Goal: Task Accomplishment & Management: Use online tool/utility

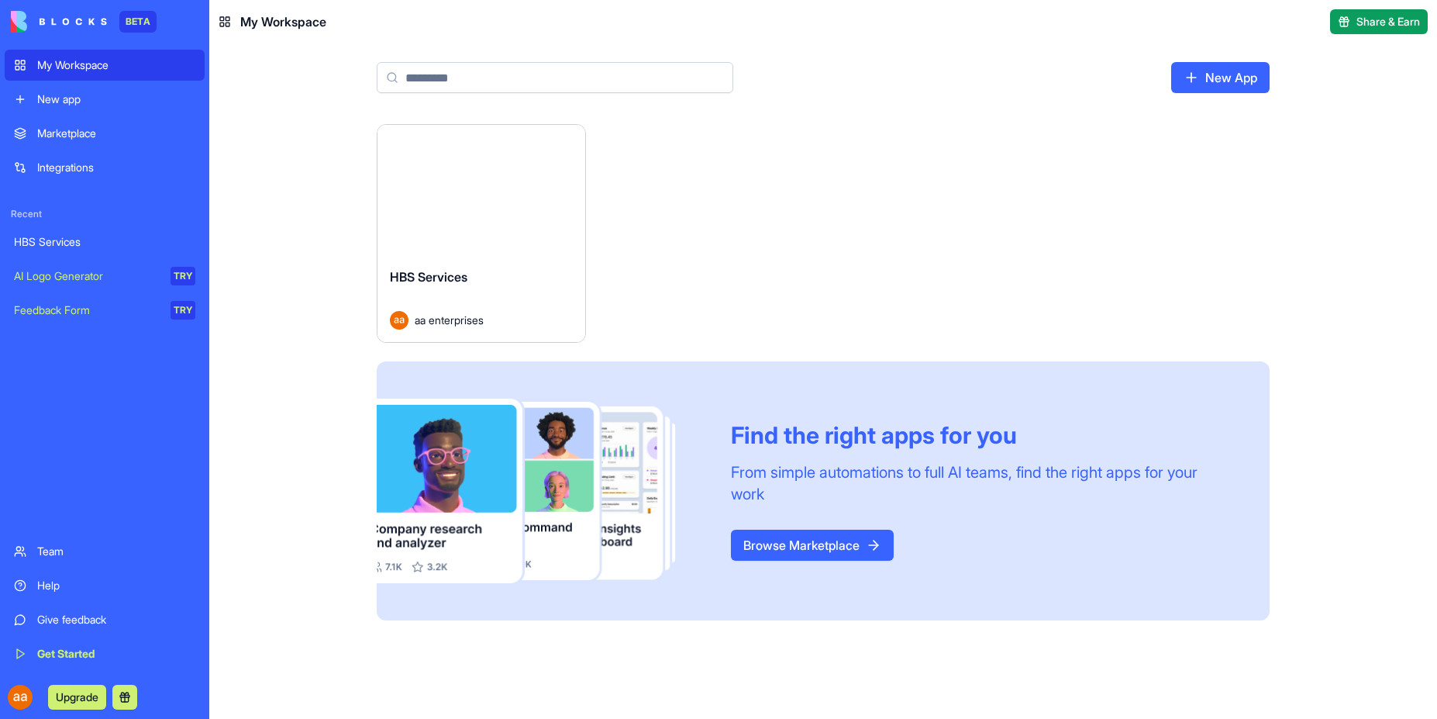
click at [63, 103] on div "New app" at bounding box center [116, 99] width 158 height 16
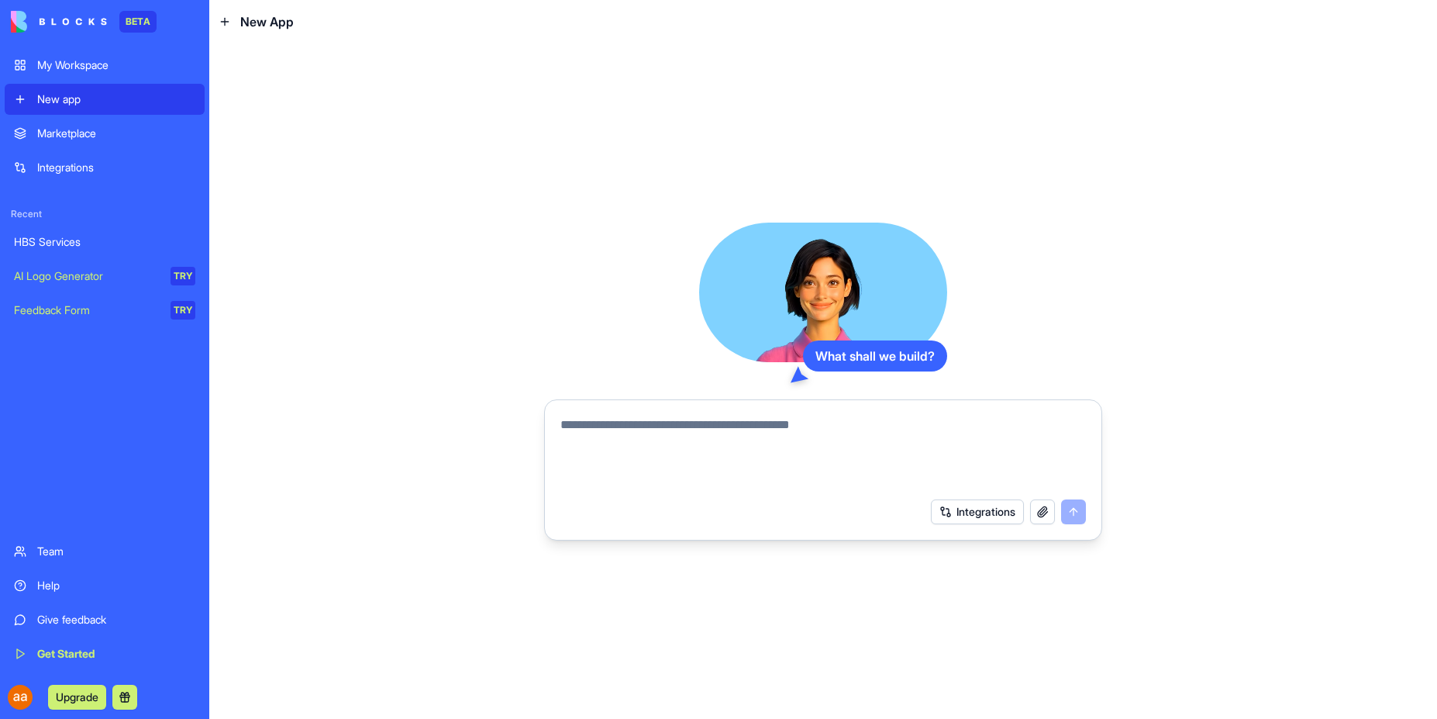
click at [71, 240] on div "HBS Services" at bounding box center [104, 242] width 181 height 16
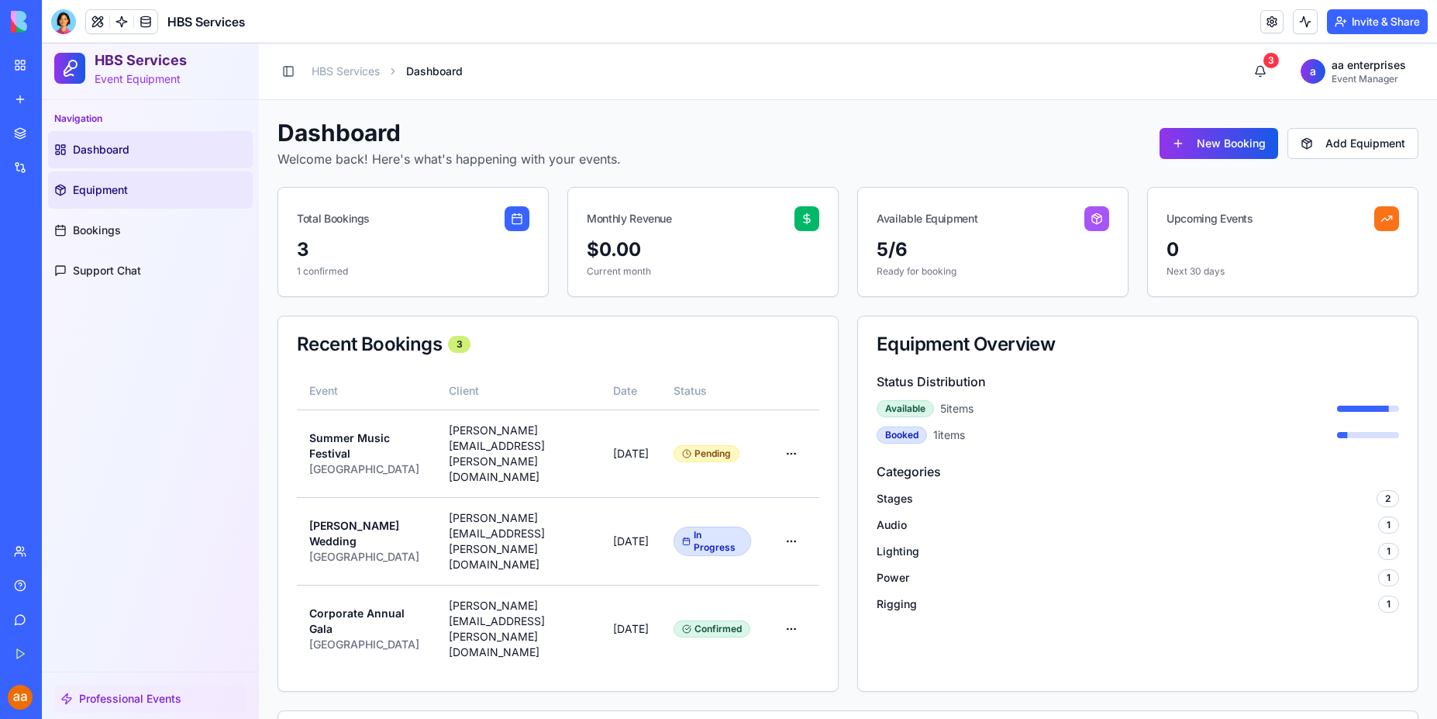
click at [121, 185] on span "Equipment" at bounding box center [100, 190] width 55 height 16
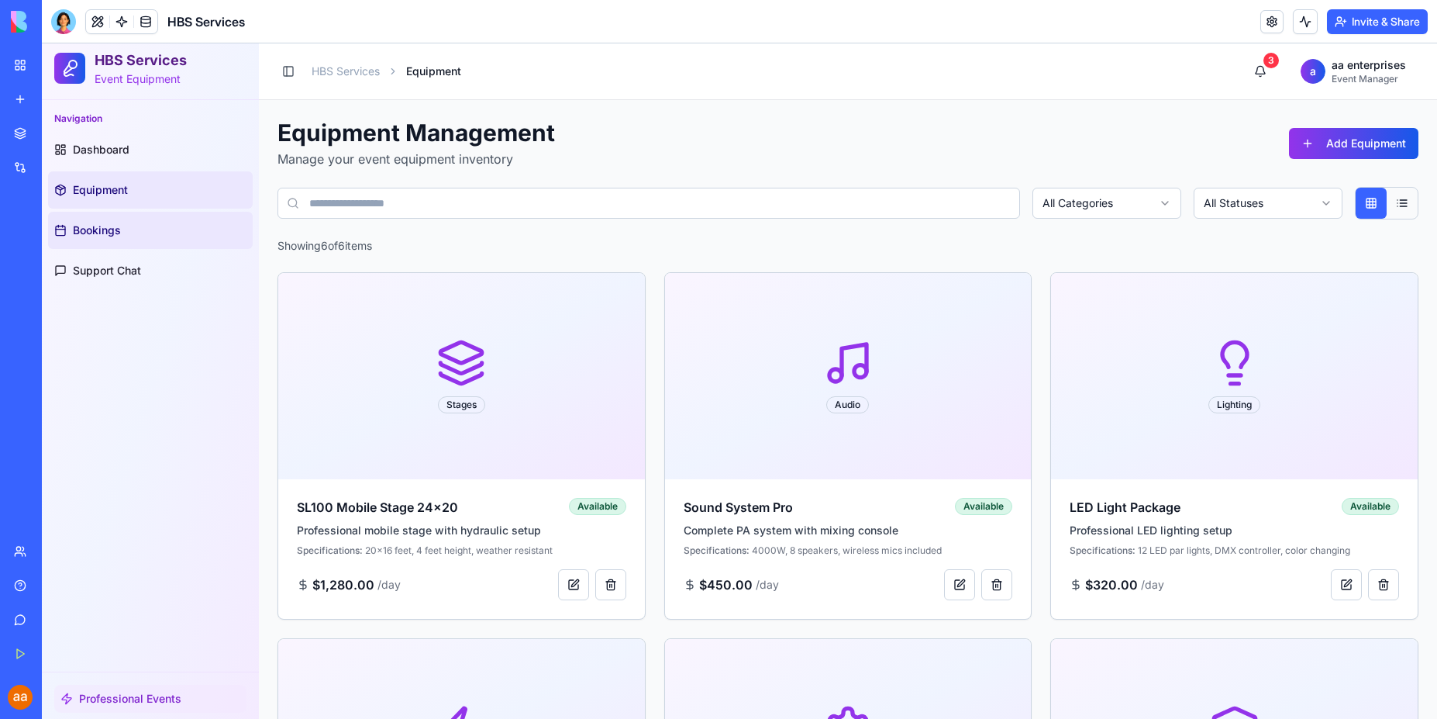
click at [105, 238] on link "Bookings" at bounding box center [150, 230] width 205 height 37
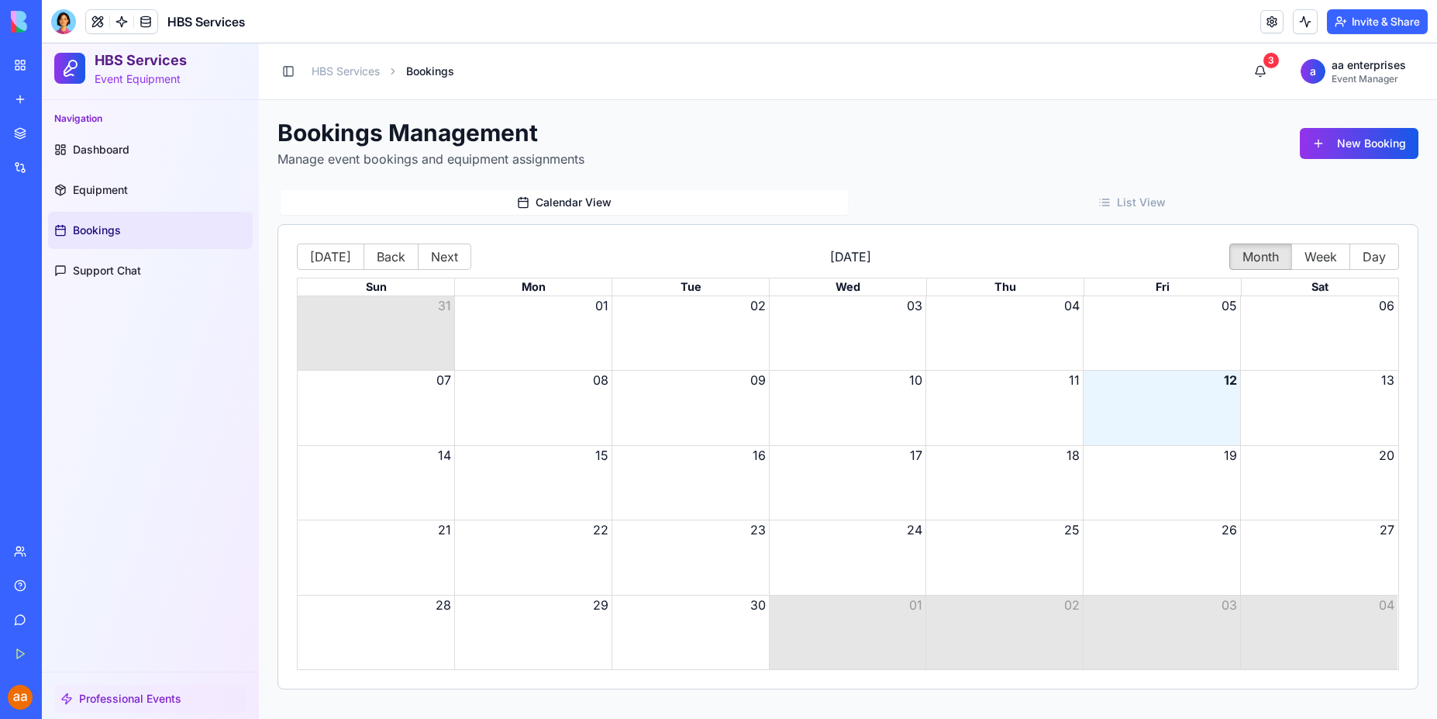
click at [910, 457] on button "17" at bounding box center [916, 455] width 12 height 19
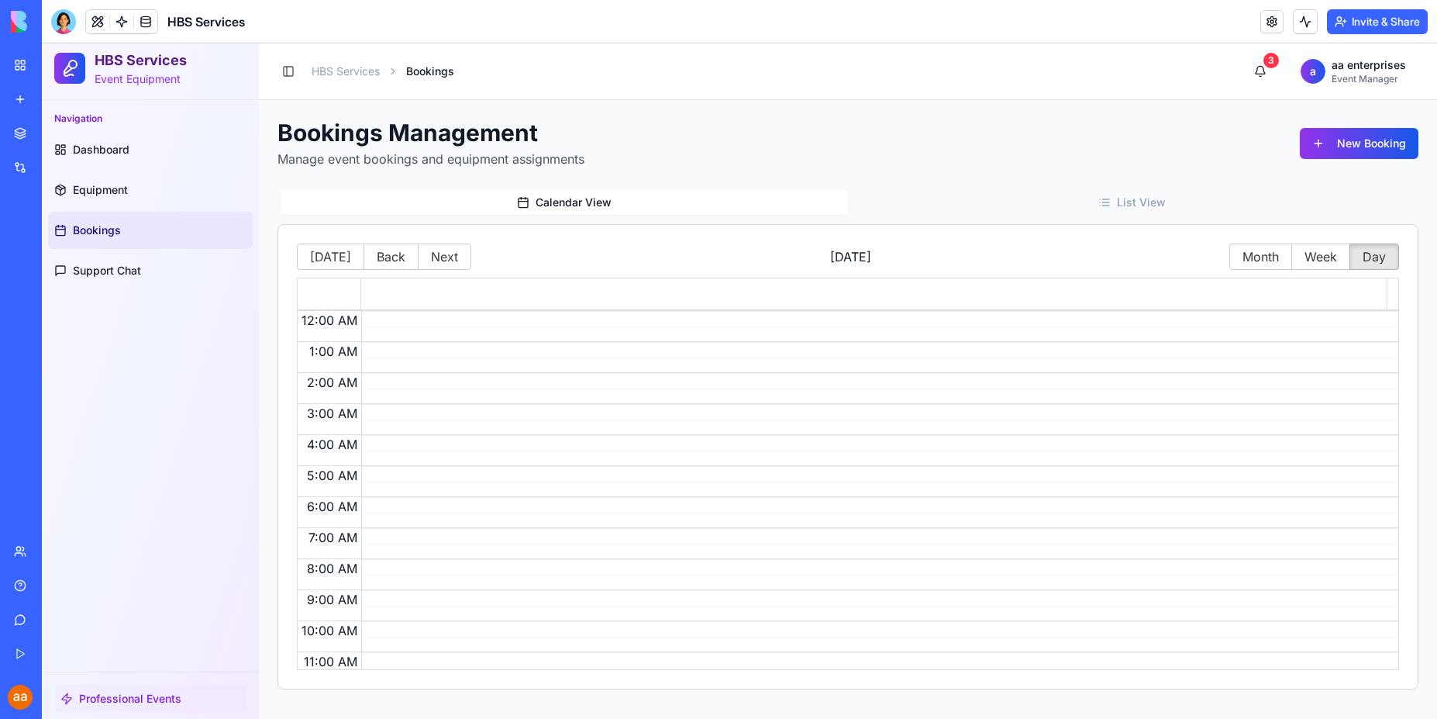
click at [99, 231] on span "Bookings" at bounding box center [97, 230] width 48 height 16
click at [96, 183] on span "Equipment" at bounding box center [100, 190] width 55 height 16
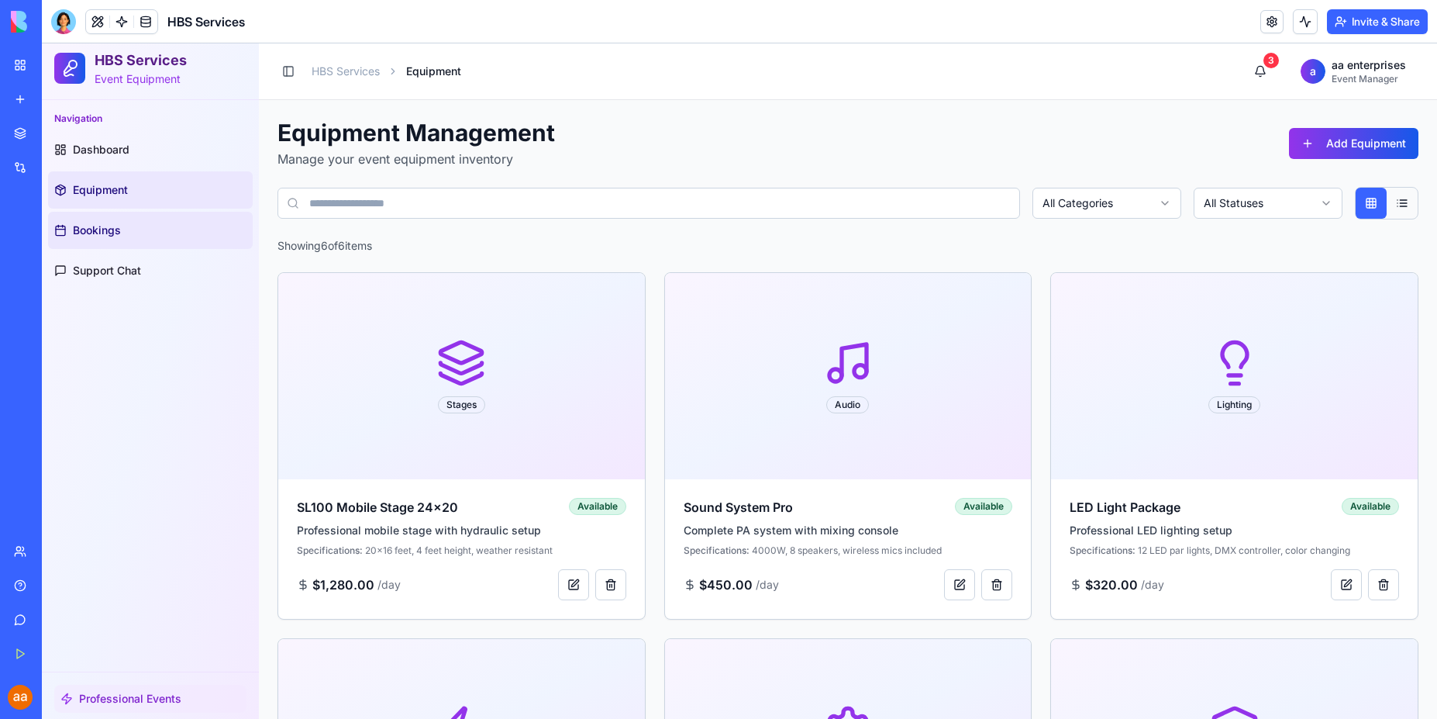
click at [100, 220] on link "Bookings" at bounding box center [150, 230] width 205 height 37
click at [123, 238] on link "Bookings" at bounding box center [150, 230] width 205 height 37
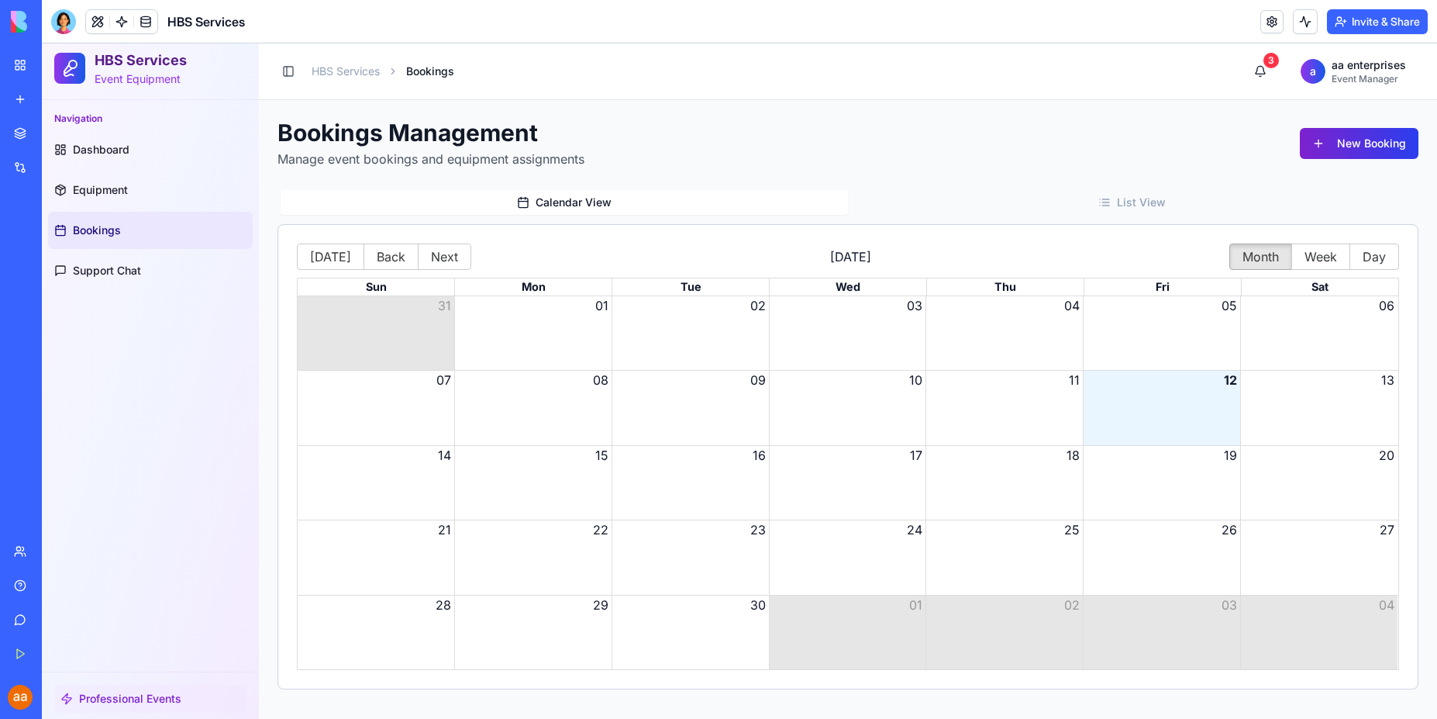
click at [1355, 152] on button "New Booking" at bounding box center [1359, 143] width 119 height 31
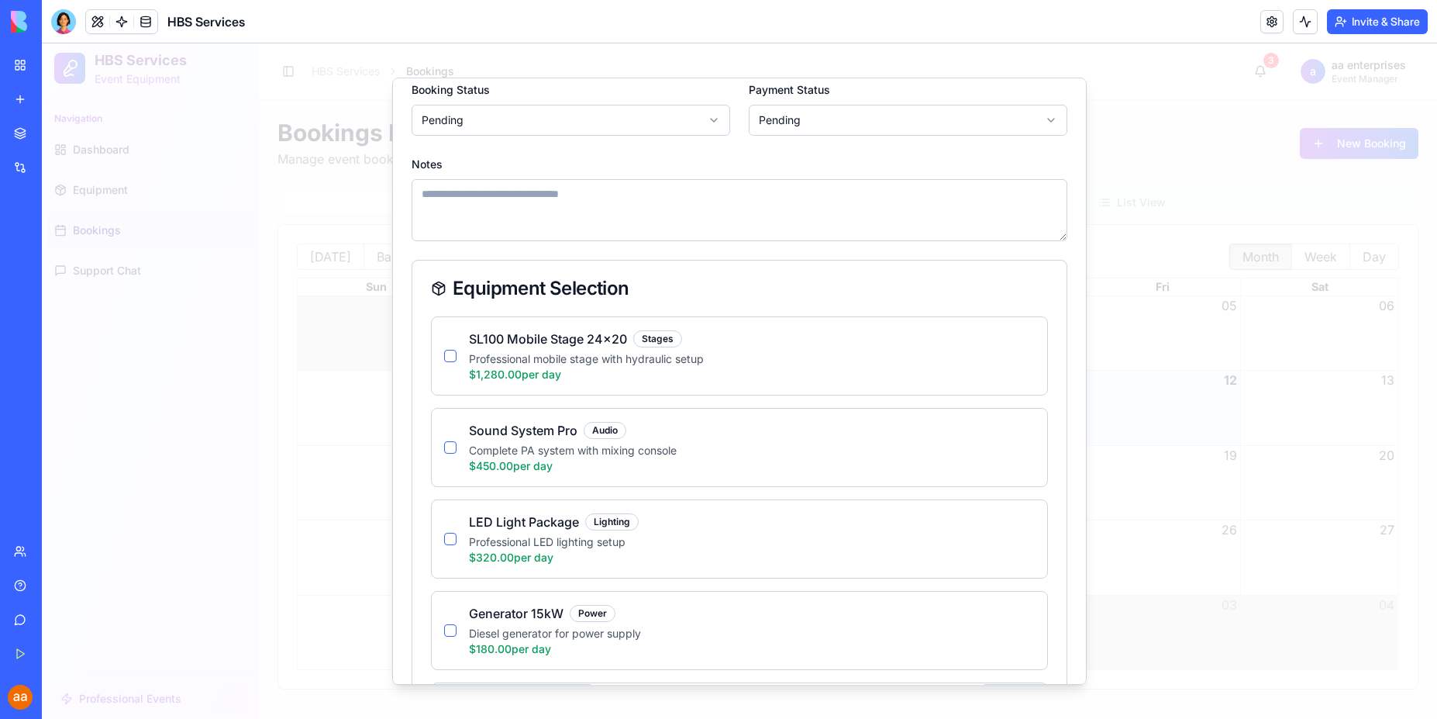
scroll to position [431, 0]
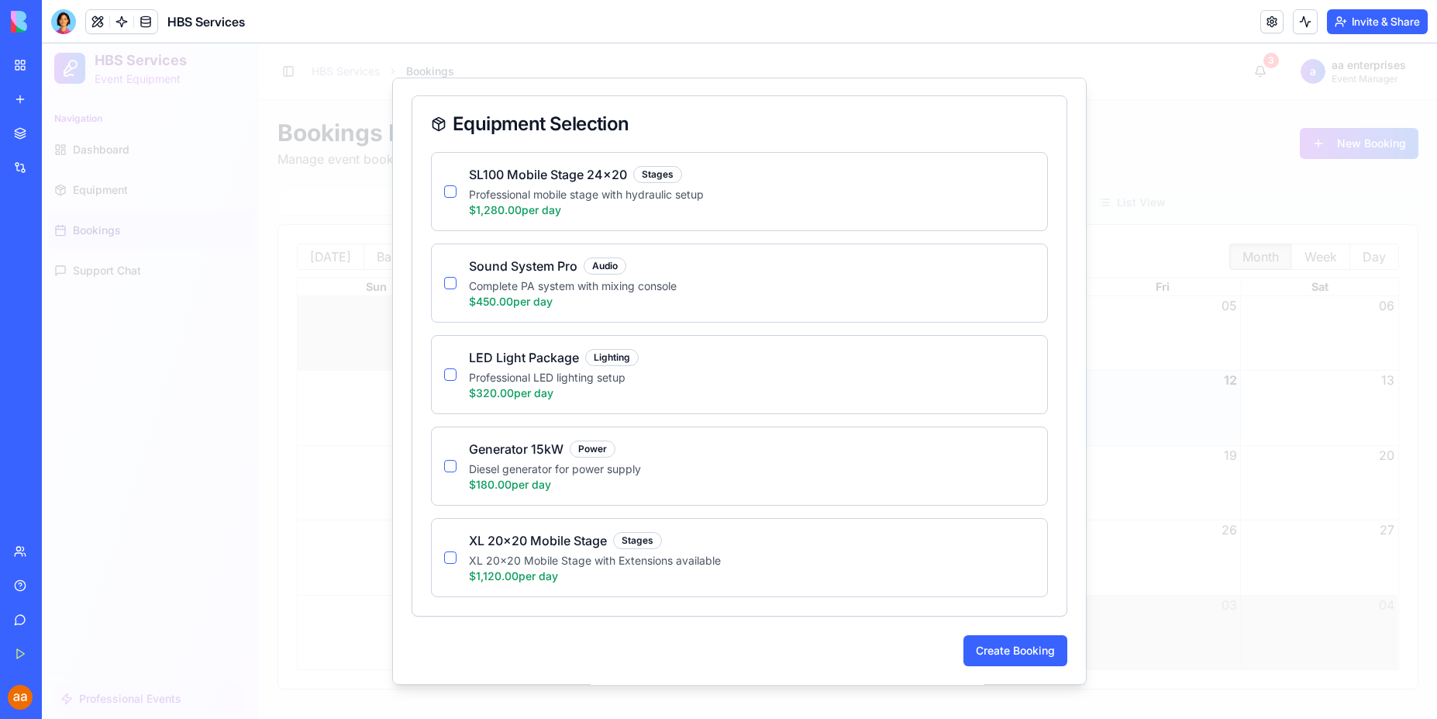
click at [445, 190] on button "button" at bounding box center [450, 191] width 12 height 12
click at [447, 286] on button "button" at bounding box center [450, 283] width 12 height 12
click at [443, 379] on div "LED Light Package Lighting Professional LED lighting setup $320.00 per day" at bounding box center [739, 374] width 617 height 79
click at [451, 377] on button "button" at bounding box center [450, 374] width 12 height 12
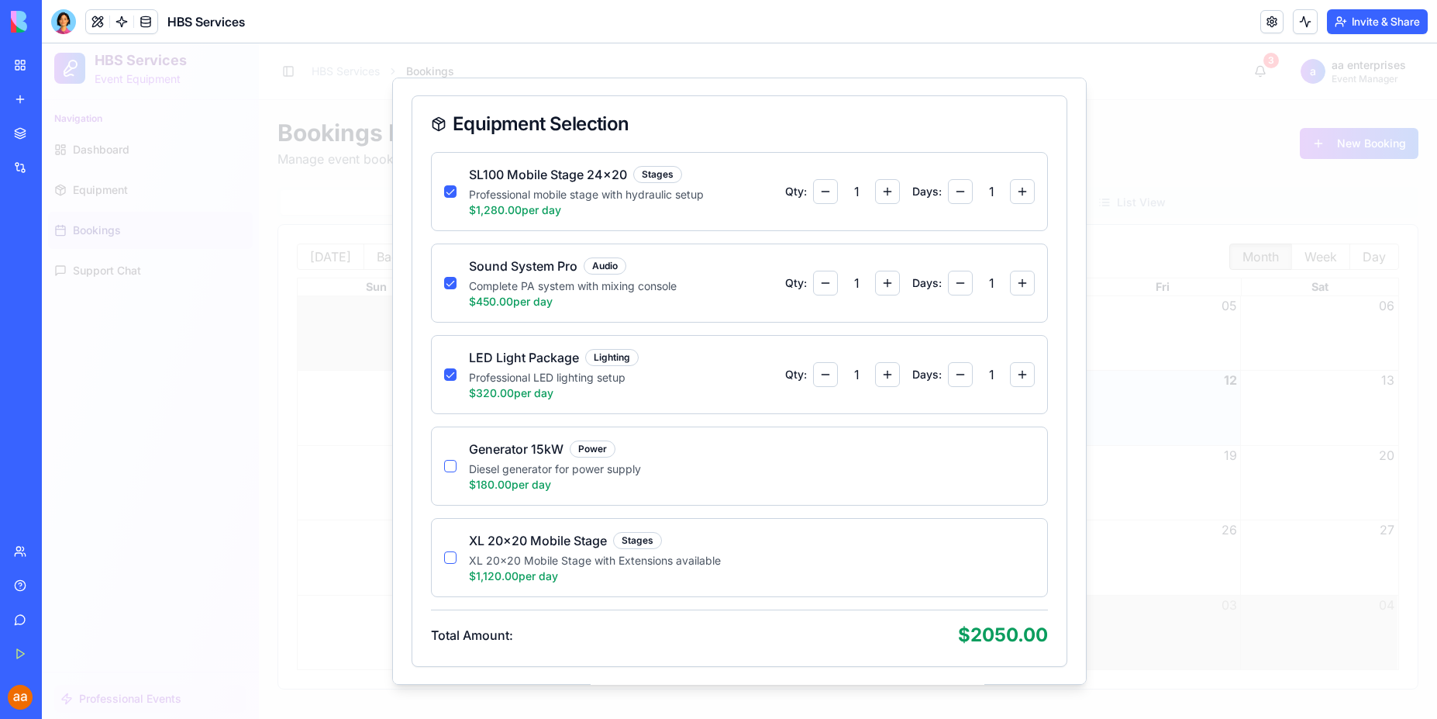
click at [455, 470] on button "button" at bounding box center [450, 466] width 12 height 12
click at [450, 557] on button "button" at bounding box center [450, 557] width 12 height 12
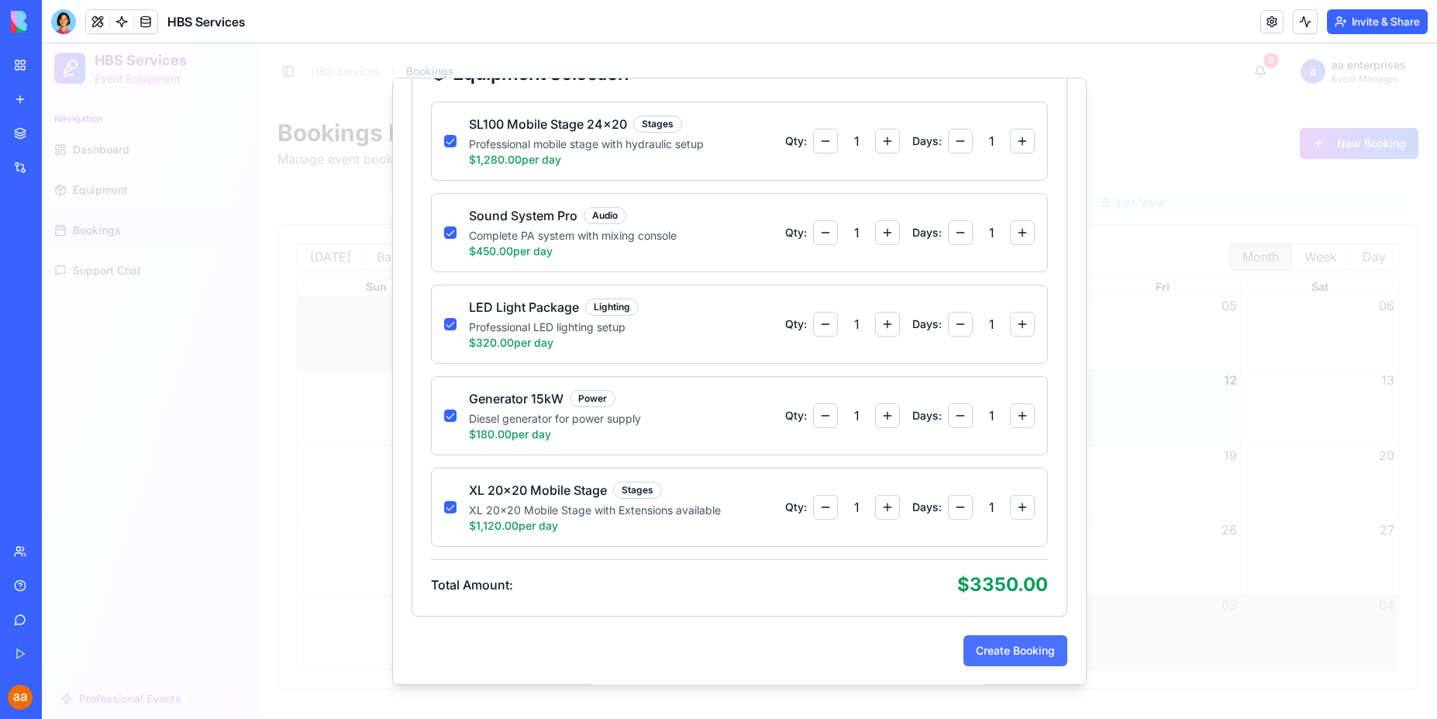
click at [999, 647] on button "Create Booking" at bounding box center [1016, 650] width 104 height 31
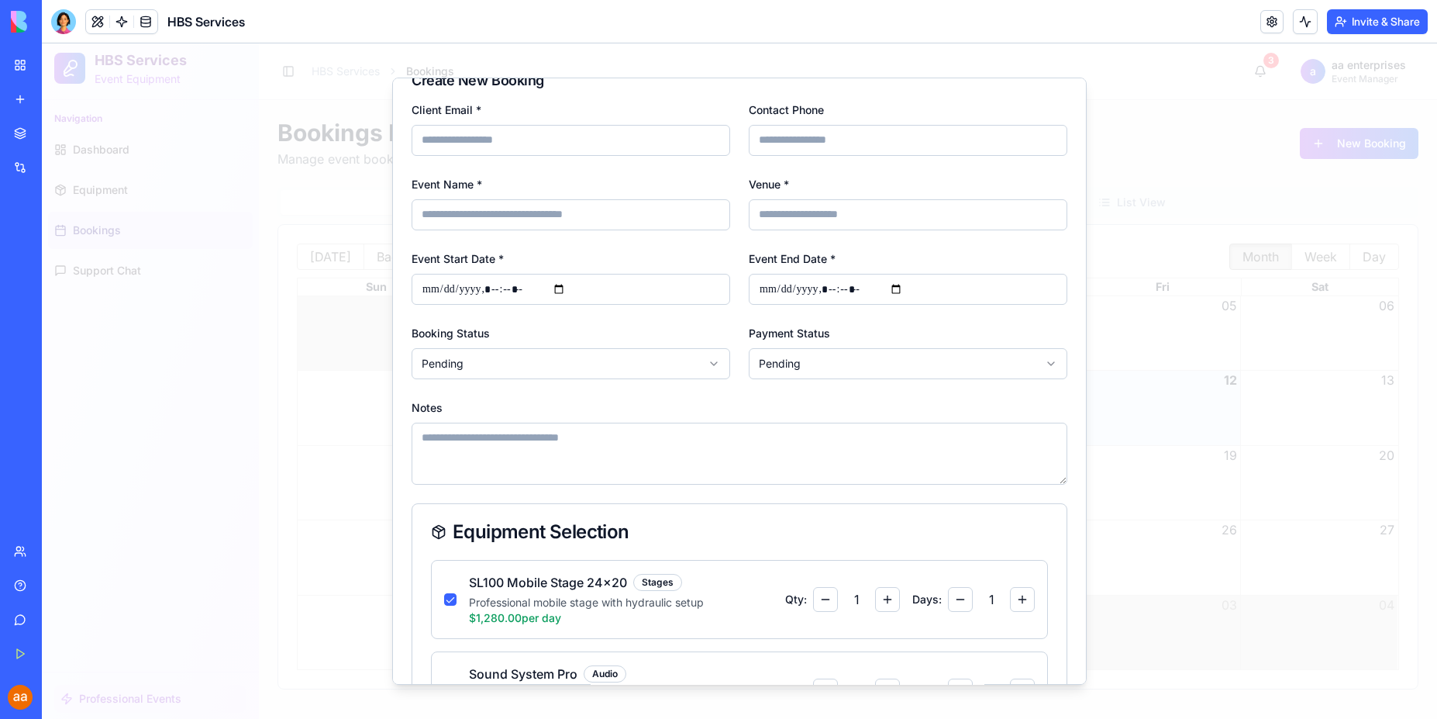
scroll to position [0, 0]
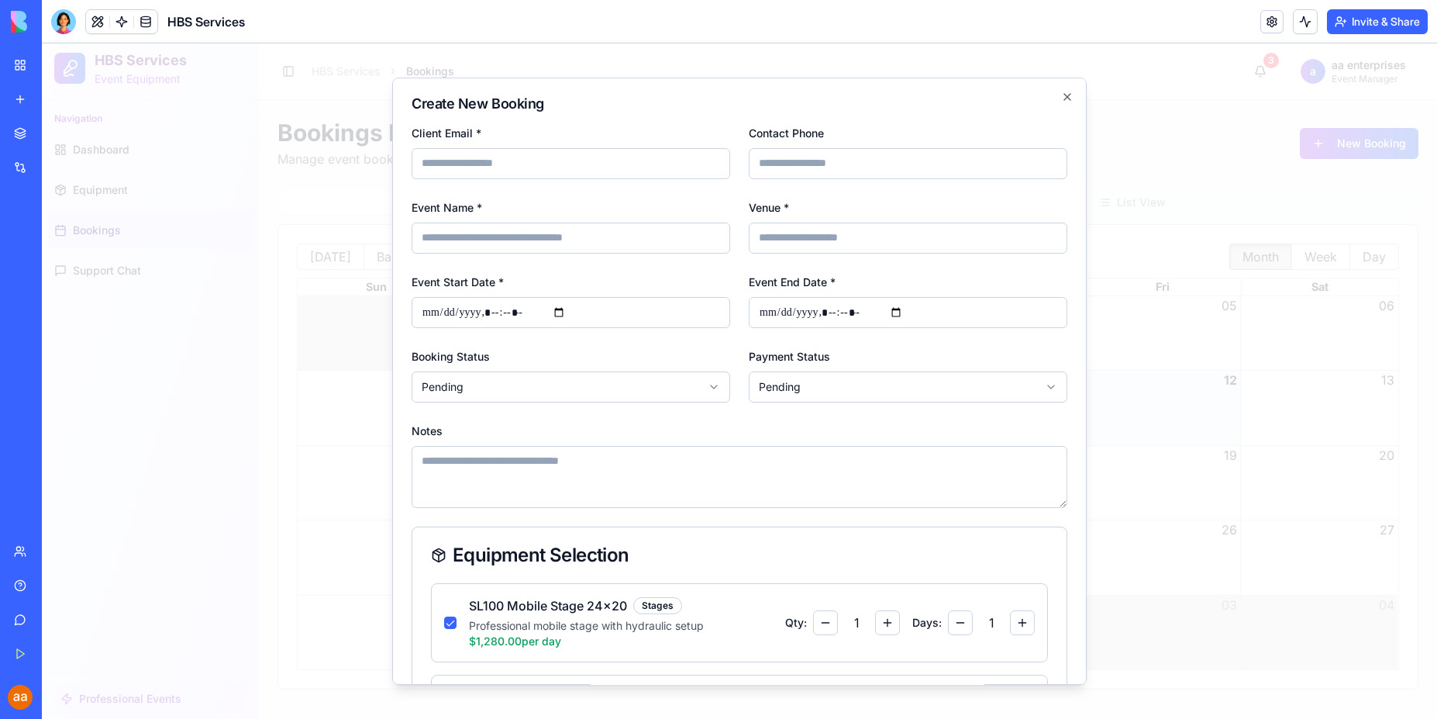
click at [492, 174] on input "Client Email *" at bounding box center [571, 163] width 319 height 31
type input "**********"
click at [837, 164] on input "Contact Phone" at bounding box center [908, 163] width 319 height 31
type input "**********"
click at [527, 236] on input "Event Name *" at bounding box center [571, 237] width 319 height 31
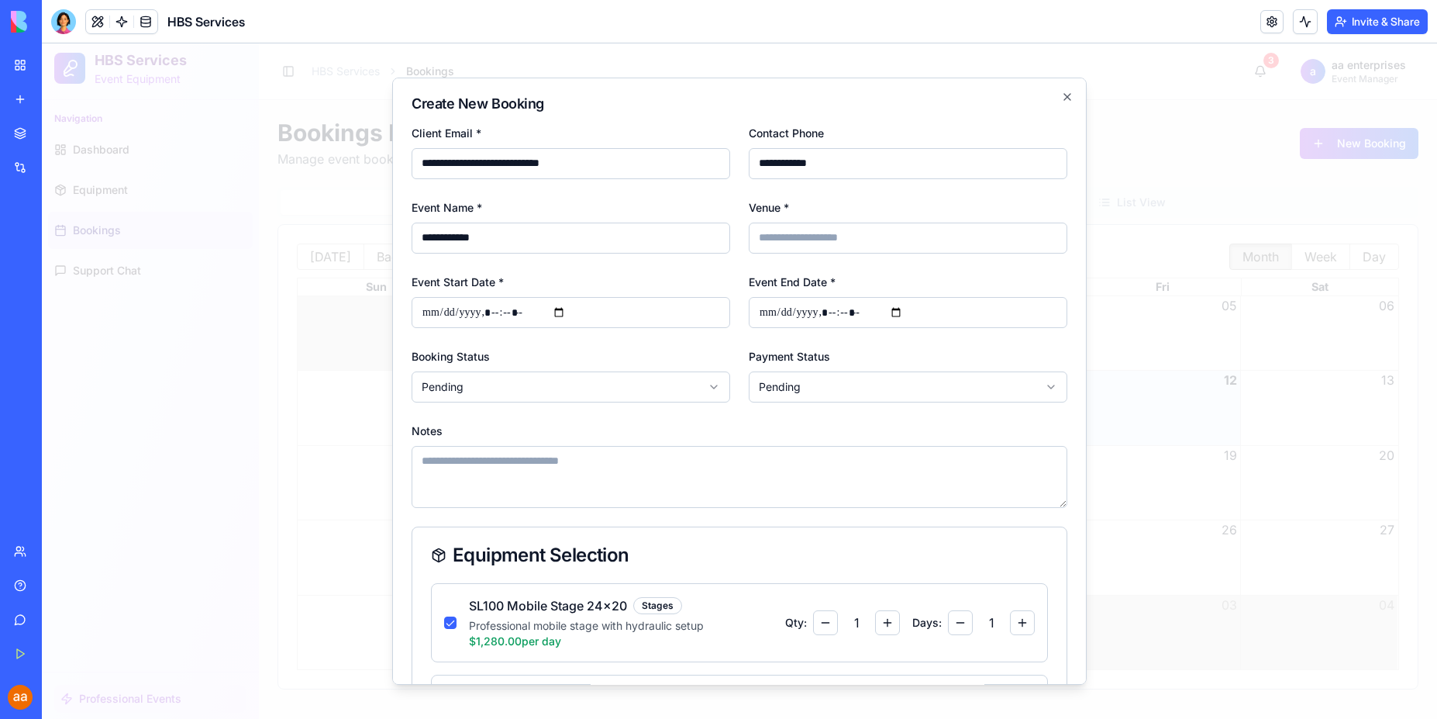
type input "**********"
click at [575, 308] on input "Event Start Date *" at bounding box center [571, 312] width 319 height 31
type input "**********"
click at [908, 307] on input "Event End Date *" at bounding box center [908, 312] width 319 height 31
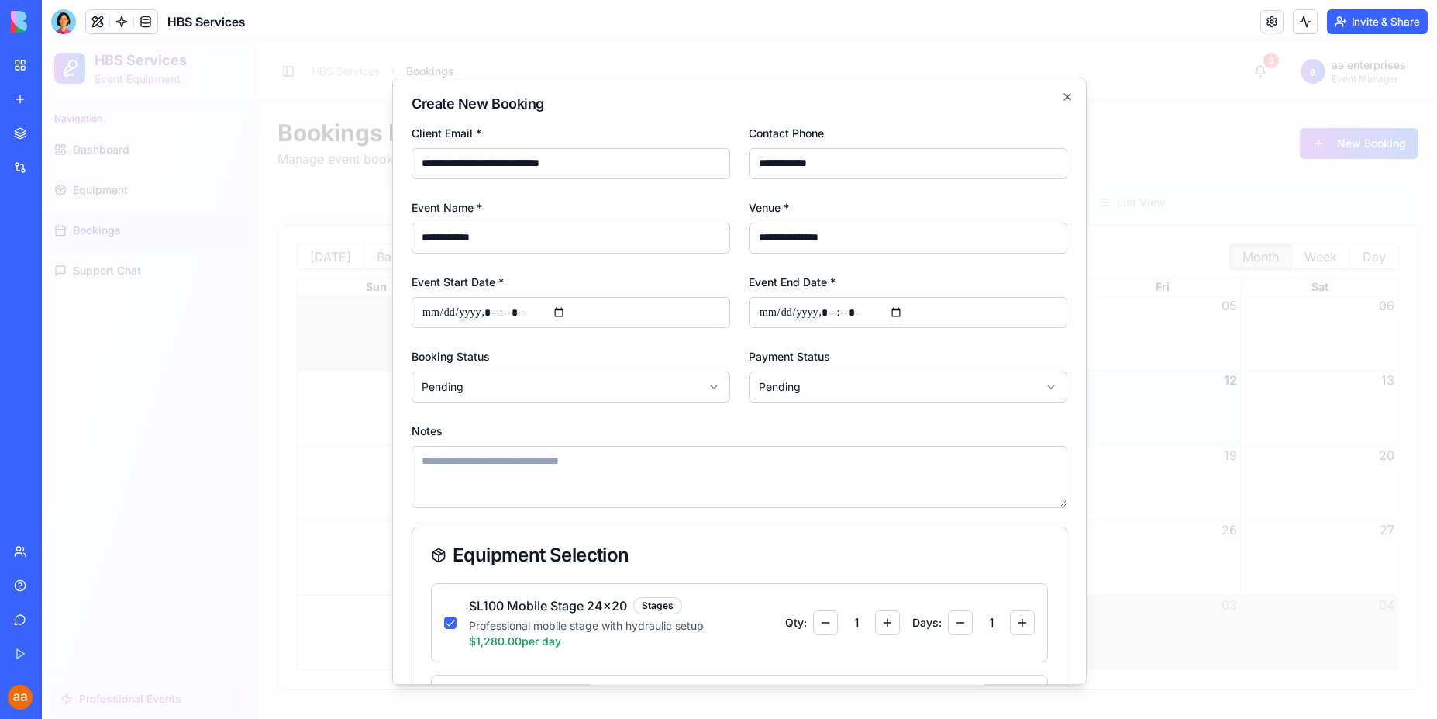
click at [900, 306] on input "Event End Date *" at bounding box center [908, 312] width 319 height 31
type input "**********"
click at [662, 395] on body "**********" at bounding box center [739, 380] width 1395 height 675
select select "*********"
click at [823, 378] on body "**********" at bounding box center [739, 380] width 1395 height 675
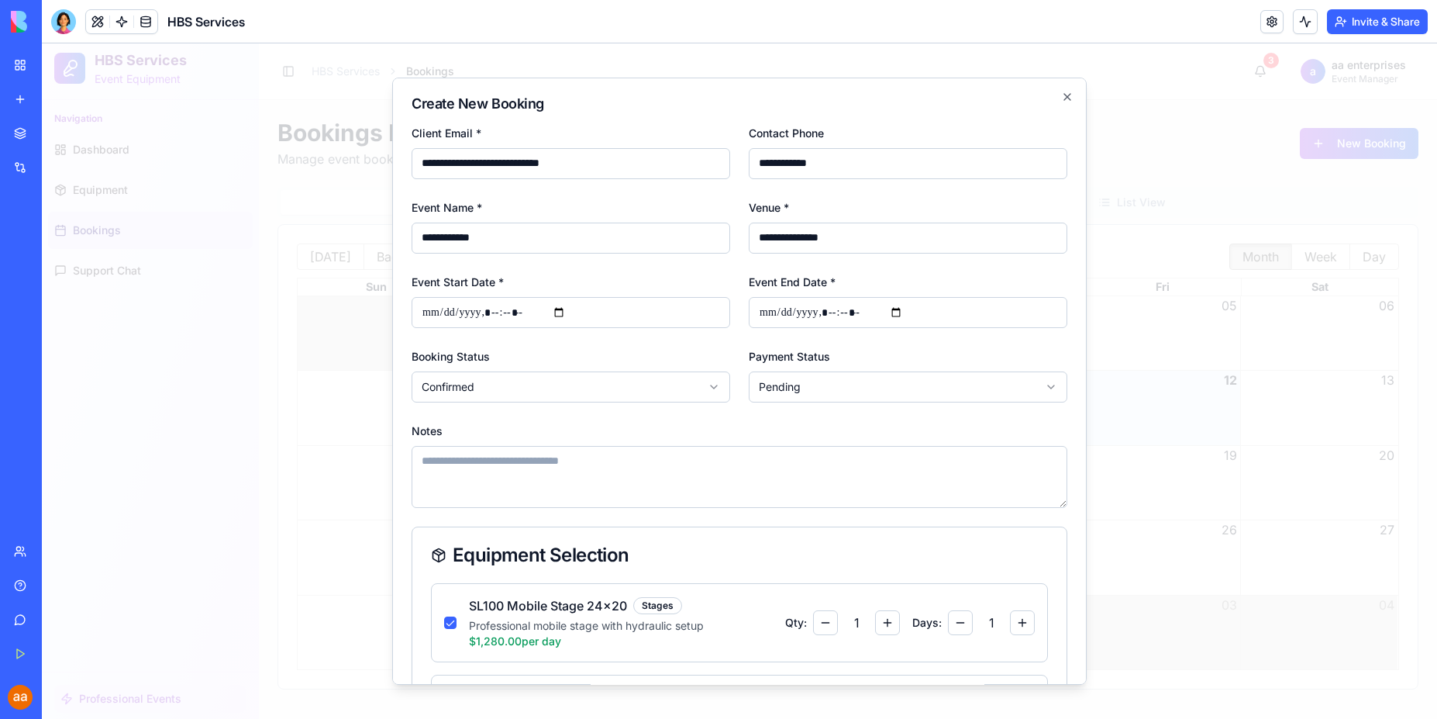
click at [554, 478] on textarea "Notes" at bounding box center [740, 477] width 656 height 62
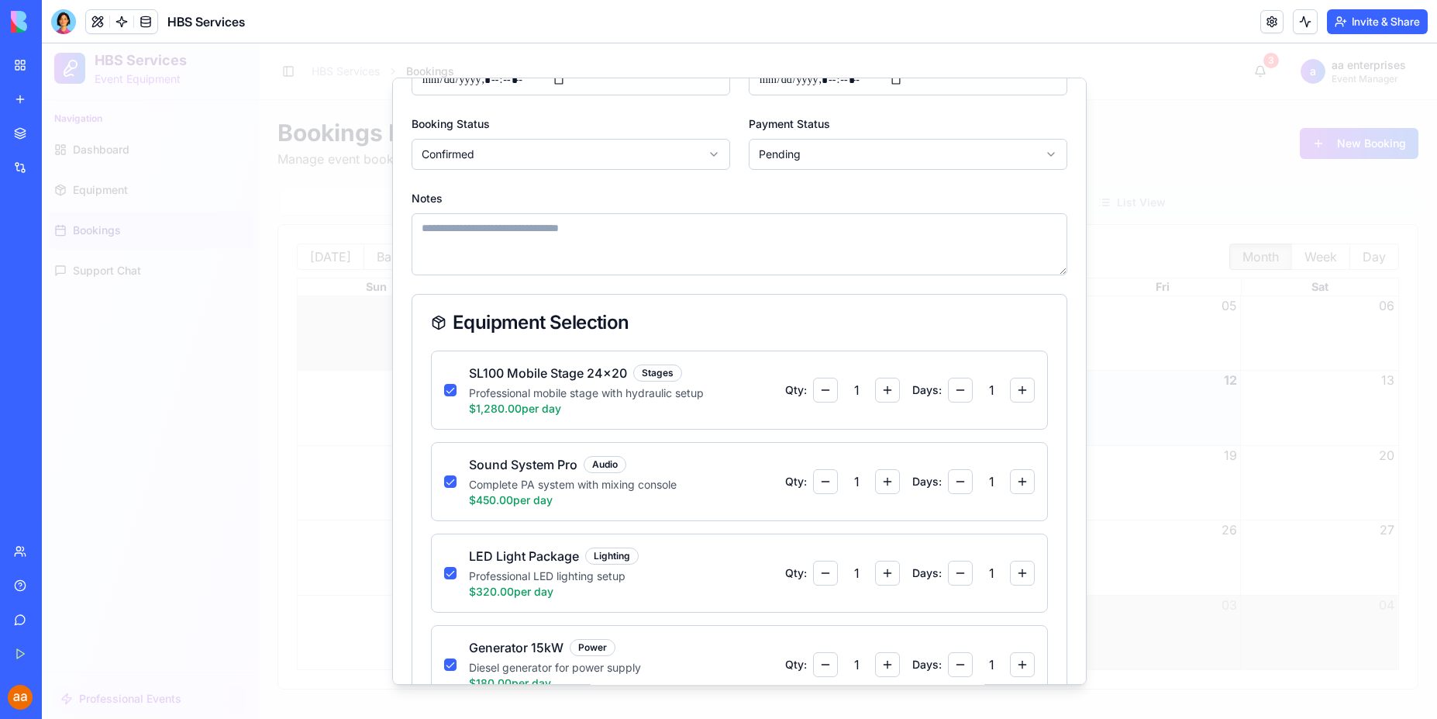
scroll to position [481, 0]
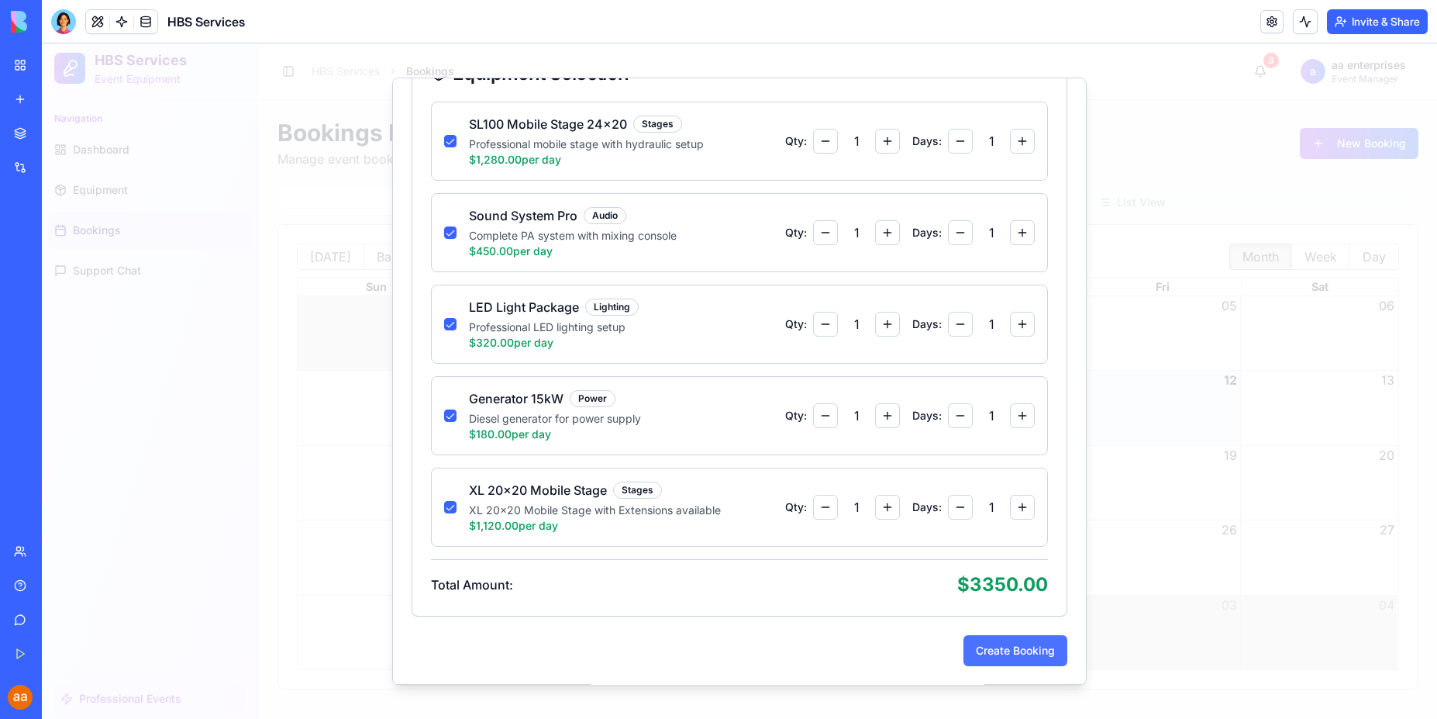
click at [979, 654] on button "Create Booking" at bounding box center [1016, 650] width 104 height 31
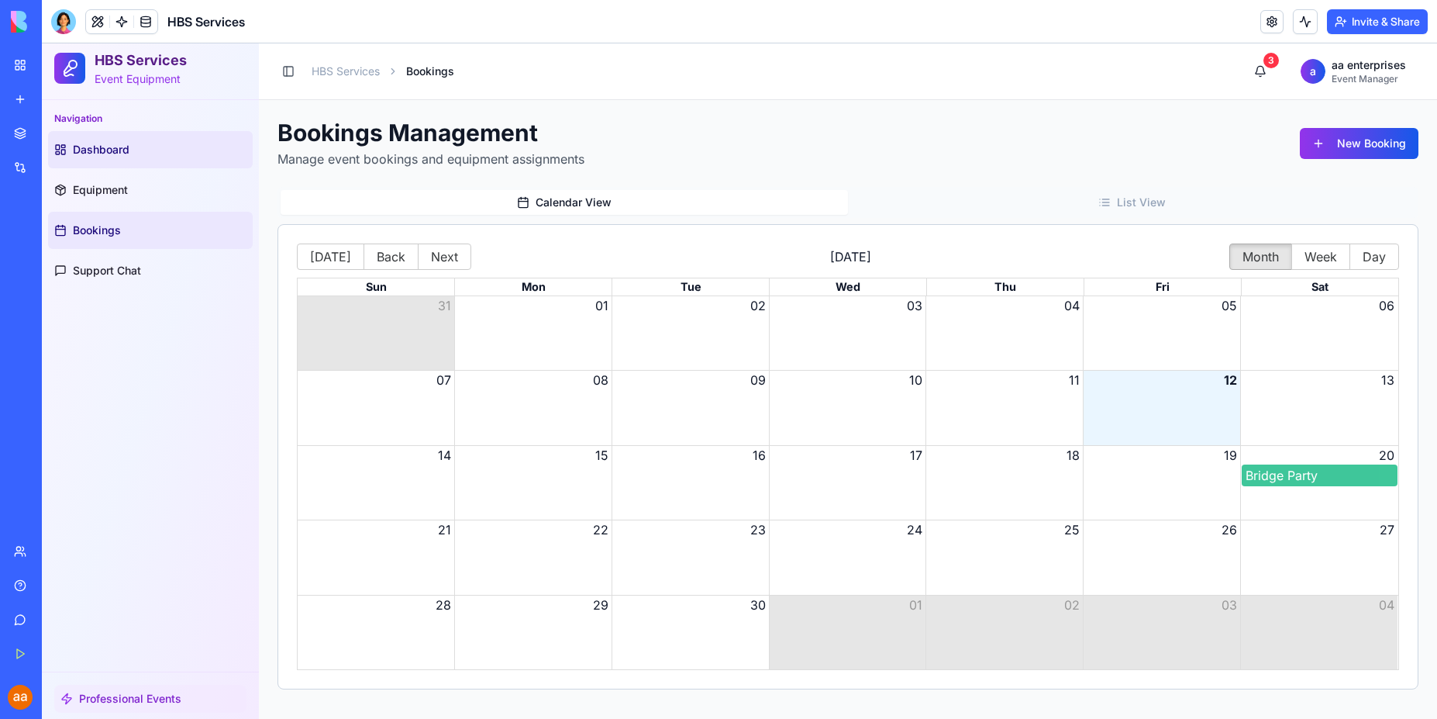
click at [113, 148] on span "Dashboard" at bounding box center [101, 150] width 57 height 16
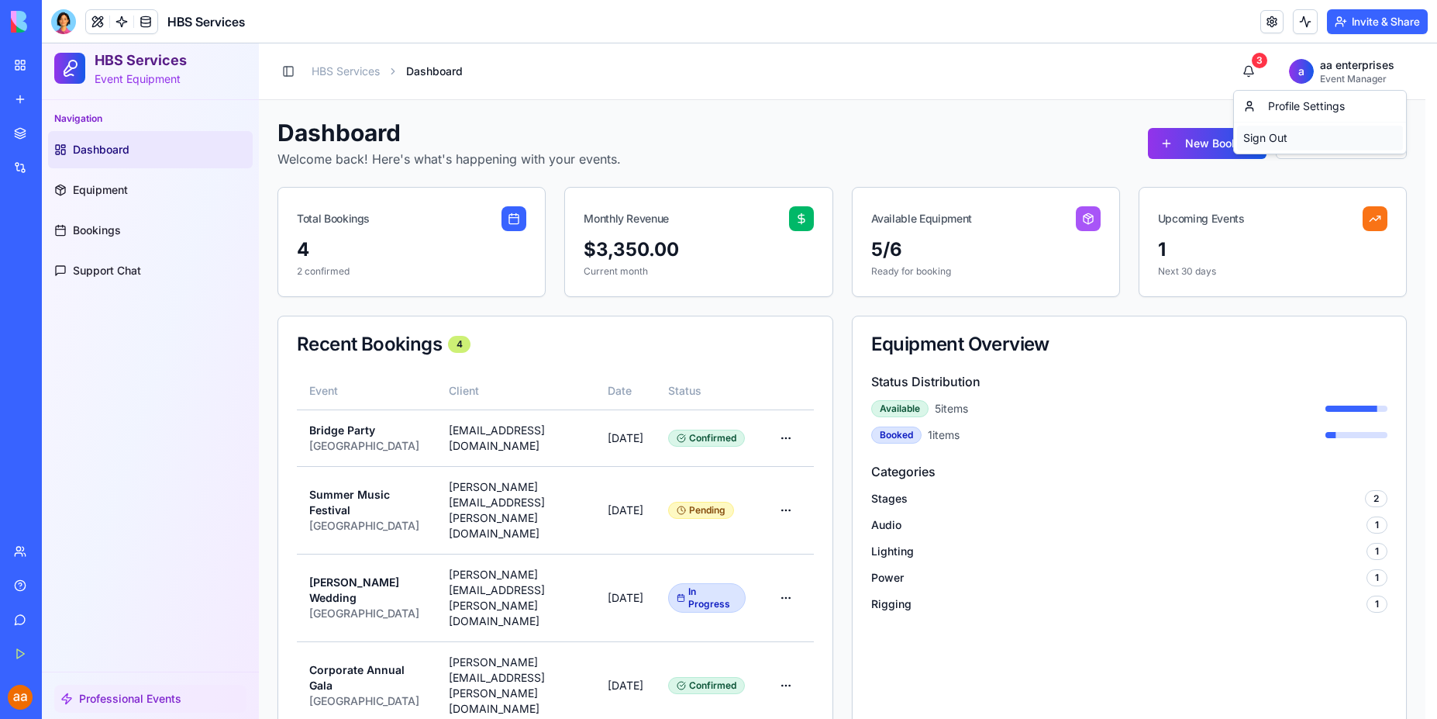
click at [1264, 140] on div "Sign Out" at bounding box center [1320, 138] width 166 height 25
click at [1260, 142] on div "Sign Out" at bounding box center [1320, 138] width 166 height 25
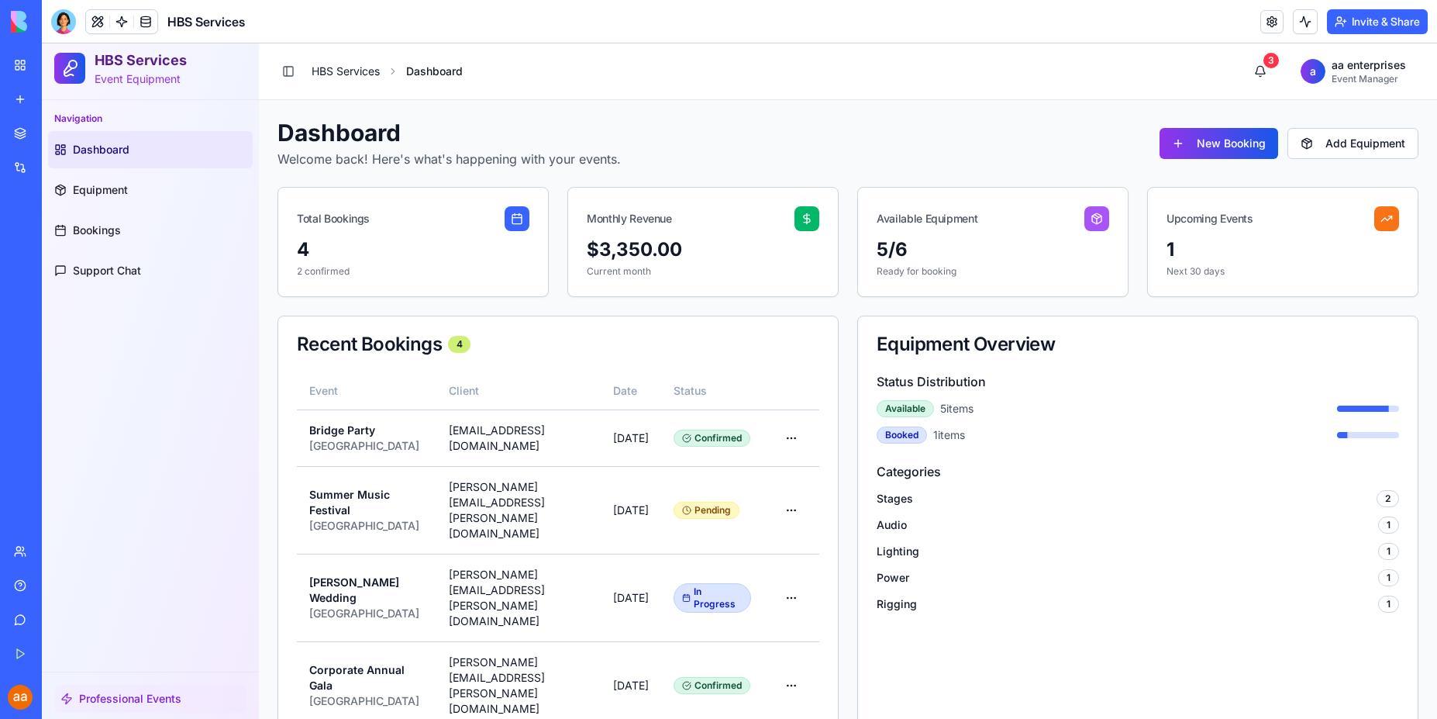
click at [343, 74] on link "HBS Services" at bounding box center [346, 72] width 68 height 16
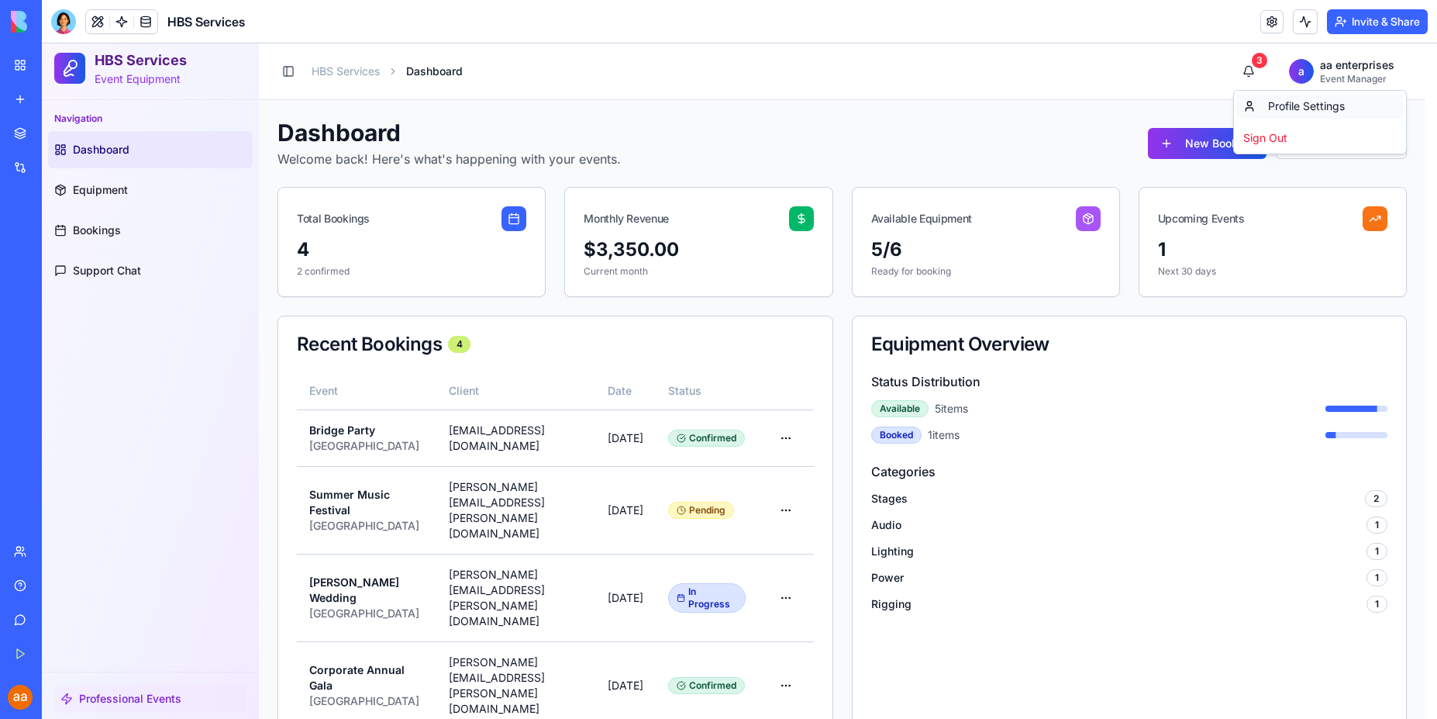
click at [1308, 107] on div "Profile Settings" at bounding box center [1320, 106] width 166 height 25
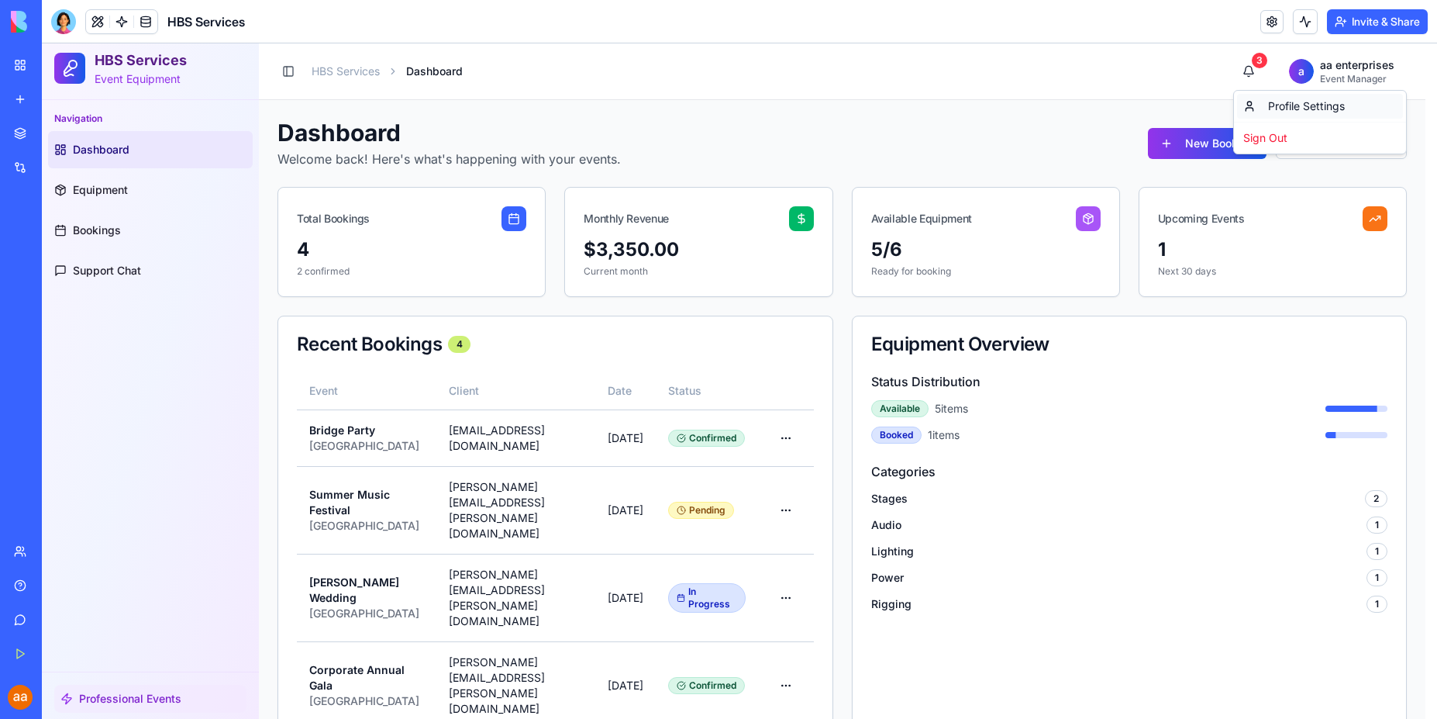
click at [1308, 107] on div "Profile Settings" at bounding box center [1320, 106] width 166 height 25
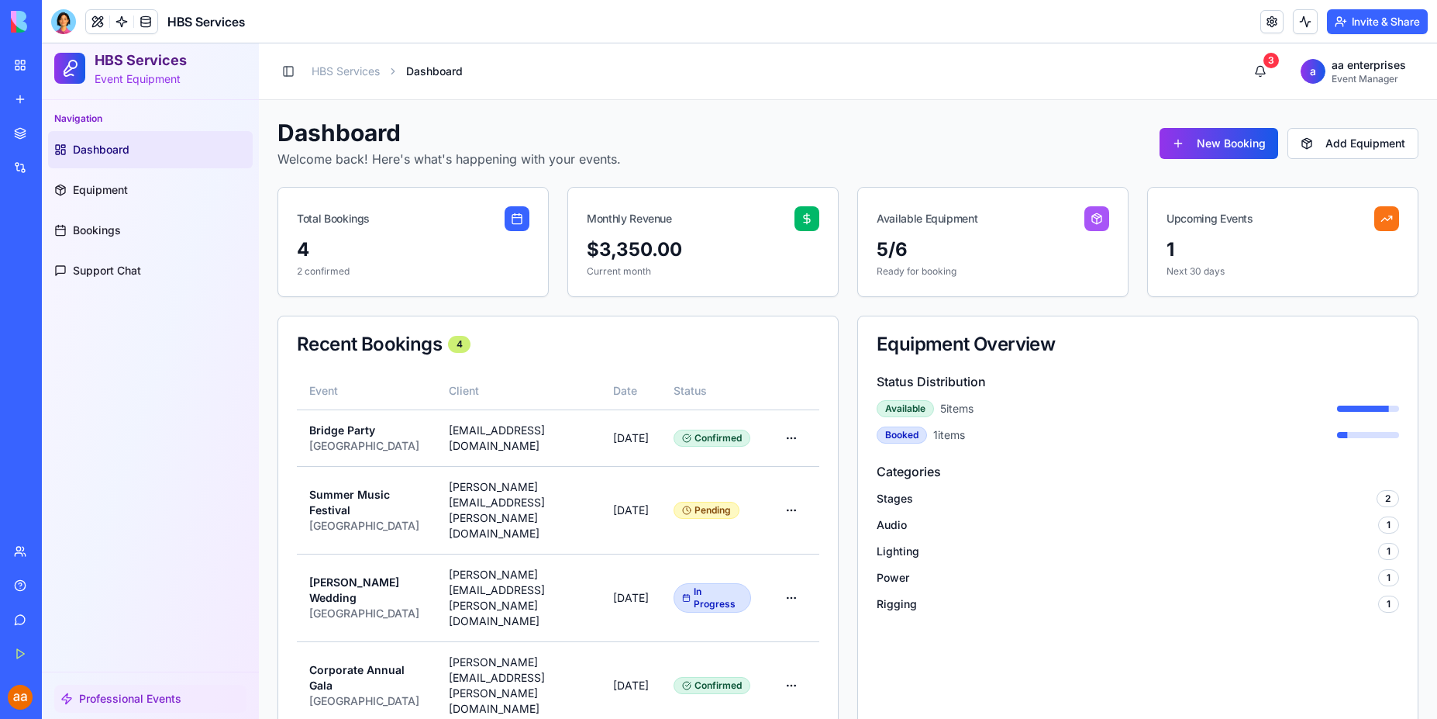
click at [244, 687] on div "Professional Events" at bounding box center [150, 699] width 192 height 28
click at [227, 693] on div "Professional Events" at bounding box center [150, 699] width 192 height 28
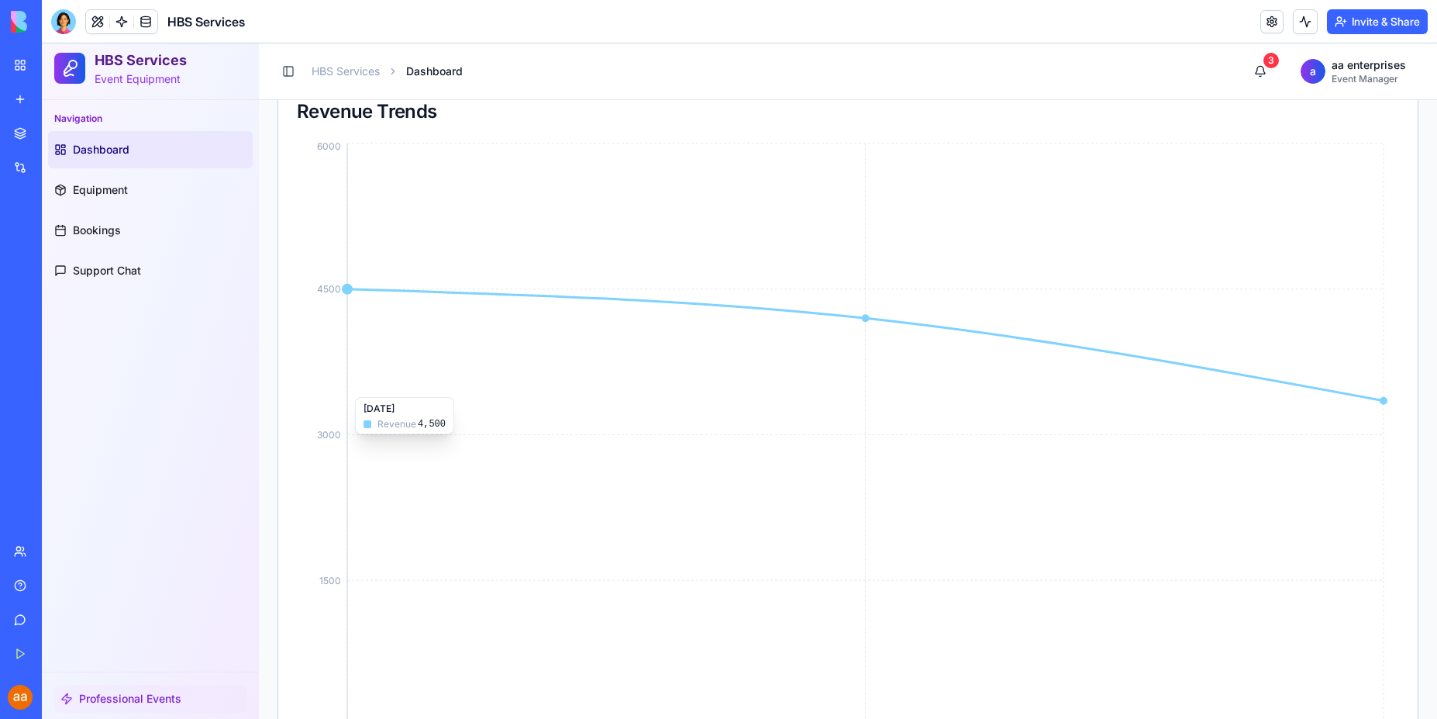
scroll to position [787, 0]
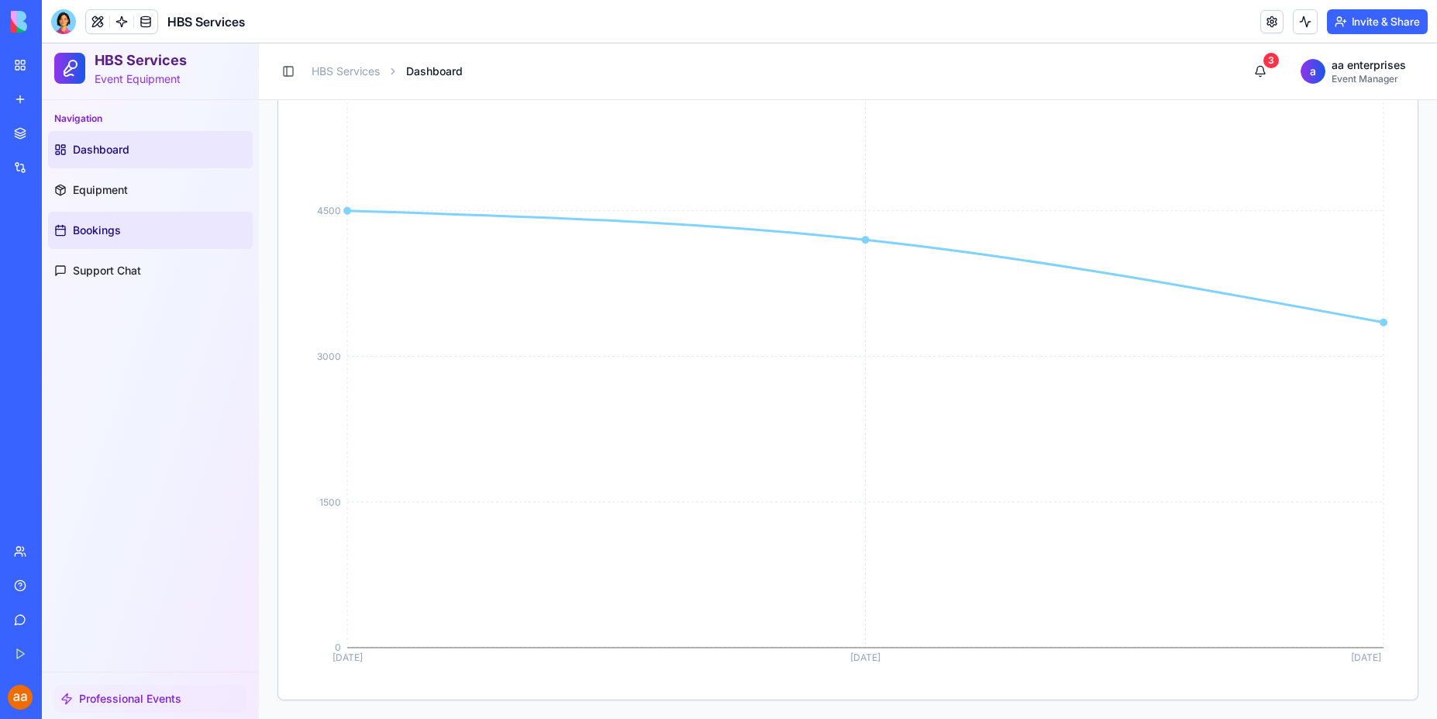
click at [93, 235] on span "Bookings" at bounding box center [97, 230] width 48 height 16
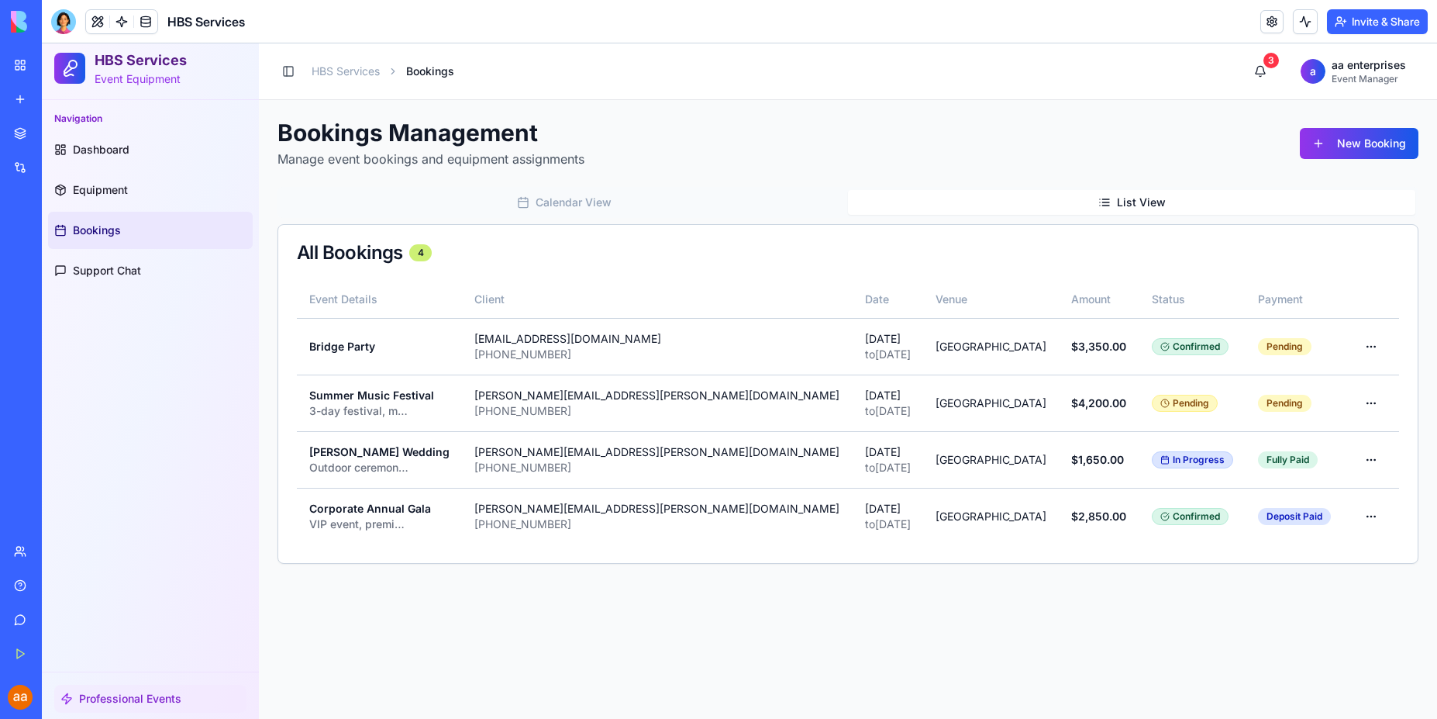
click at [1141, 200] on button "List View" at bounding box center [1131, 202] width 567 height 25
click at [118, 264] on span "Support Chat" at bounding box center [107, 271] width 68 height 16
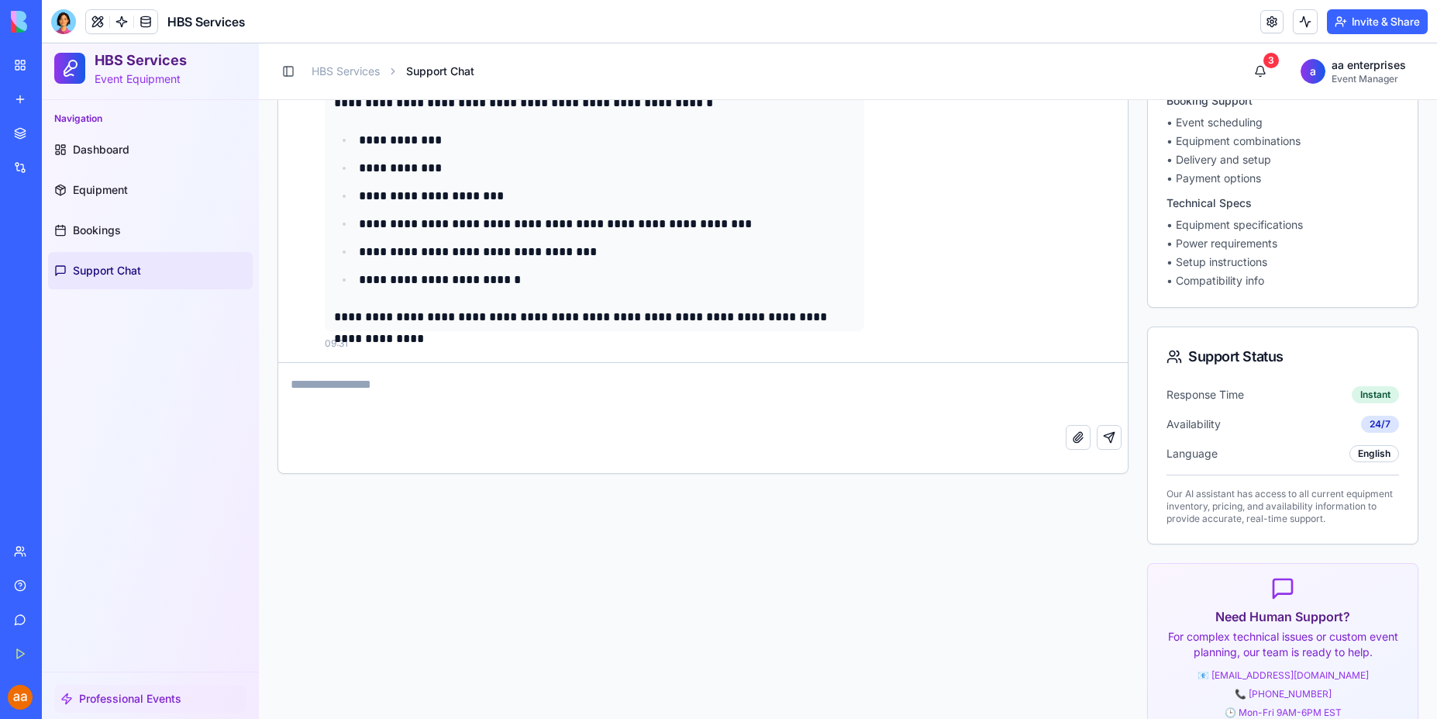
scroll to position [279, 0]
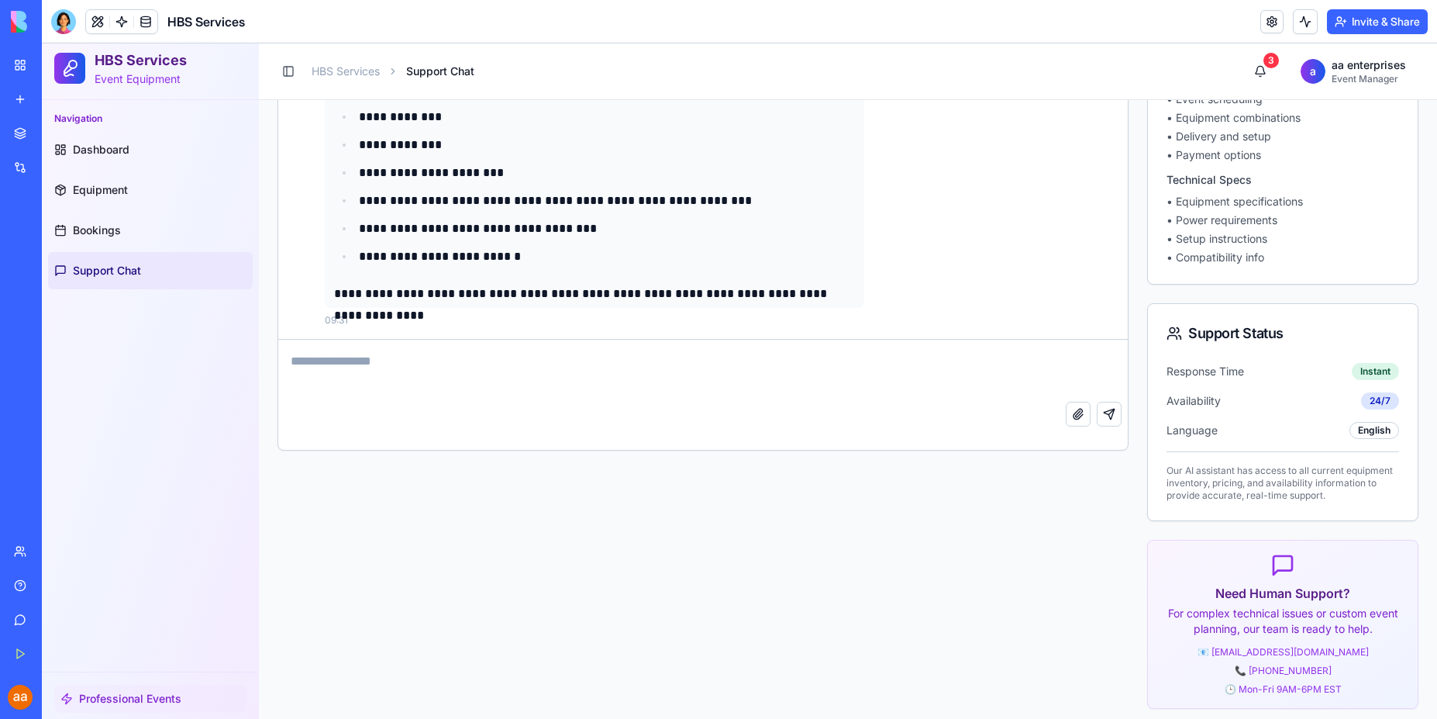
click at [462, 371] on textarea at bounding box center [703, 371] width 850 height 62
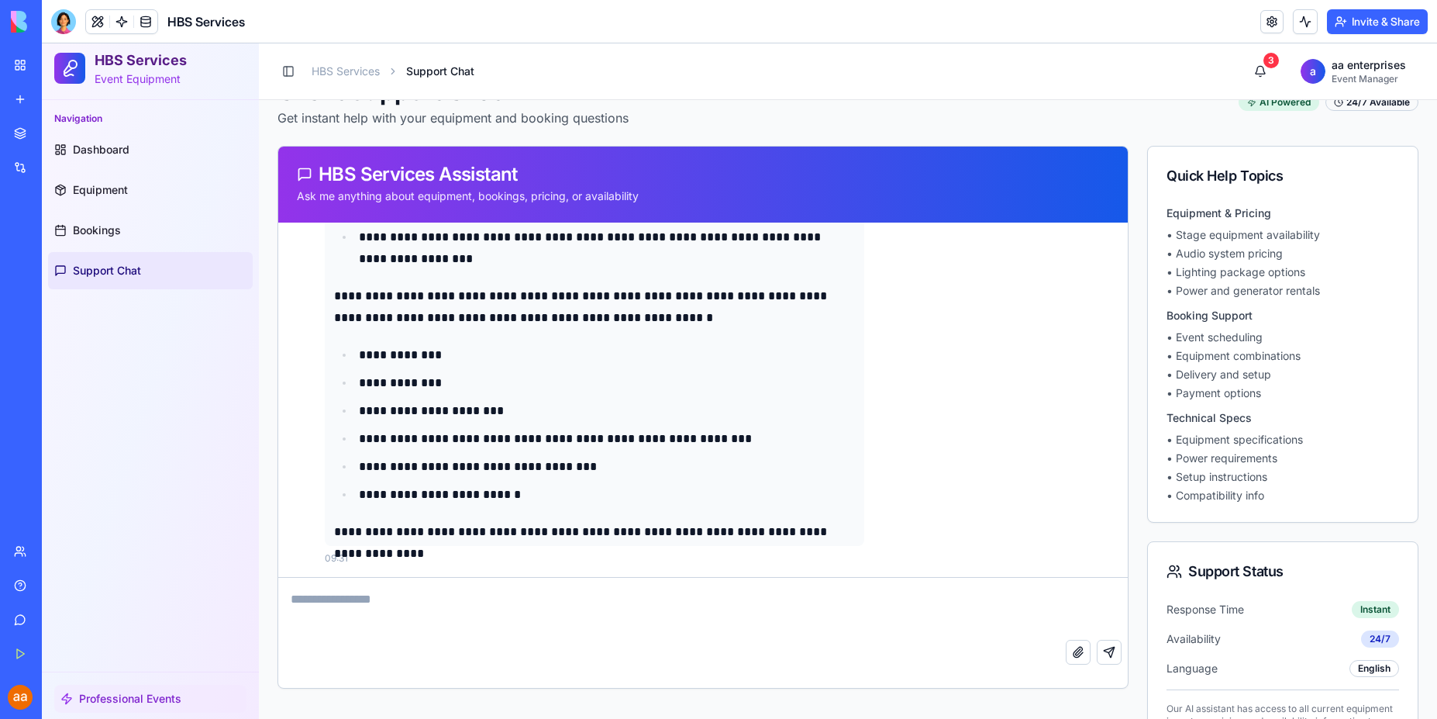
scroll to position [0, 0]
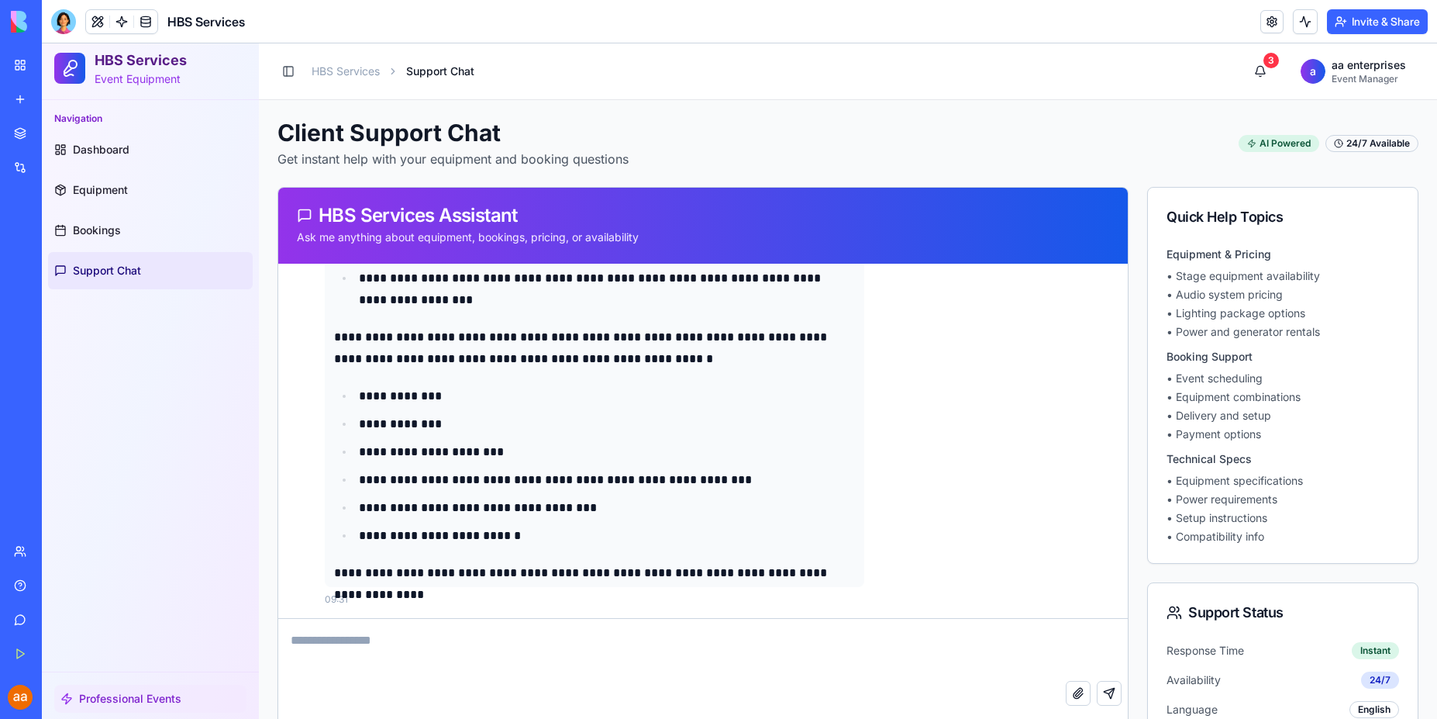
click at [415, 644] on textarea at bounding box center [703, 650] width 850 height 62
type textarea "**********"
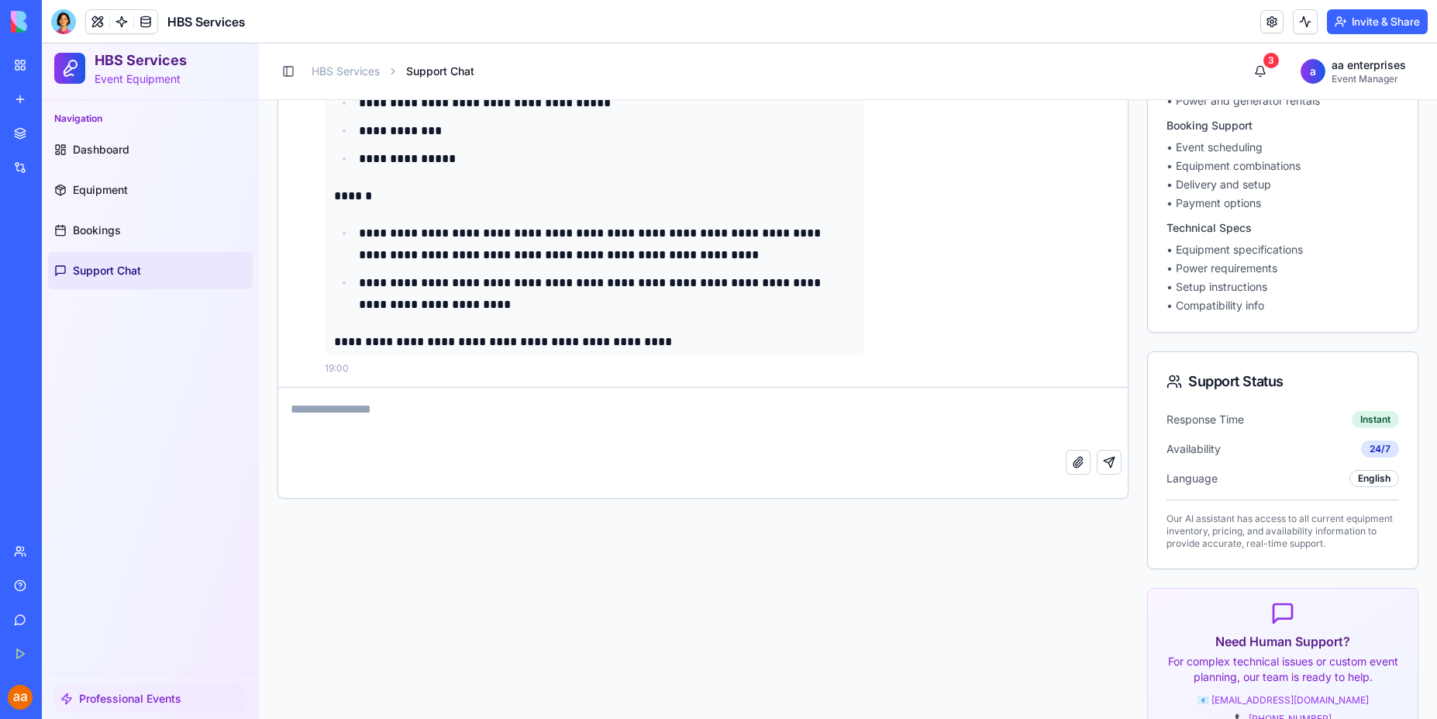
scroll to position [279, 0]
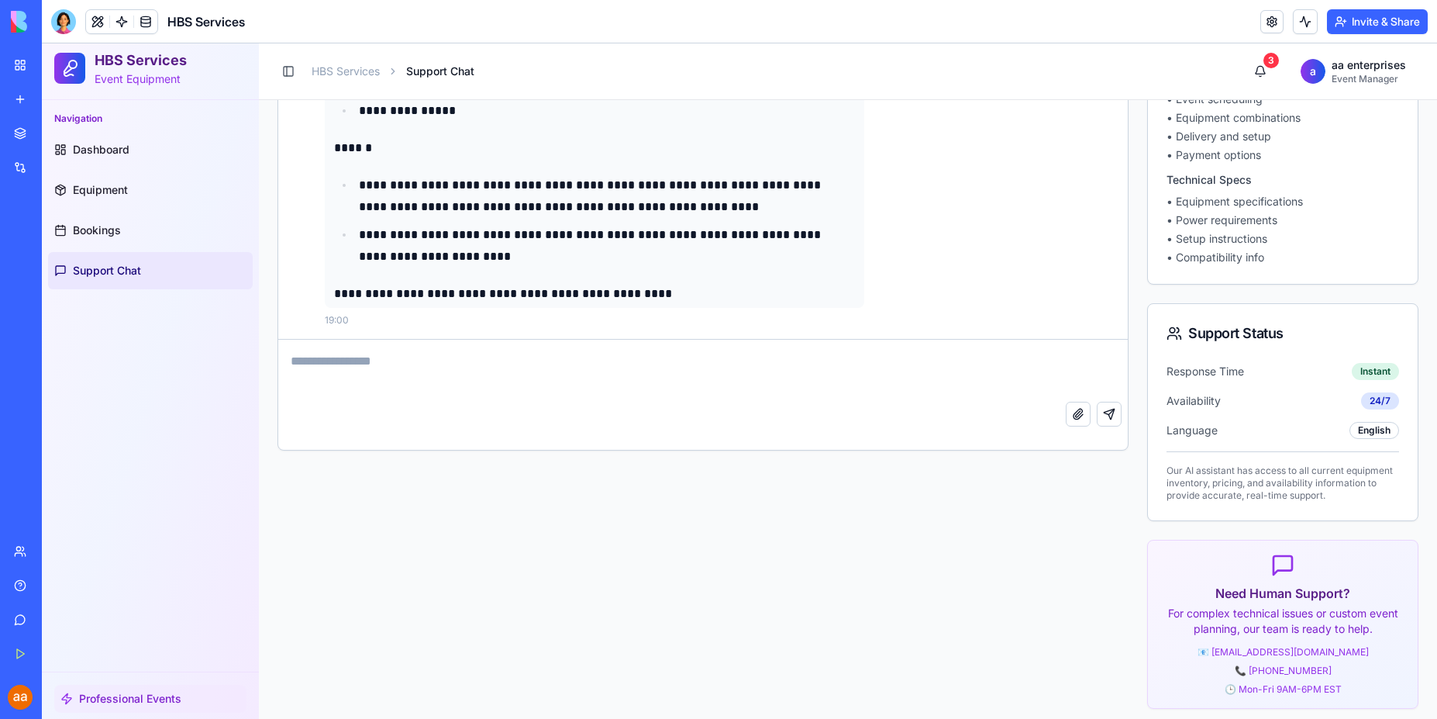
click at [366, 374] on textarea at bounding box center [698, 371] width 841 height 62
type textarea "**********"
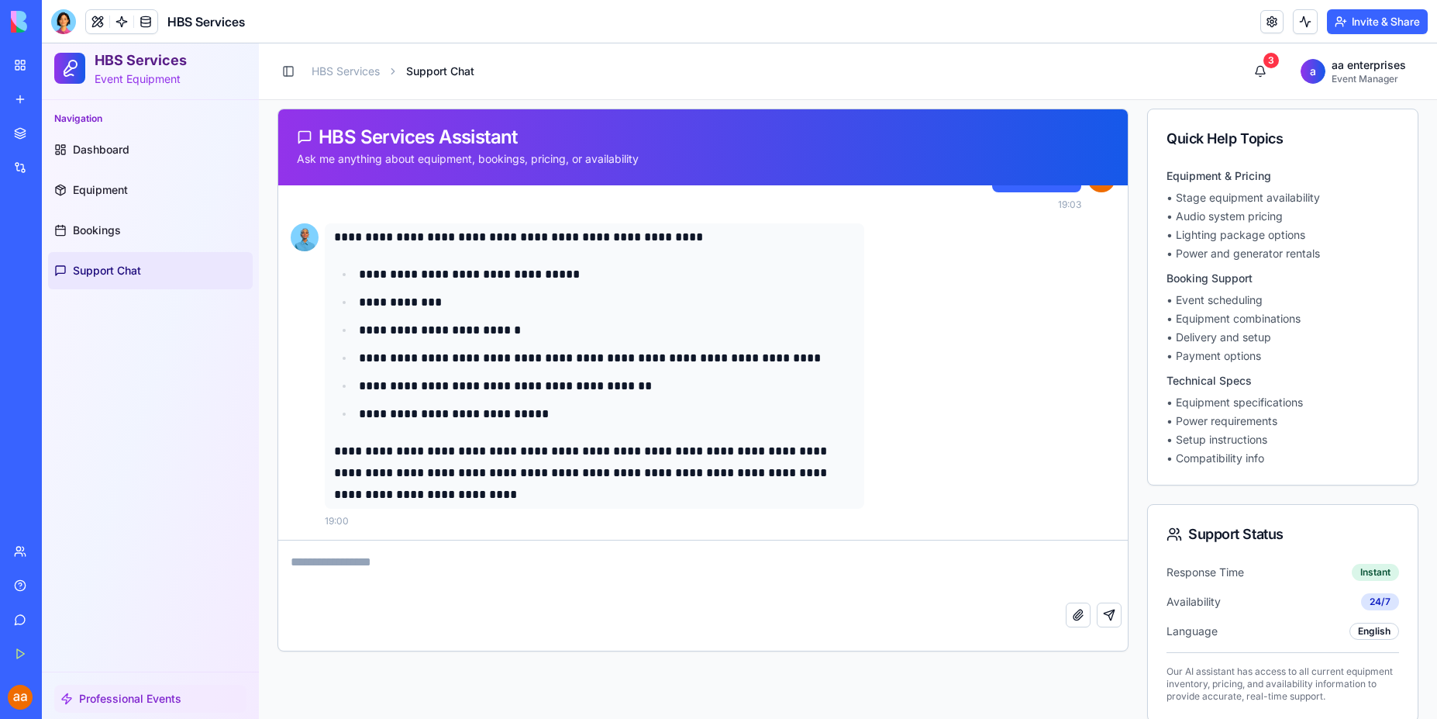
scroll to position [0, 0]
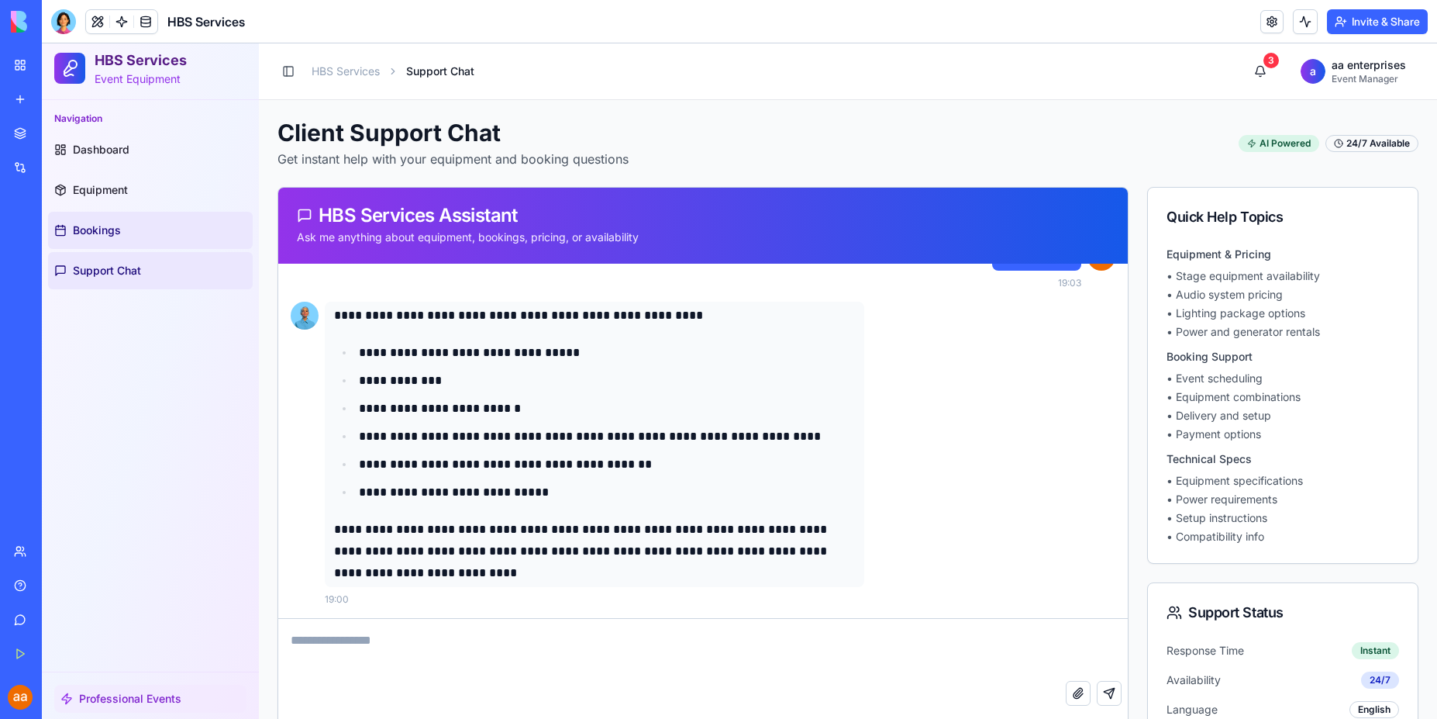
click at [113, 231] on span "Bookings" at bounding box center [97, 230] width 48 height 16
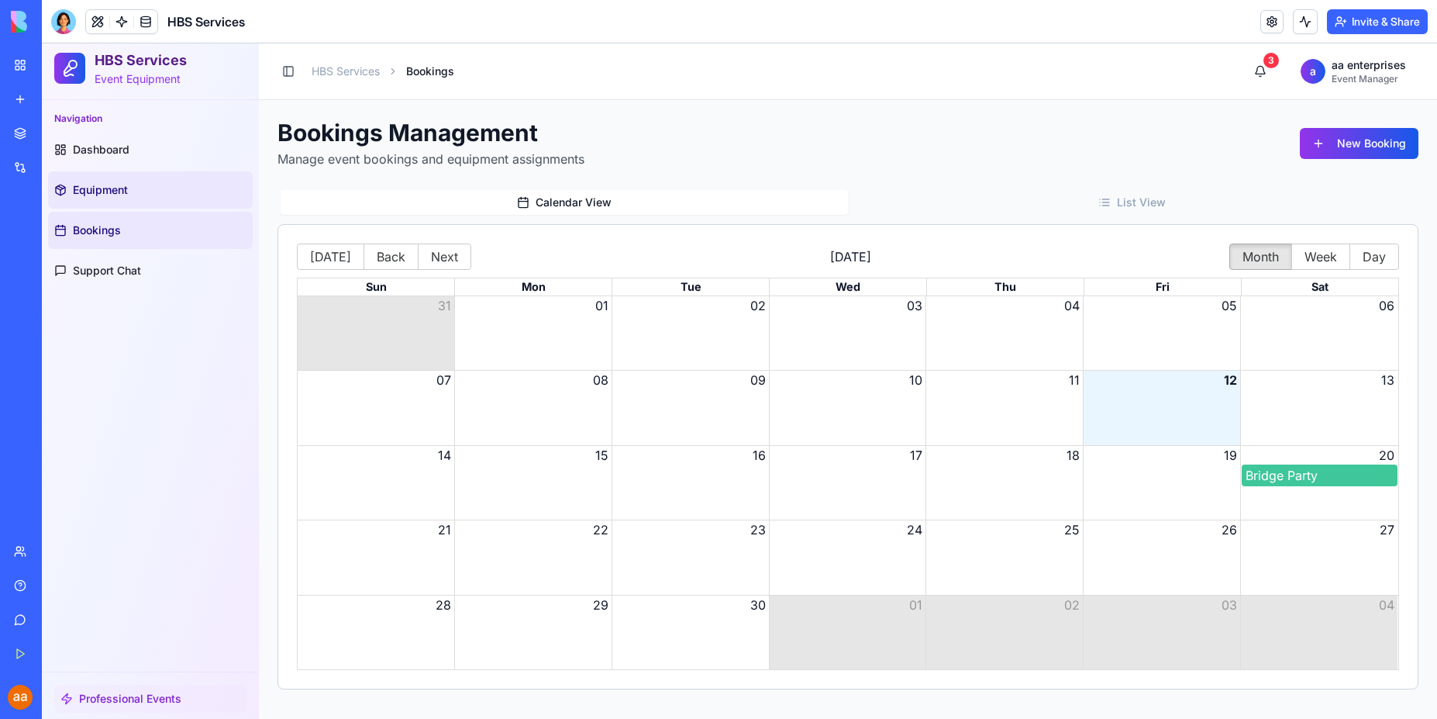
click at [105, 193] on span "Equipment" at bounding box center [100, 190] width 55 height 16
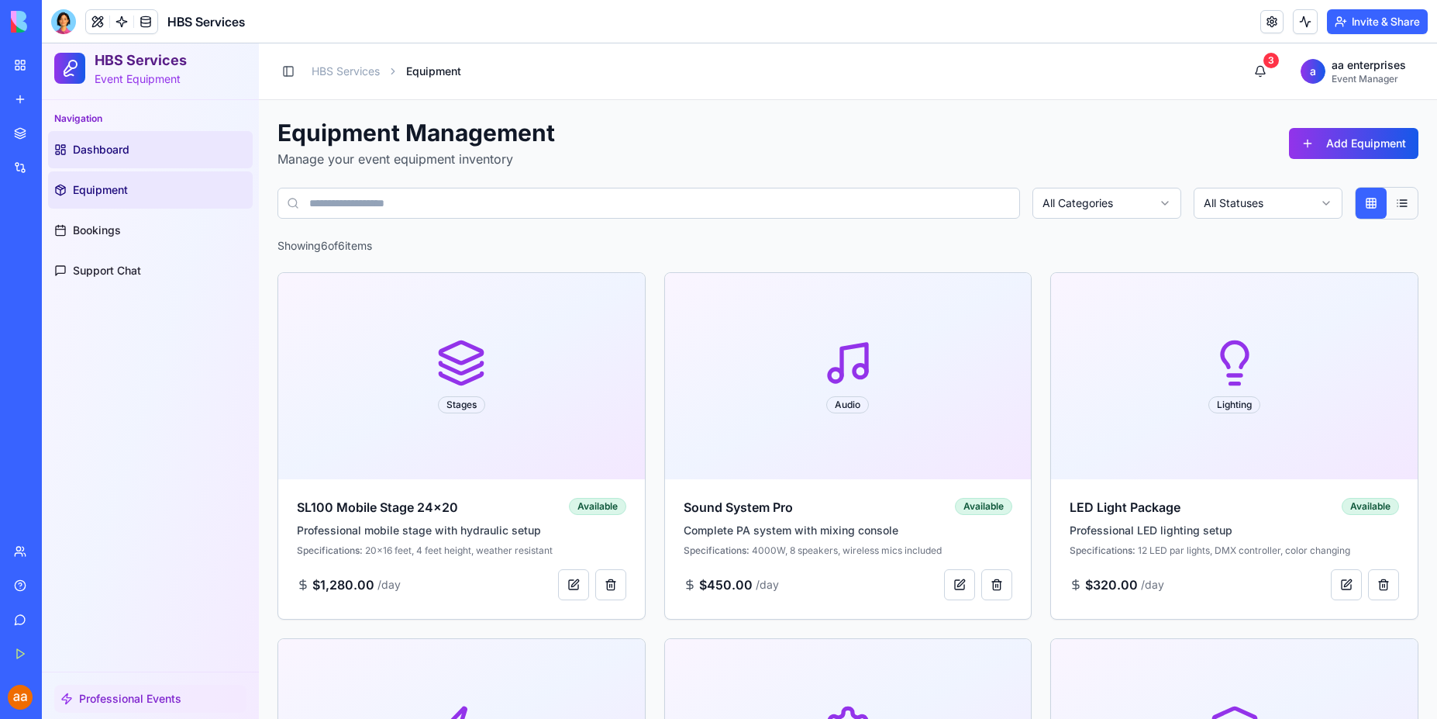
click at [105, 153] on span "Dashboard" at bounding box center [101, 150] width 57 height 16
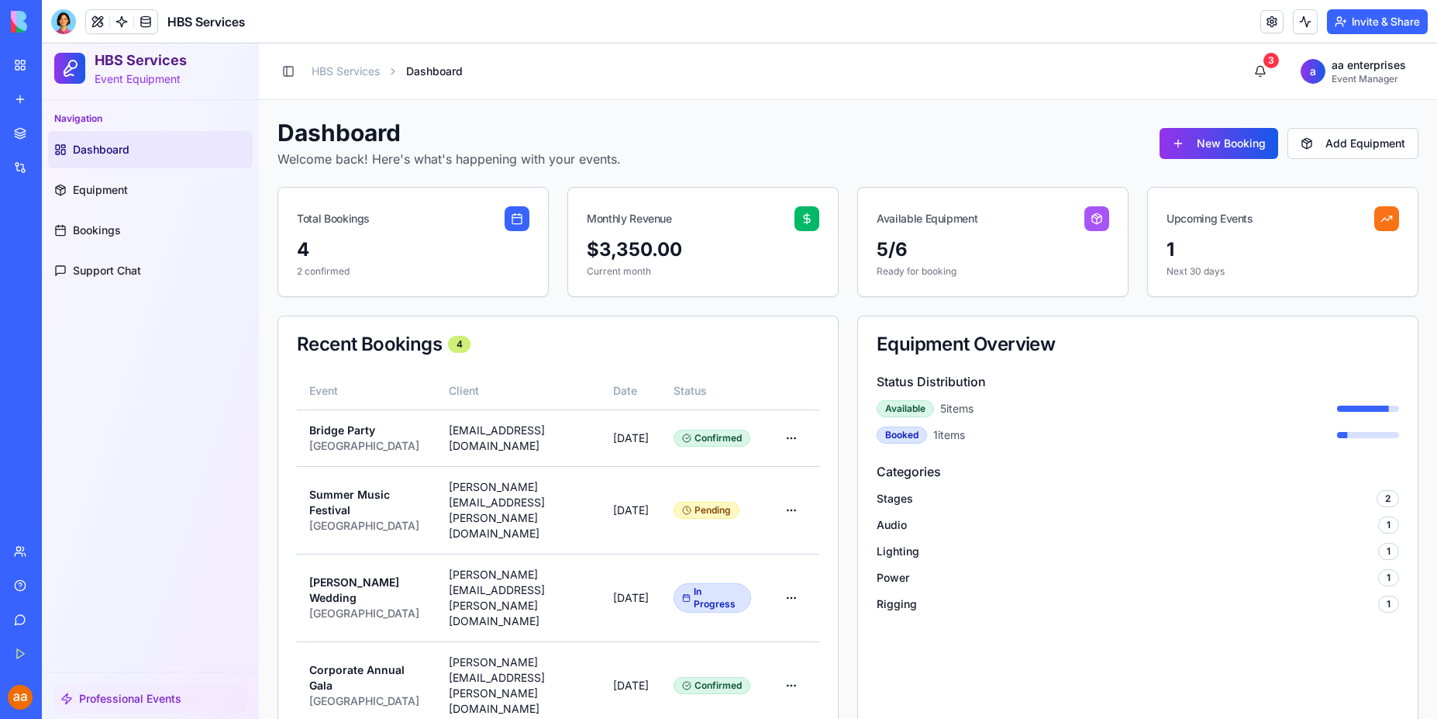
click at [1264, 60] on div "3" at bounding box center [1272, 61] width 16 height 16
click at [1264, 61] on div "3" at bounding box center [1272, 61] width 16 height 16
click at [1271, 28] on link at bounding box center [1272, 21] width 23 height 23
click at [1301, 26] on button at bounding box center [1305, 21] width 25 height 25
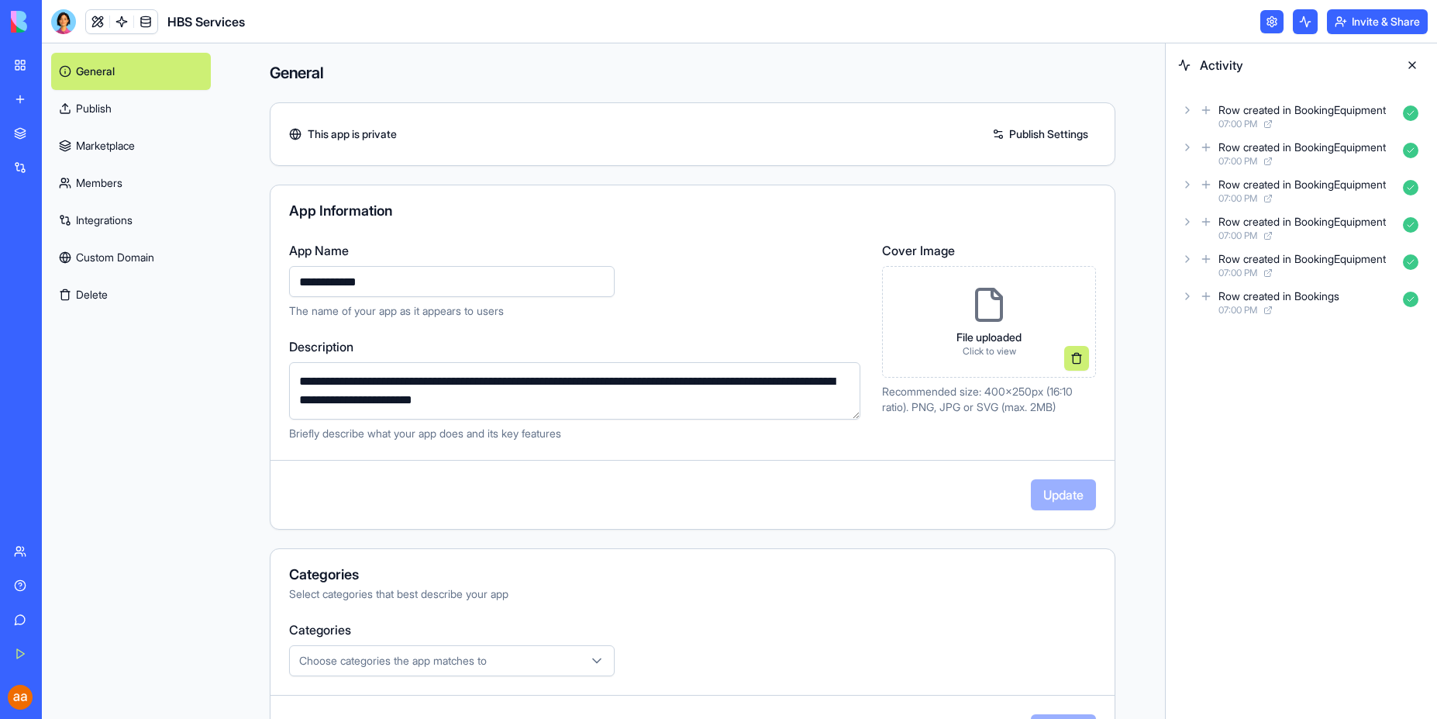
click at [1301, 26] on button at bounding box center [1305, 21] width 25 height 25
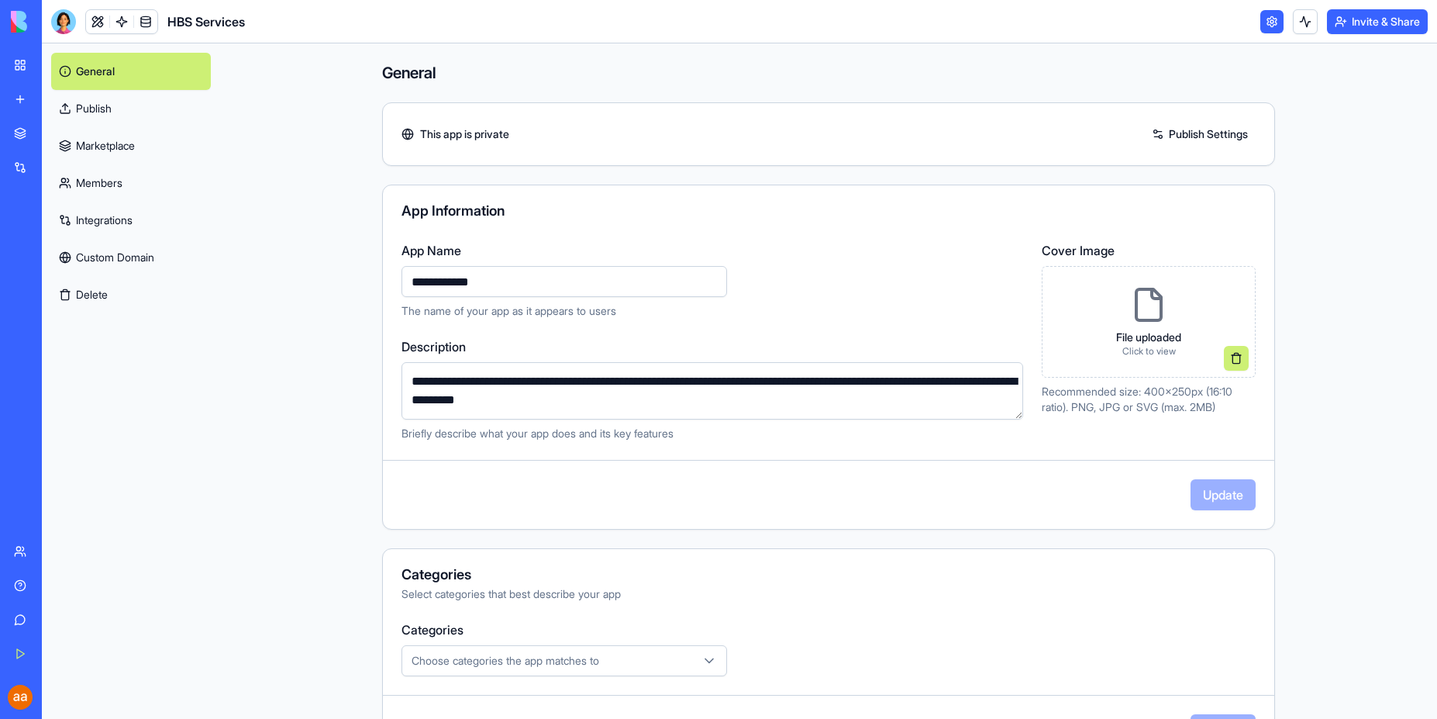
click at [1382, 27] on button "Invite & Share" at bounding box center [1377, 21] width 101 height 25
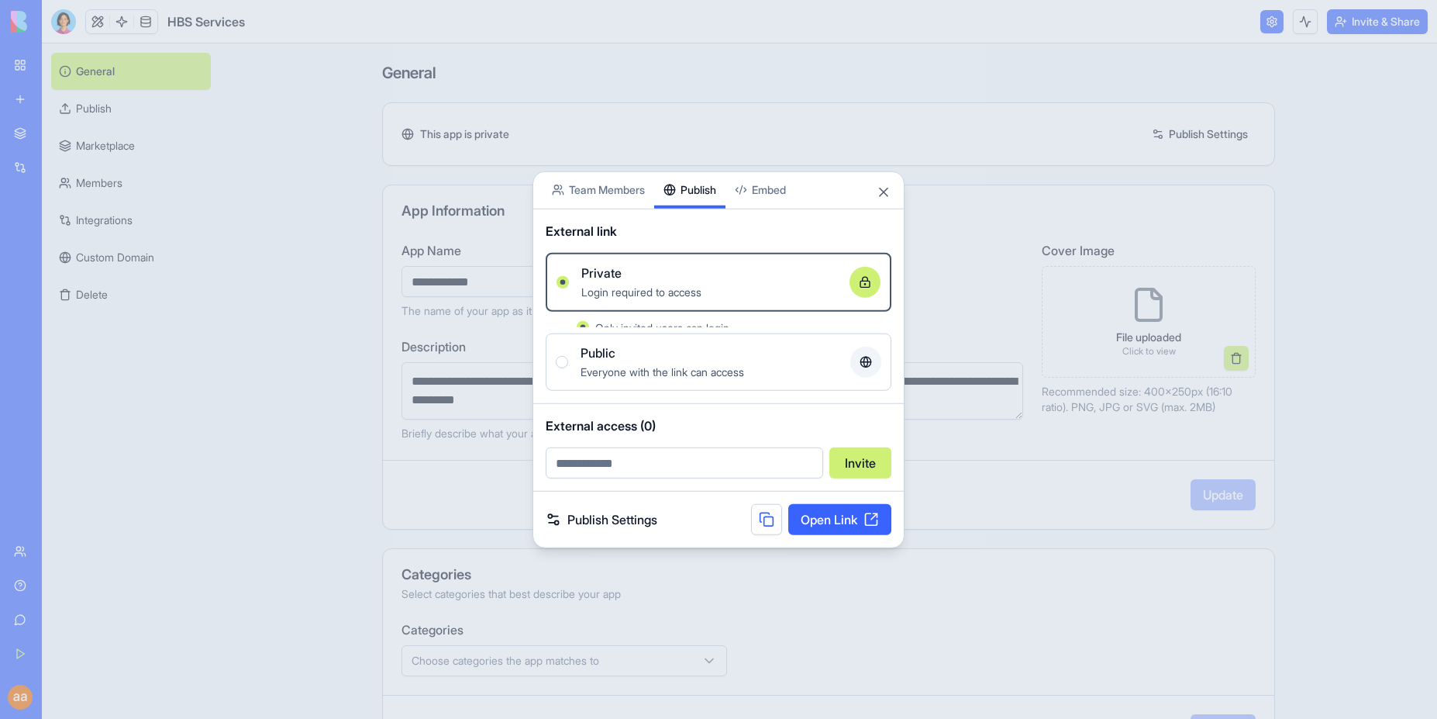
click at [698, 213] on div "Share App Team Members Publish Embed External link Private Login required to ac…" at bounding box center [719, 360] width 372 height 378
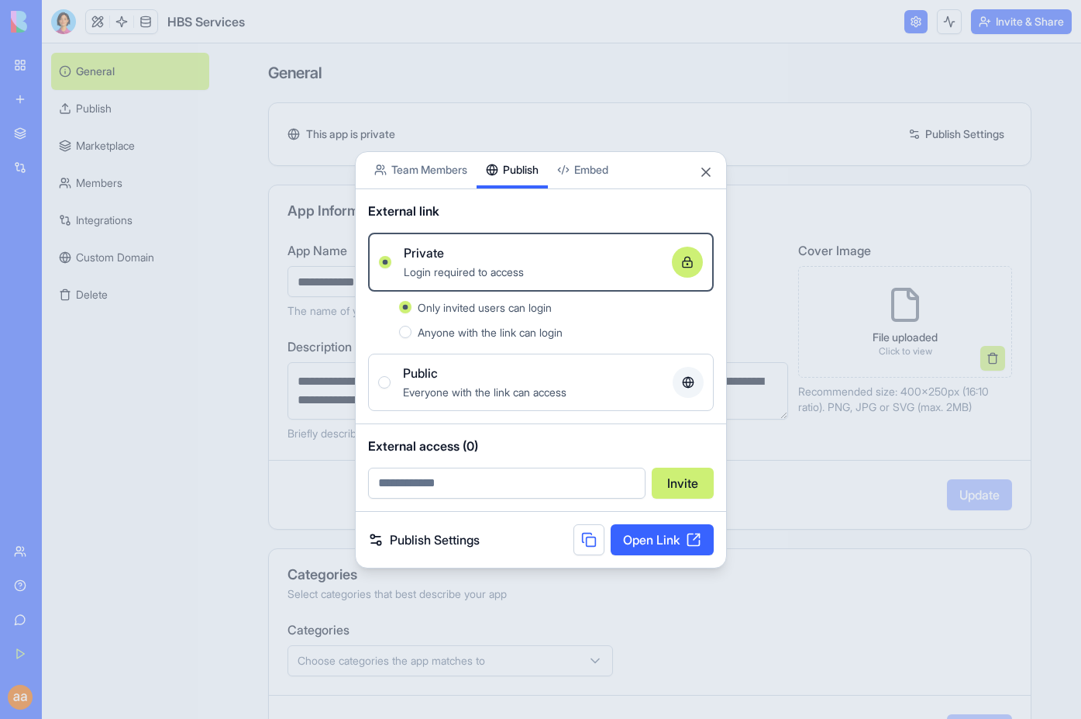
click at [715, 173] on div "Share App Team Members Publish Embed" at bounding box center [541, 170] width 371 height 37
click at [705, 167] on button "Close" at bounding box center [707, 172] width 16 height 16
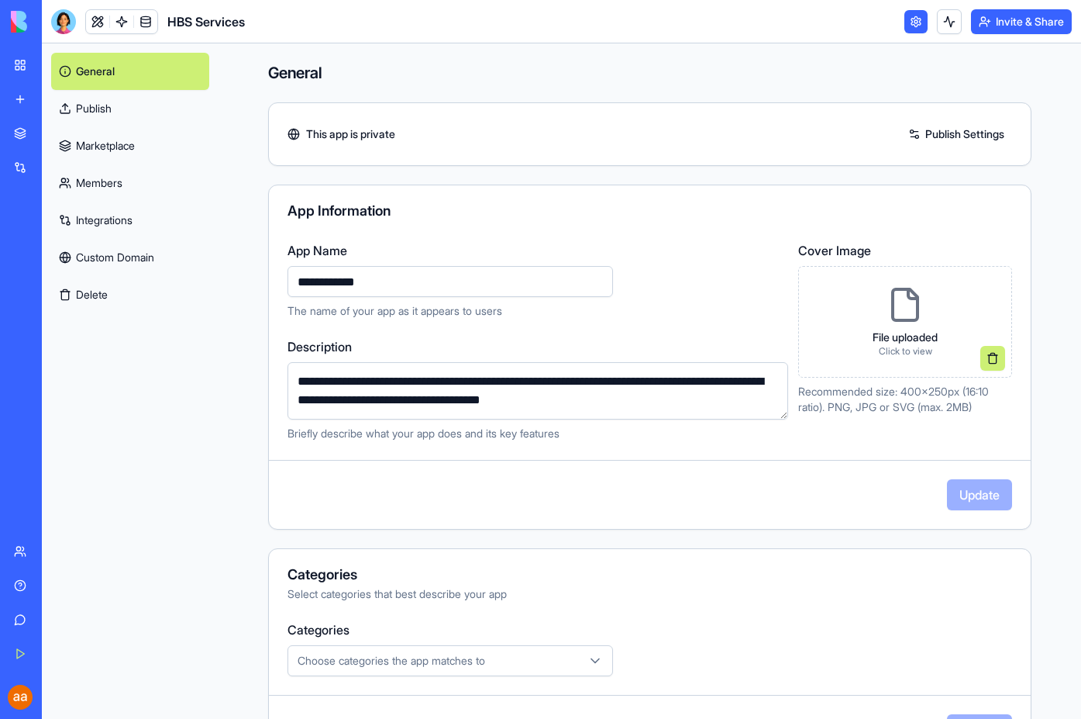
click at [90, 106] on link "Publish" at bounding box center [130, 108] width 158 height 37
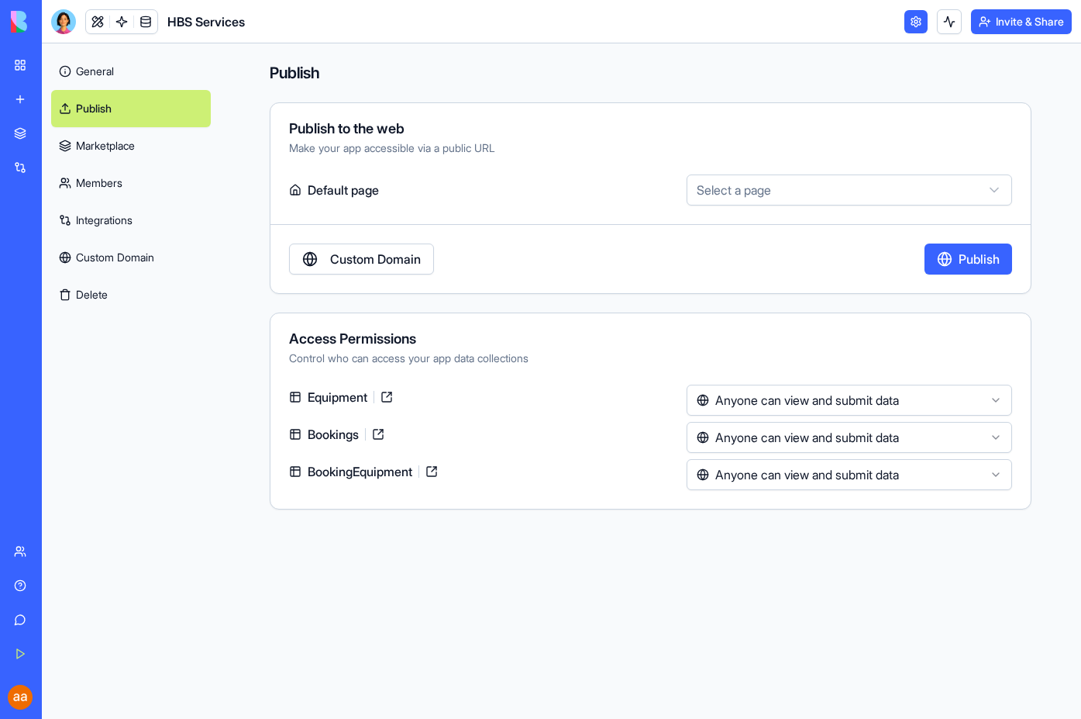
click at [837, 191] on html "**********" at bounding box center [540, 359] width 1081 height 719
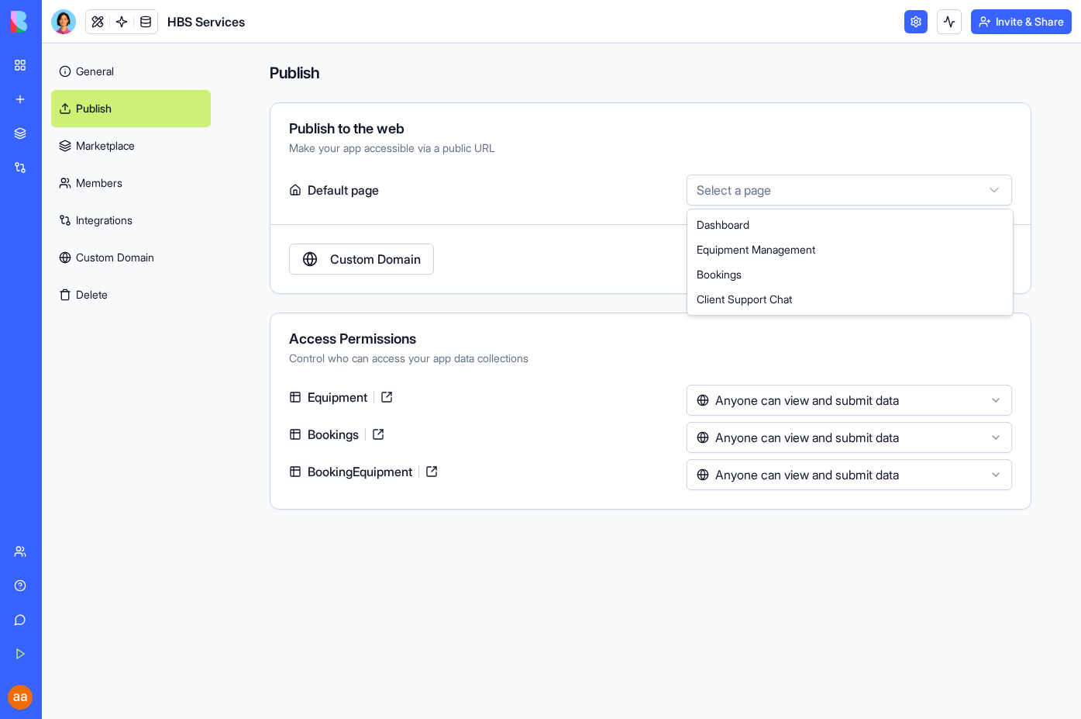
select select "**********"
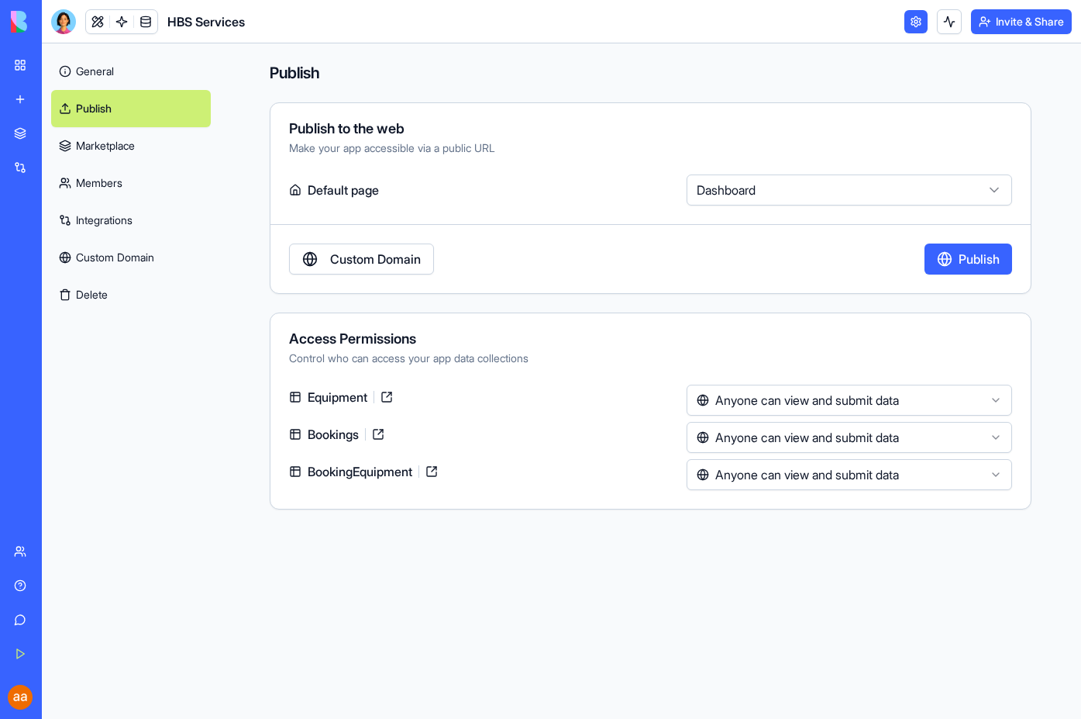
click at [367, 258] on link "Custom Domain" at bounding box center [361, 258] width 145 height 31
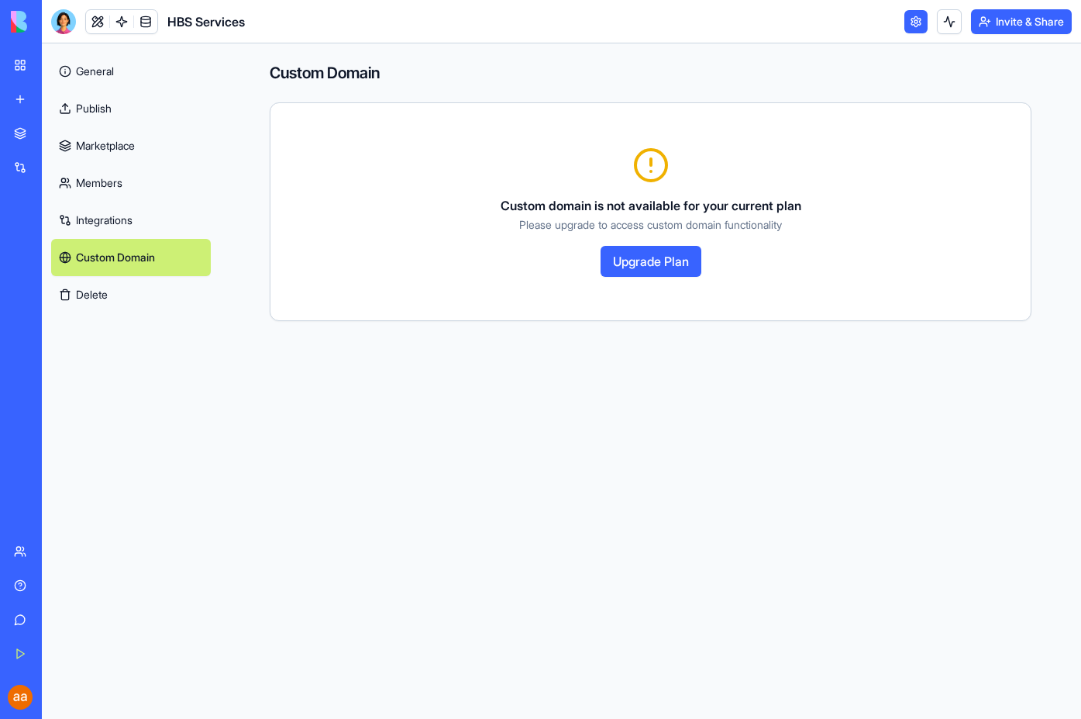
click at [109, 224] on link "Integrations" at bounding box center [131, 220] width 160 height 37
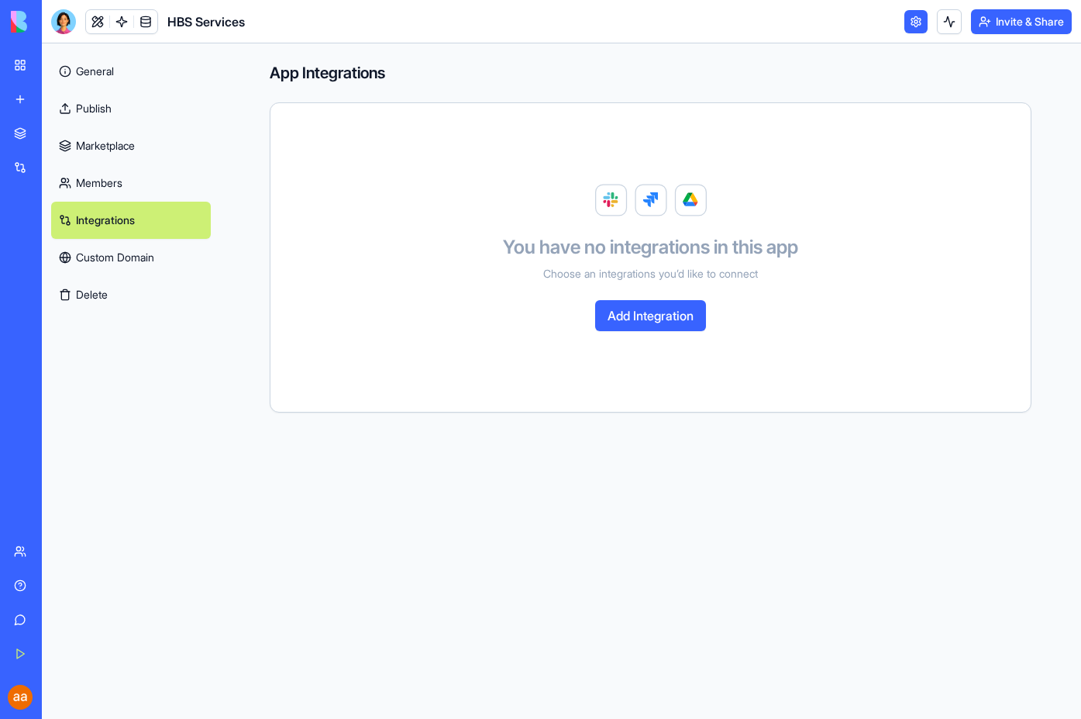
click at [661, 319] on button "Add Integration" at bounding box center [650, 315] width 111 height 31
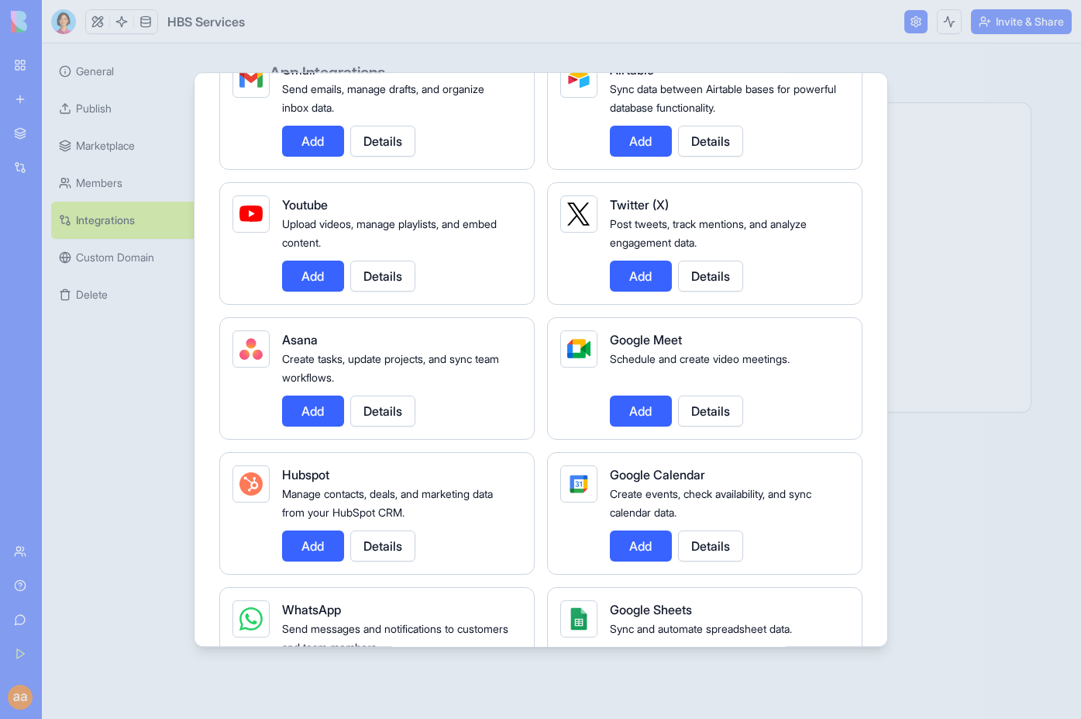
scroll to position [302, 0]
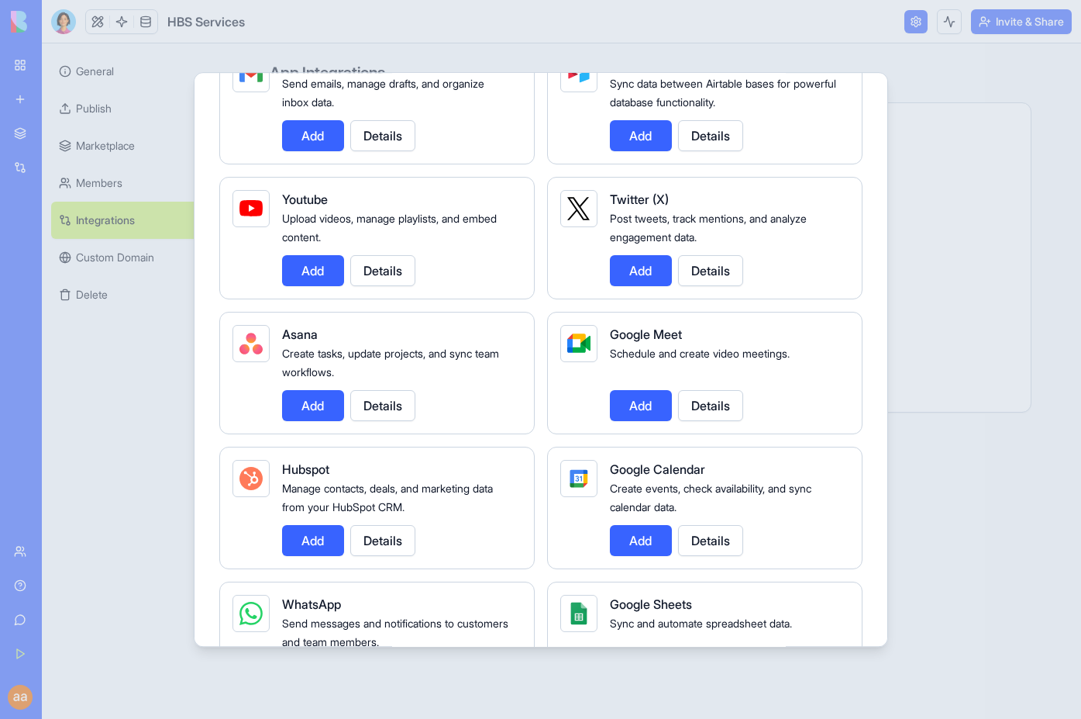
click at [645, 400] on button "Add" at bounding box center [641, 405] width 62 height 31
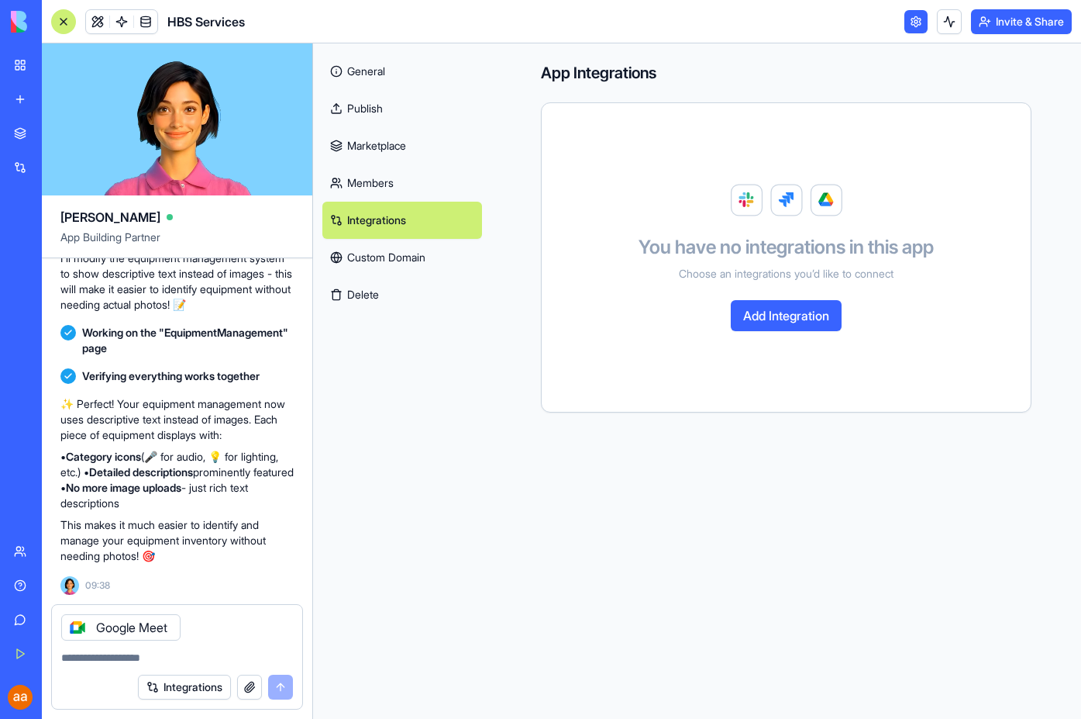
scroll to position [1338, 0]
click at [272, 651] on textarea at bounding box center [177, 658] width 232 height 16
click at [386, 187] on link "Members" at bounding box center [403, 182] width 160 height 37
click at [361, 185] on link "Members" at bounding box center [403, 182] width 160 height 37
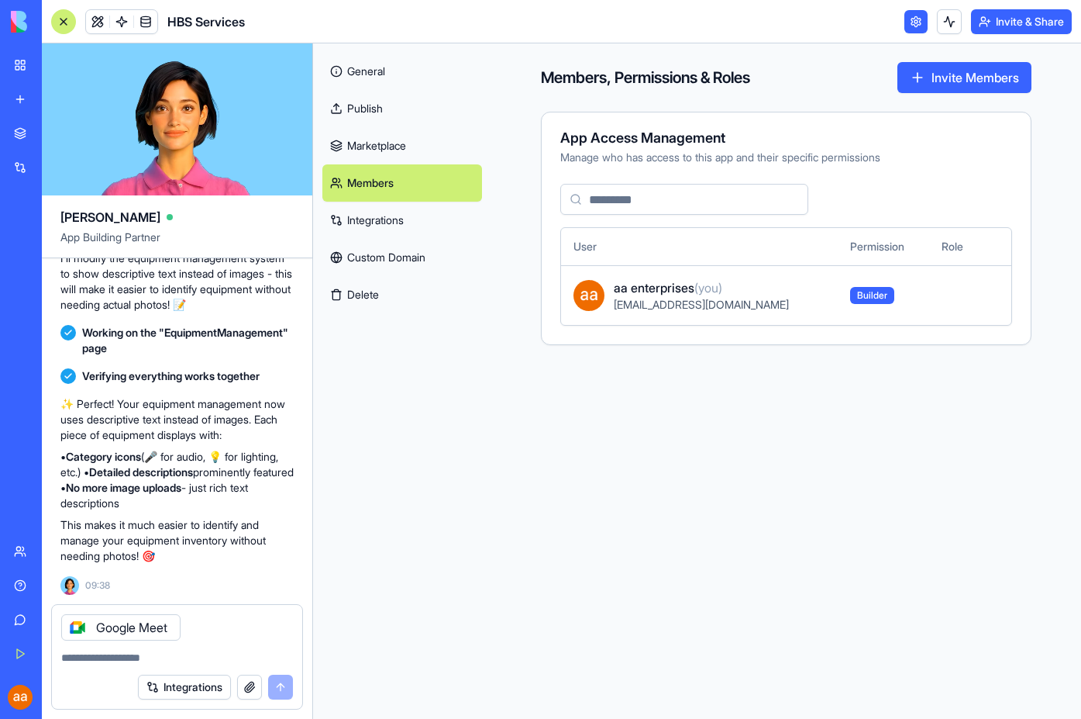
click at [363, 72] on link "General" at bounding box center [403, 71] width 160 height 37
click at [376, 147] on link "Marketplace" at bounding box center [403, 145] width 160 height 37
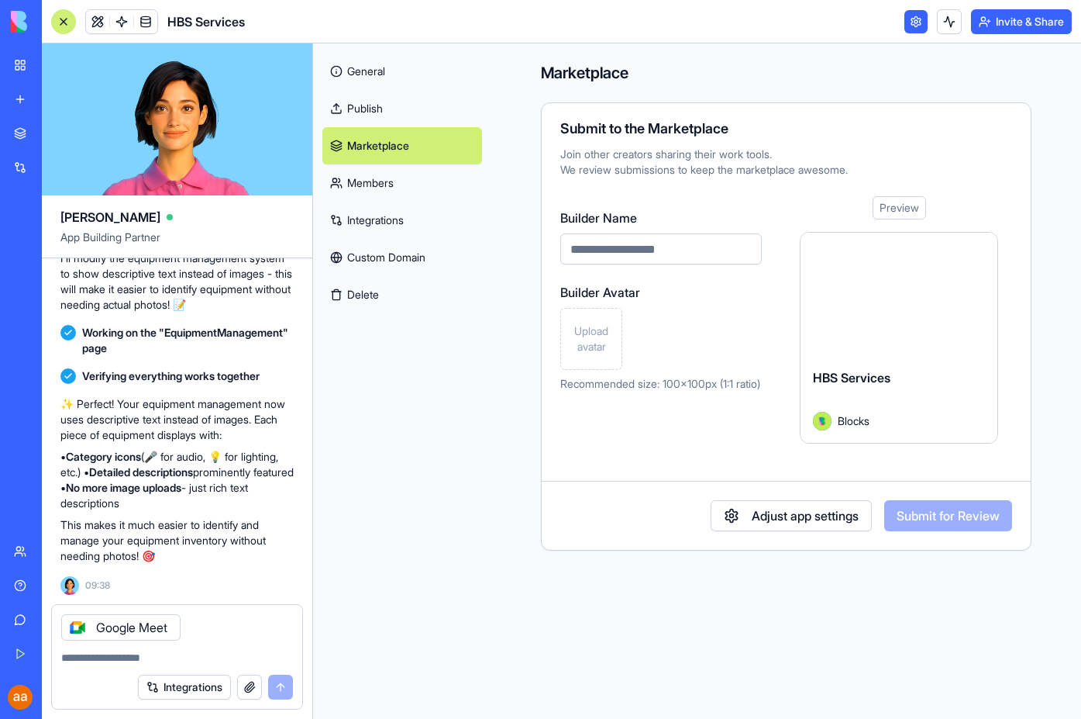
click at [410, 381] on div "General Publish Marketplace Members Integrations Custom Domain Delete" at bounding box center [402, 380] width 178 height 675
click at [102, 18] on link at bounding box center [97, 21] width 23 height 23
click at [97, 24] on link at bounding box center [97, 21] width 23 height 23
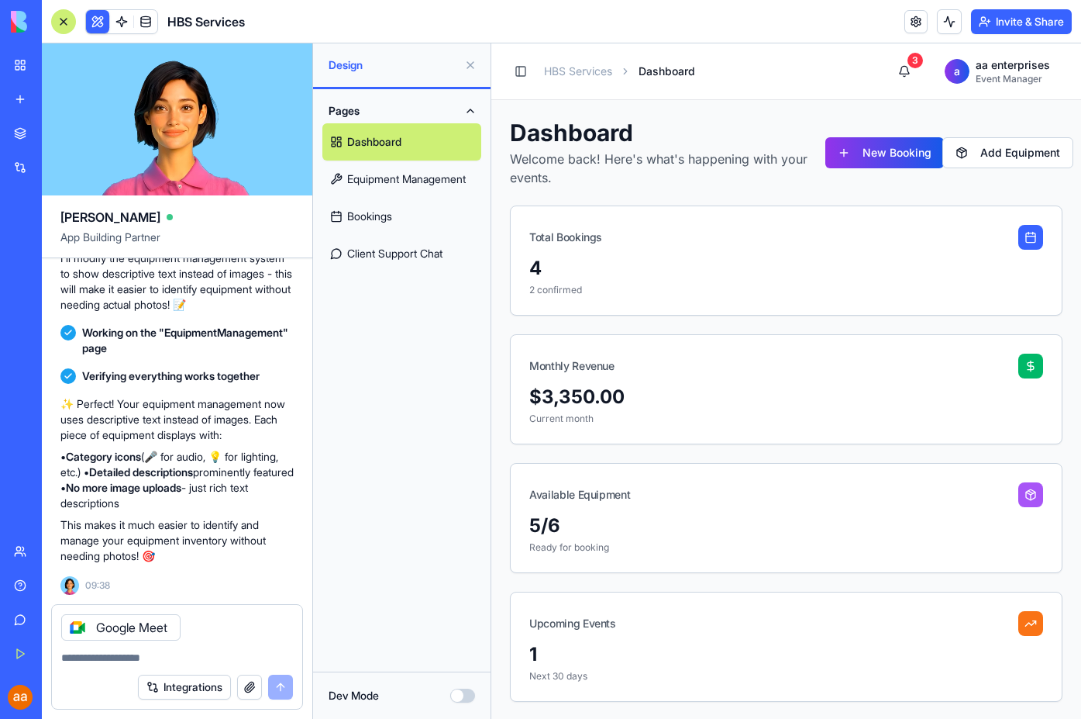
click at [407, 183] on link "Equipment Management" at bounding box center [402, 178] width 159 height 37
click at [382, 185] on link "Equipment Management" at bounding box center [402, 178] width 159 height 37
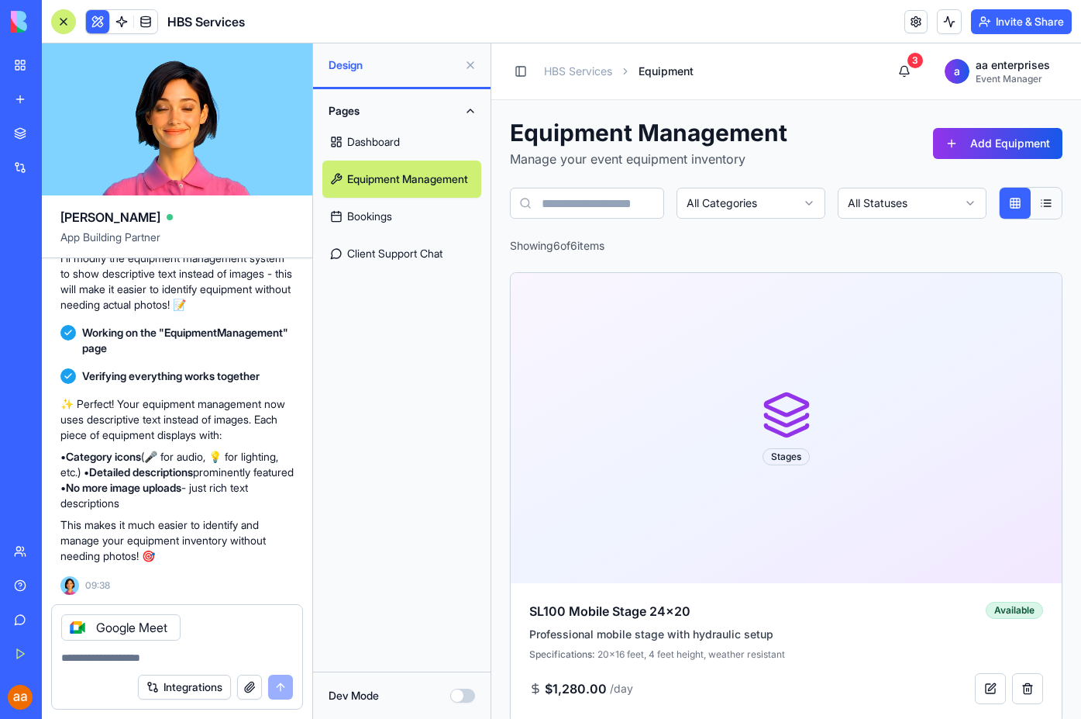
click at [374, 217] on link "Bookings" at bounding box center [402, 216] width 159 height 37
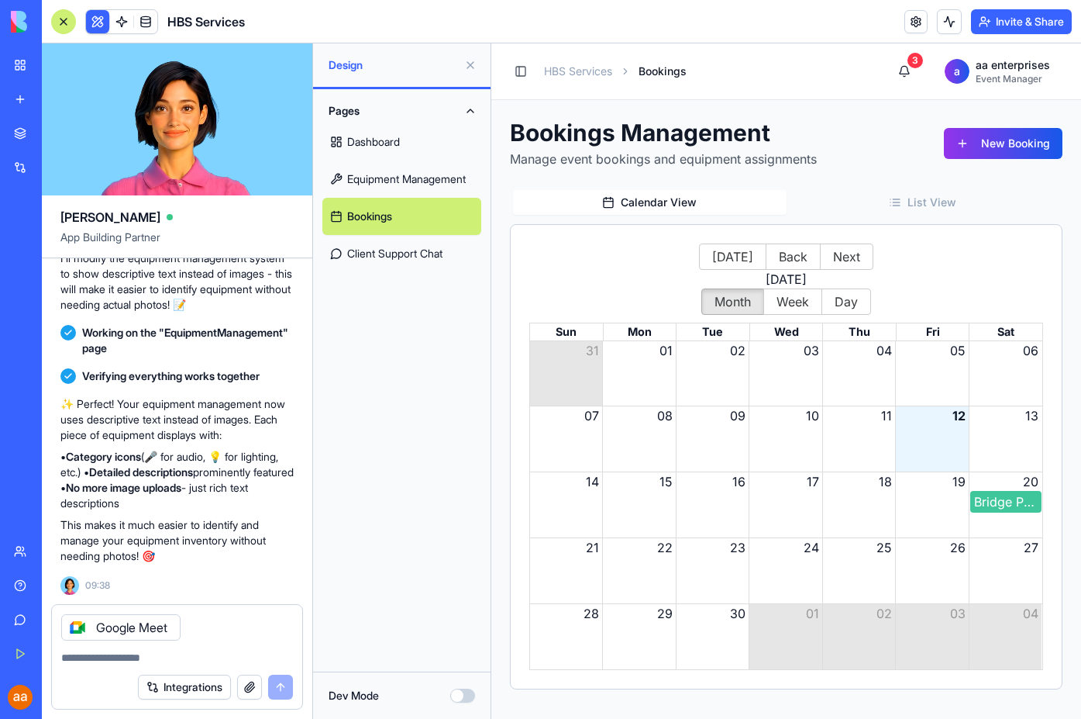
click at [377, 261] on link "Client Support Chat" at bounding box center [402, 253] width 159 height 37
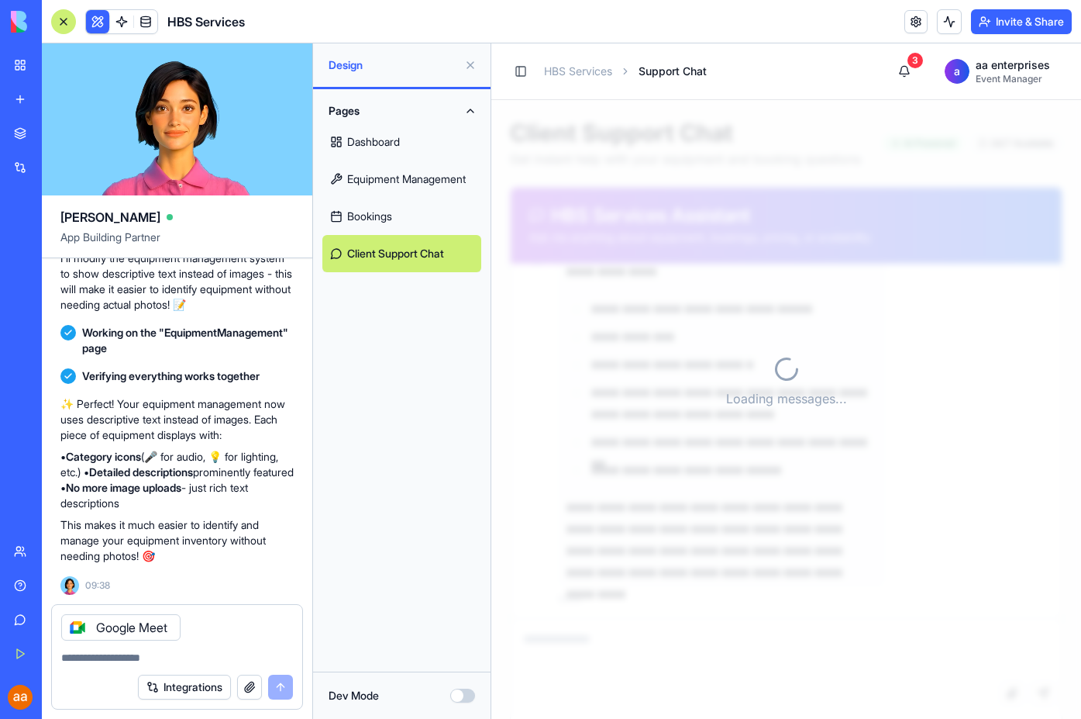
scroll to position [1993, 0]
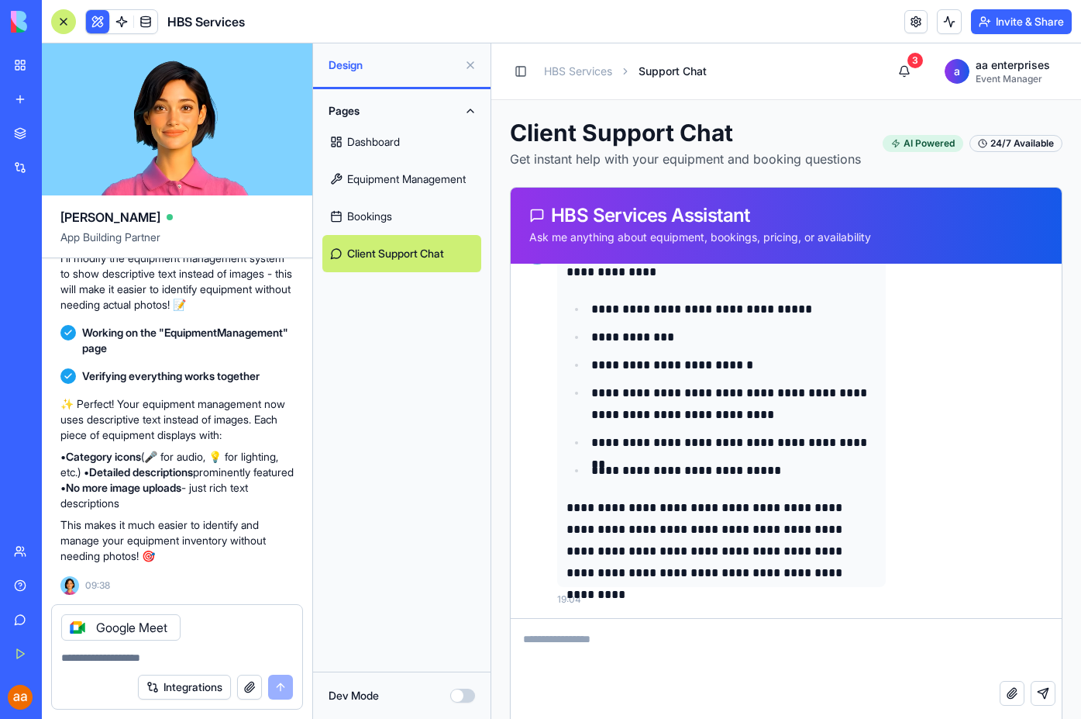
click at [381, 140] on link "Dashboard" at bounding box center [402, 141] width 159 height 37
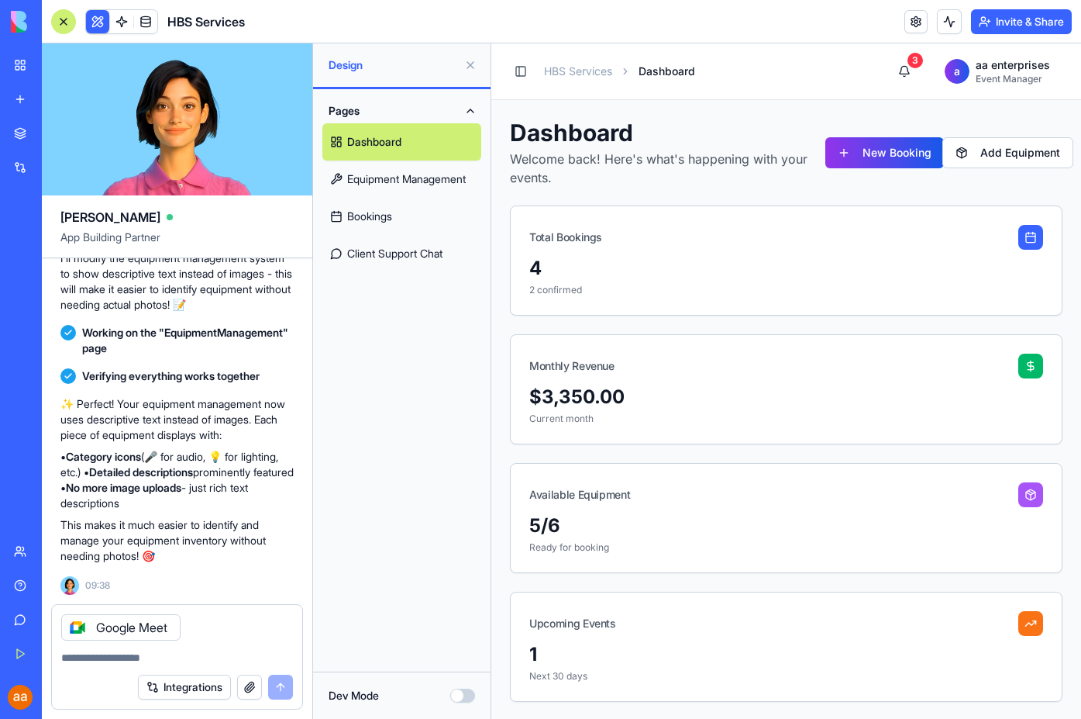
click at [406, 374] on div "Pages Dashboard Equipment Management Bookings Client Support Chat" at bounding box center [402, 380] width 178 height 582
click at [268, 690] on div "Integrations" at bounding box center [215, 686] width 155 height 25
click at [178, 638] on div "Google Meet" at bounding box center [120, 627] width 119 height 26
click at [202, 630] on div "Google Meet" at bounding box center [177, 623] width 250 height 36
click at [116, 662] on textarea at bounding box center [177, 658] width 232 height 16
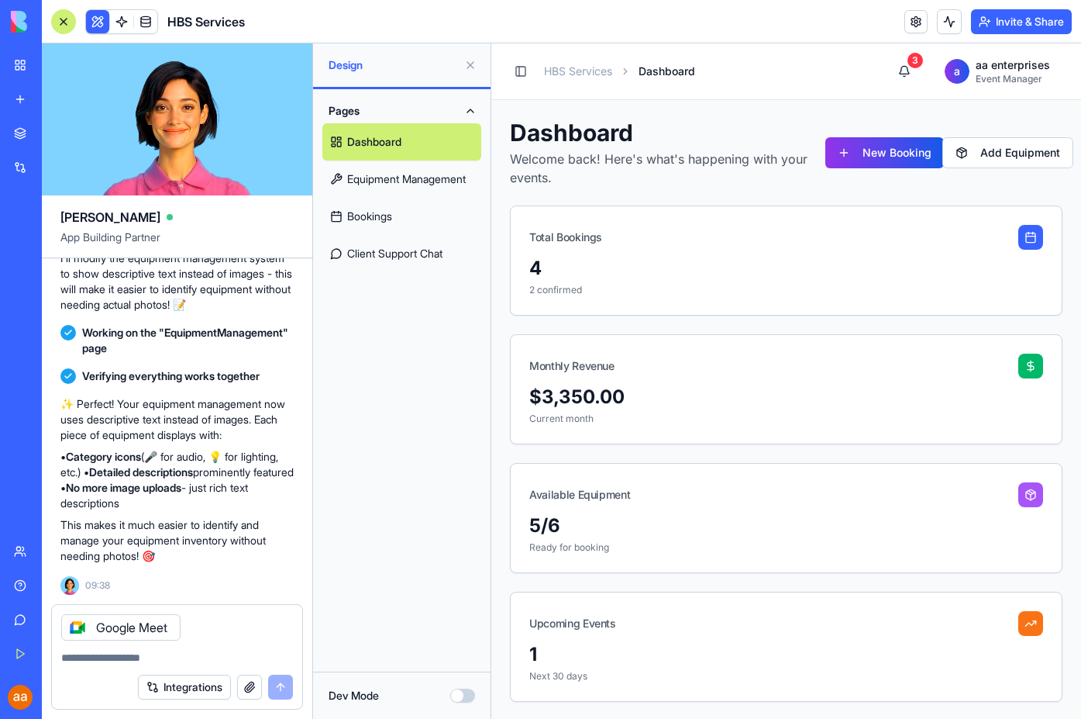
click at [74, 626] on icon at bounding box center [77, 627] width 12 height 12
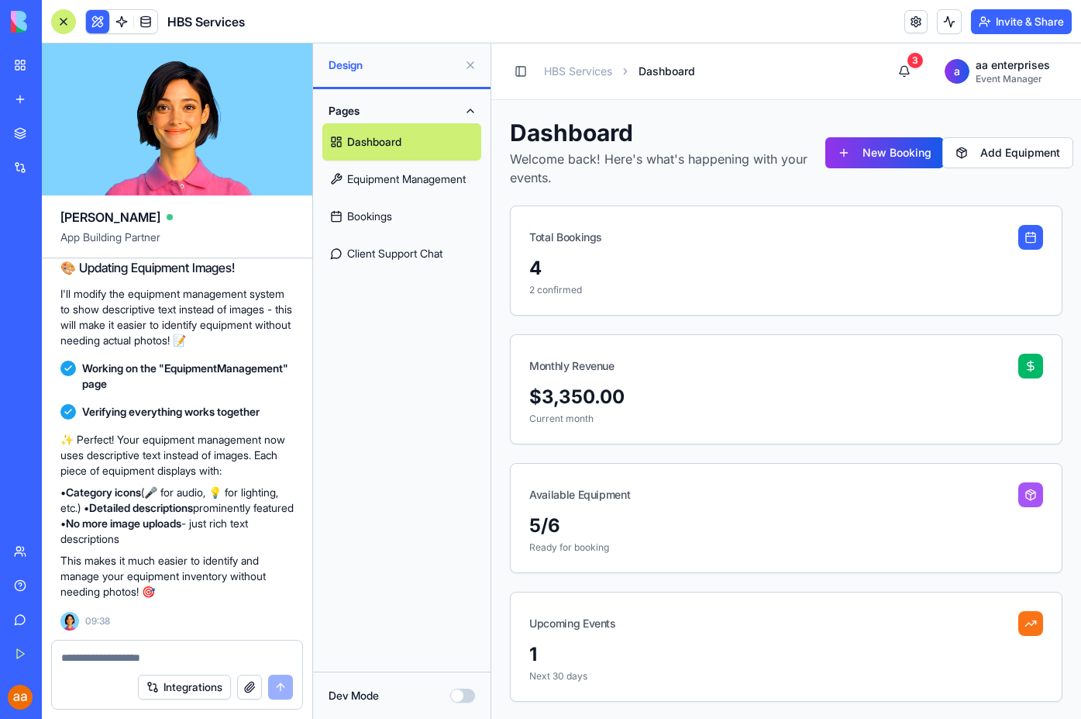
scroll to position [1302, 0]
click at [682, 74] on span "Dashboard" at bounding box center [667, 72] width 57 height 16
click at [580, 69] on link "HBS Services" at bounding box center [578, 72] width 68 height 16
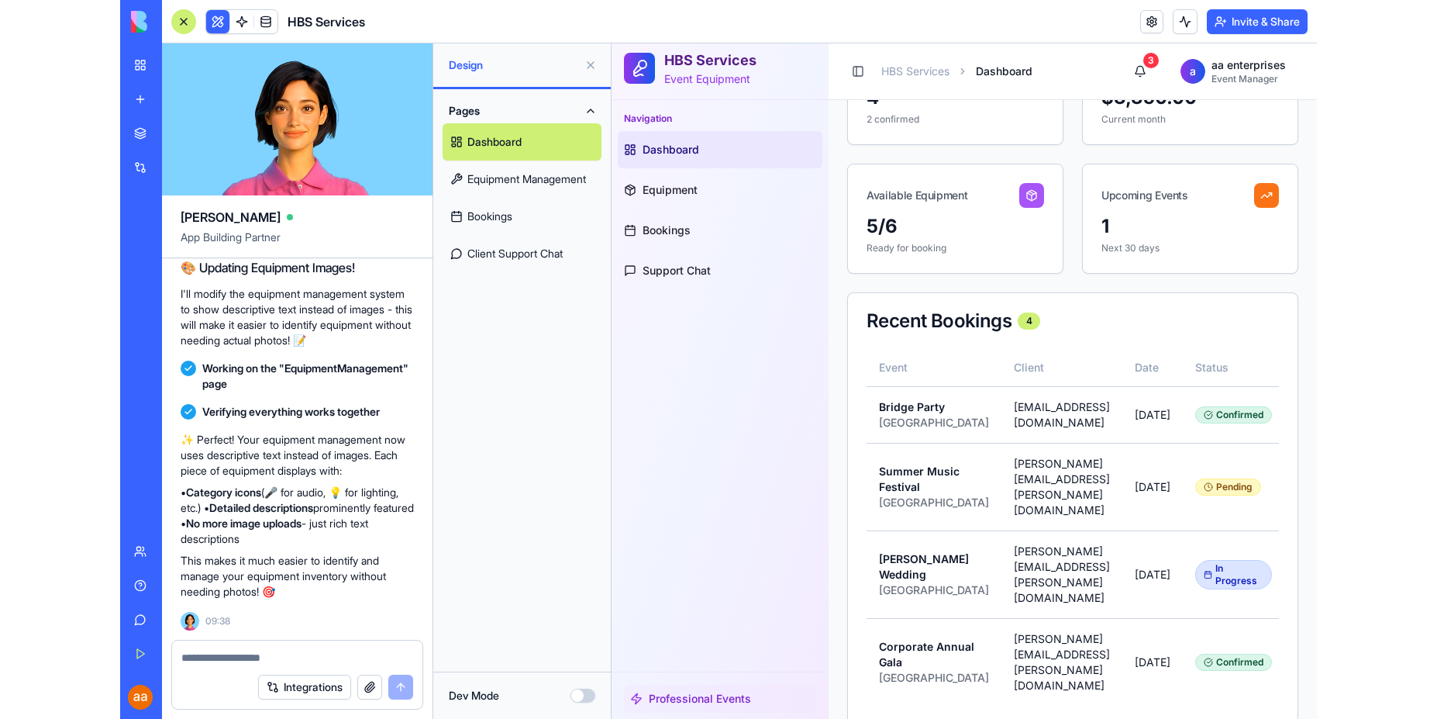
scroll to position [144, 0]
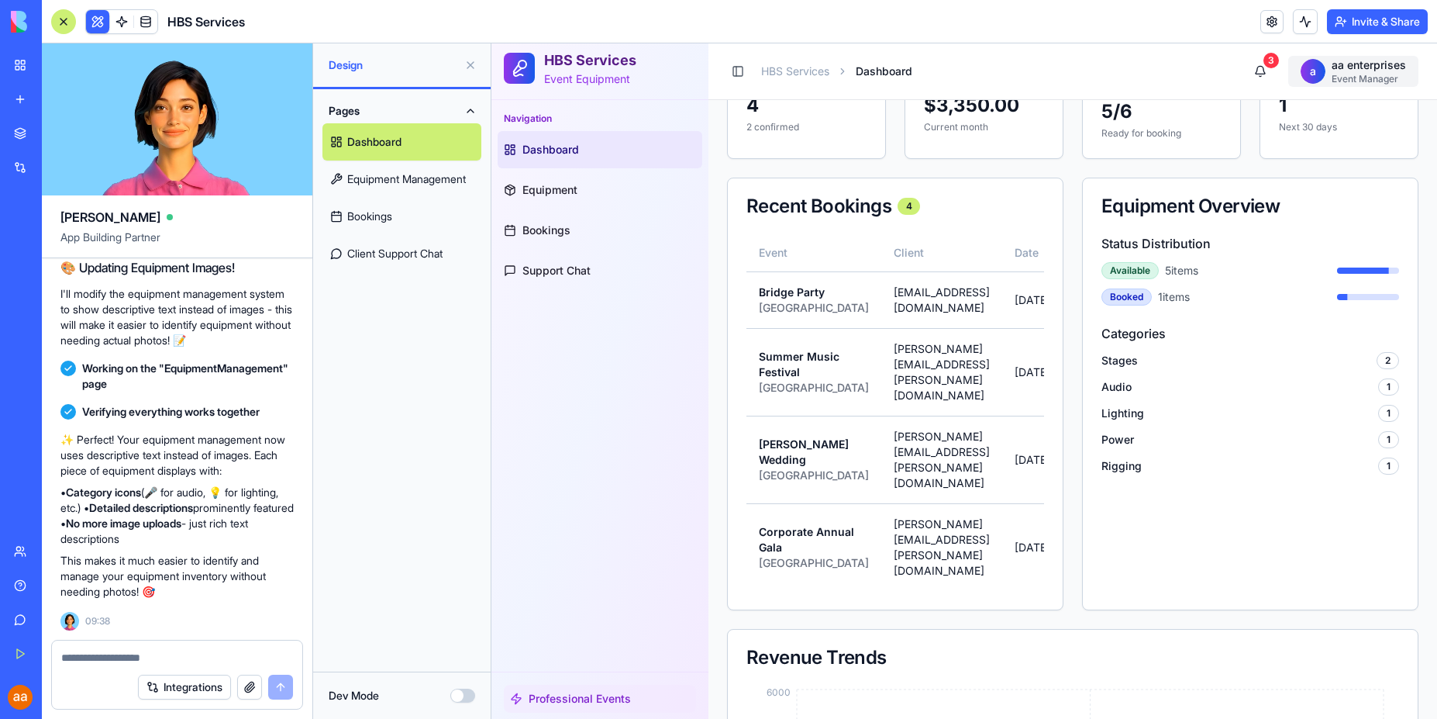
click at [1362, 74] on html "HBS Services Event Equipment Navigation Dashboard Equipment Bookings Support Ch…" at bounding box center [965, 494] width 946 height 1191
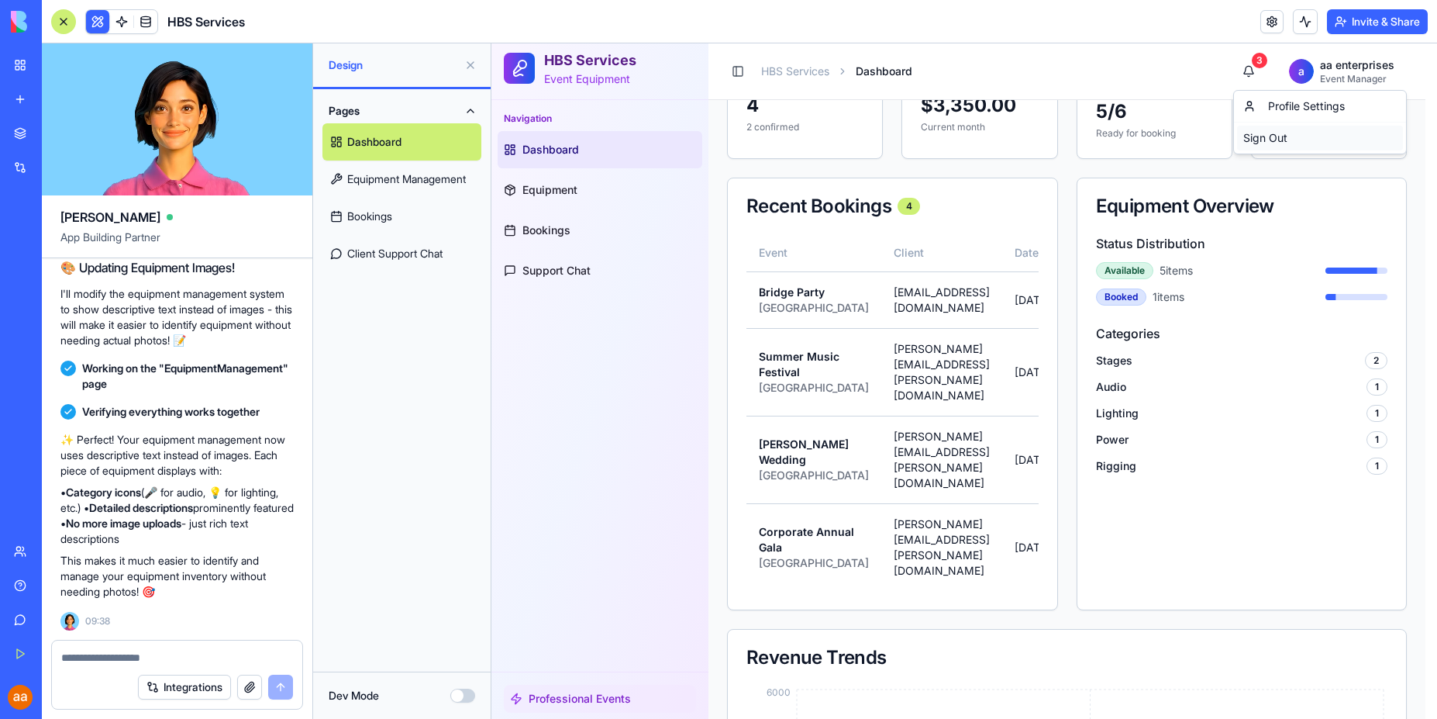
click at [1268, 139] on div "Sign Out" at bounding box center [1320, 138] width 166 height 25
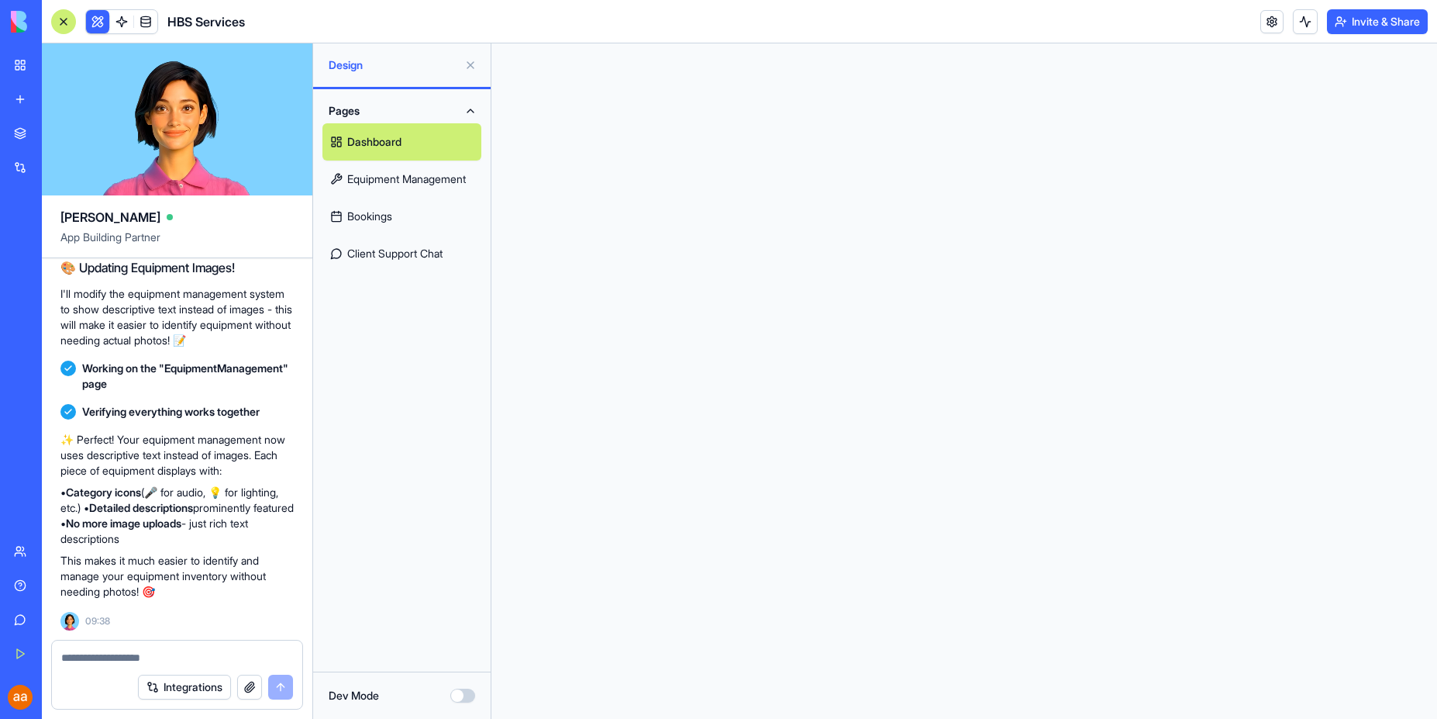
scroll to position [0, 0]
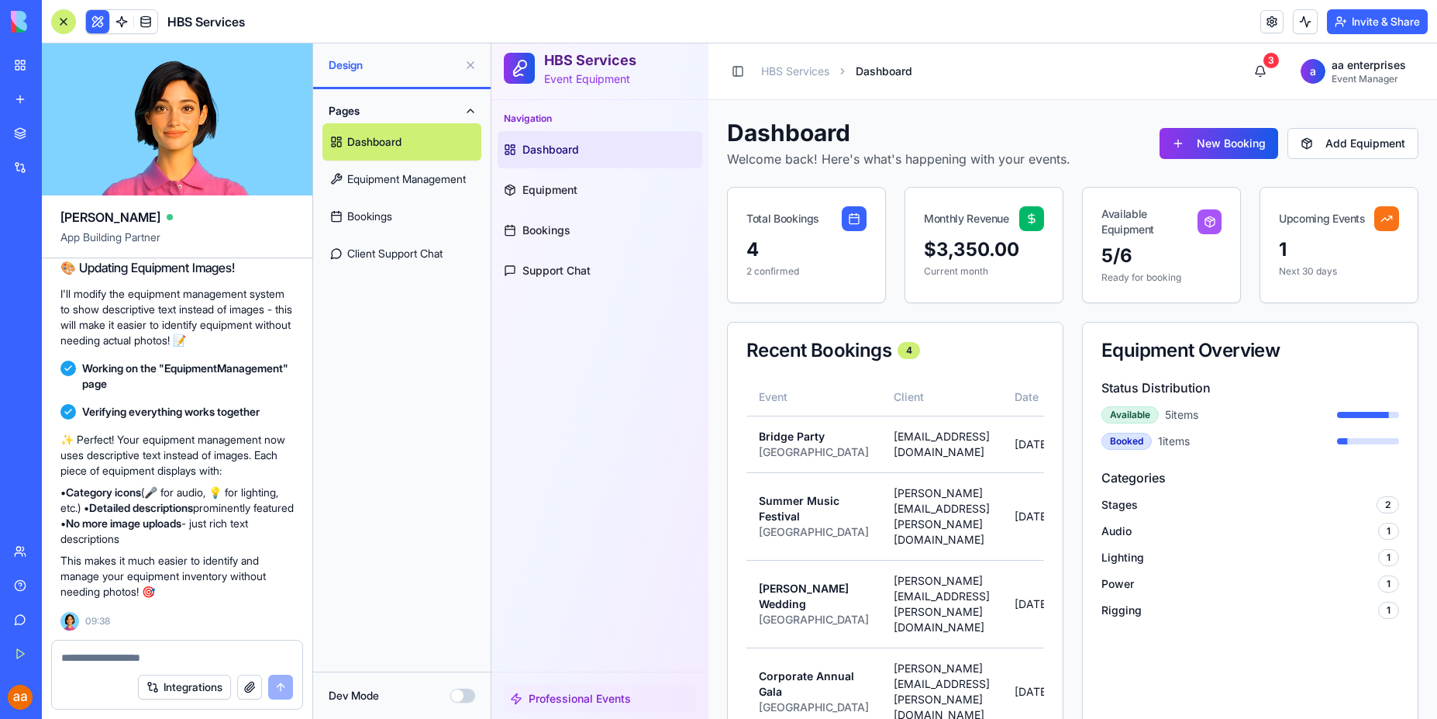
click at [154, 657] on textarea at bounding box center [177, 658] width 232 height 16
click at [181, 688] on button "Integrations" at bounding box center [184, 686] width 93 height 25
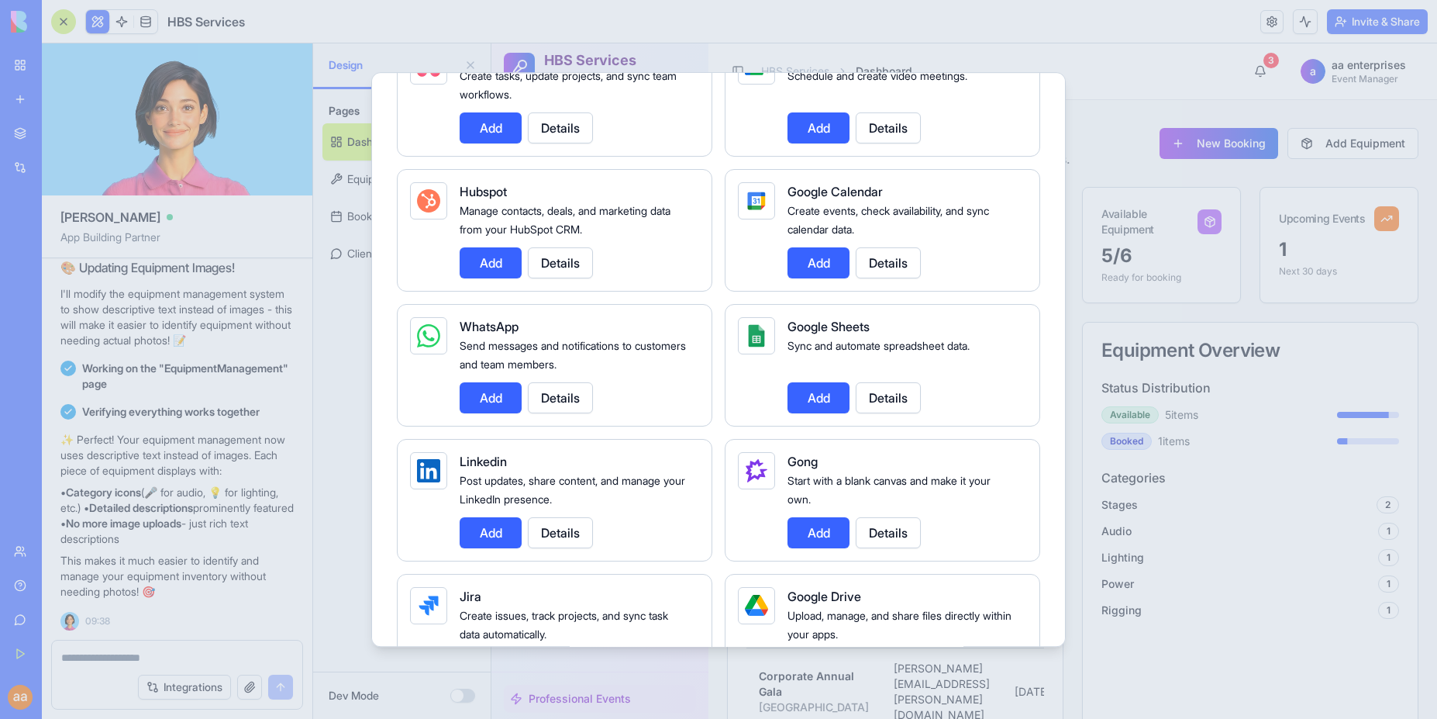
scroll to position [581, 0]
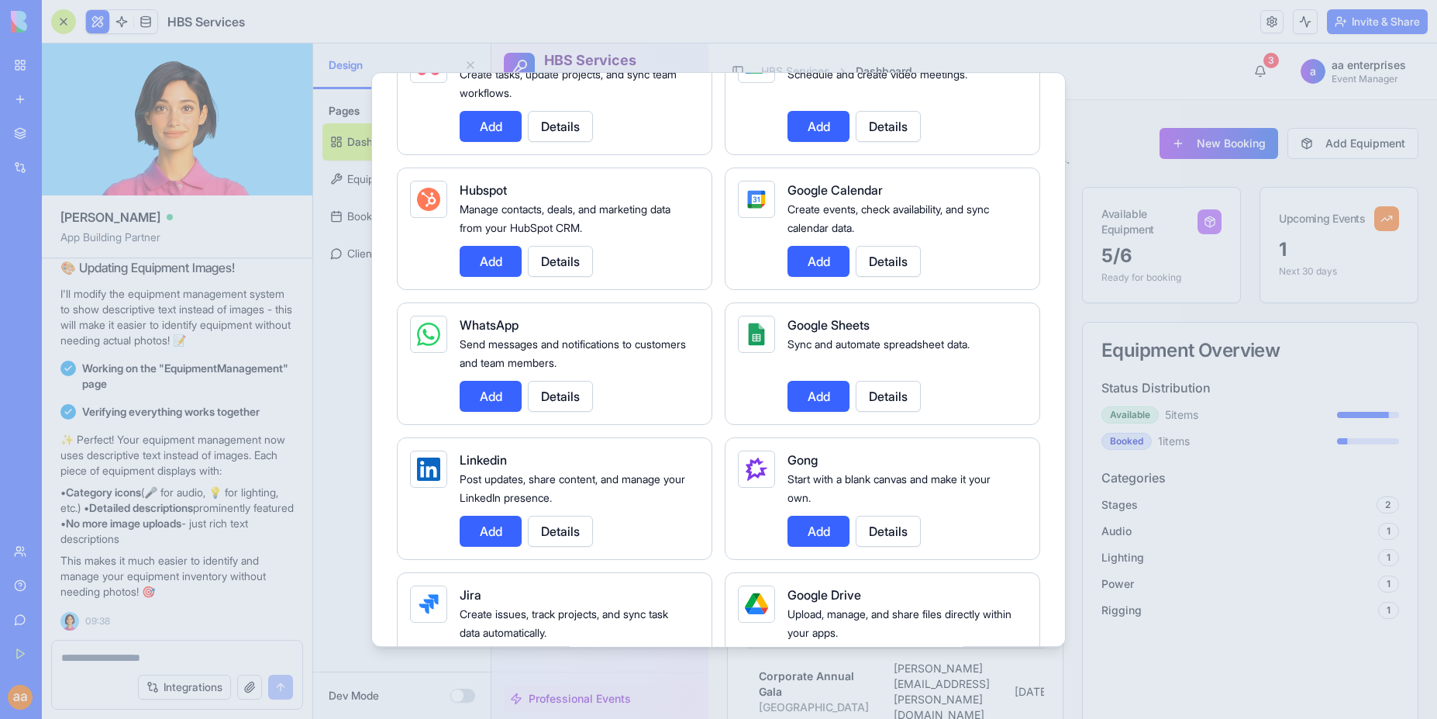
click at [492, 393] on button "Add" at bounding box center [491, 396] width 62 height 31
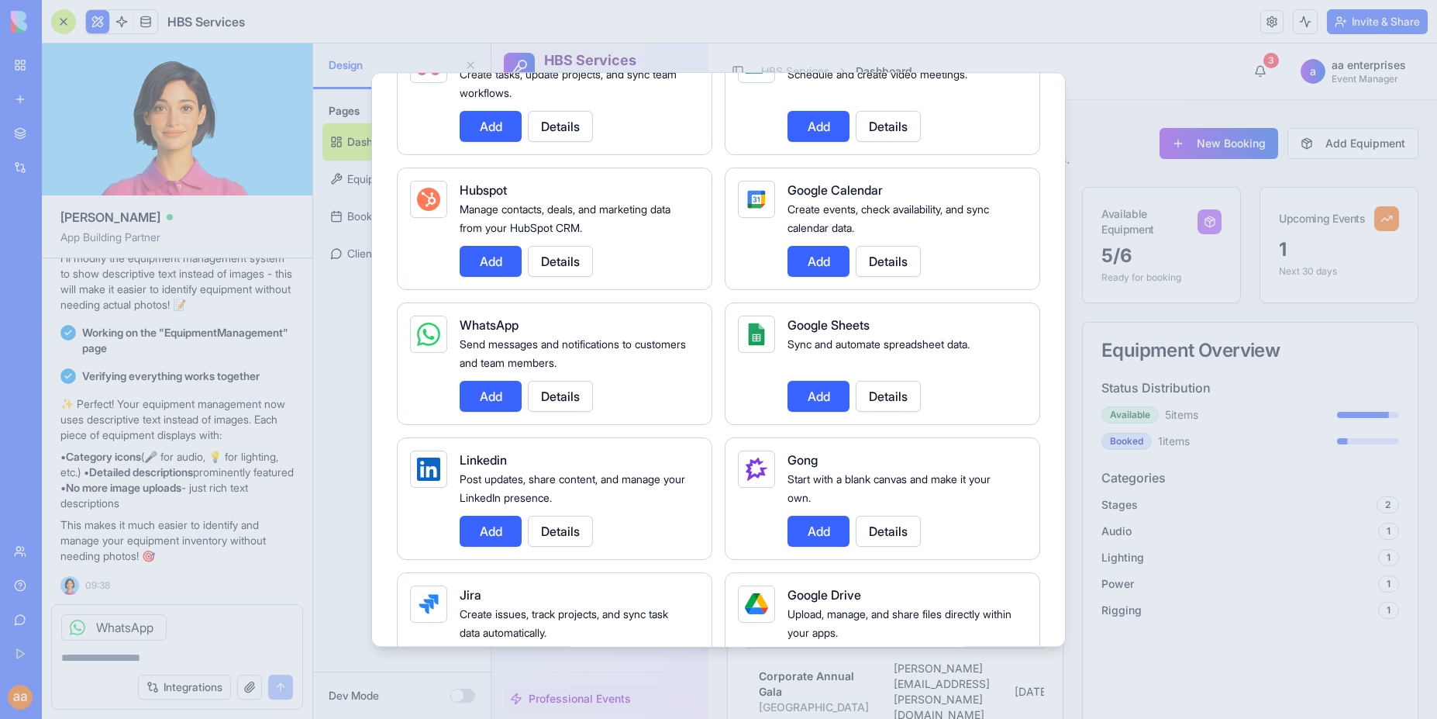
scroll to position [1338, 0]
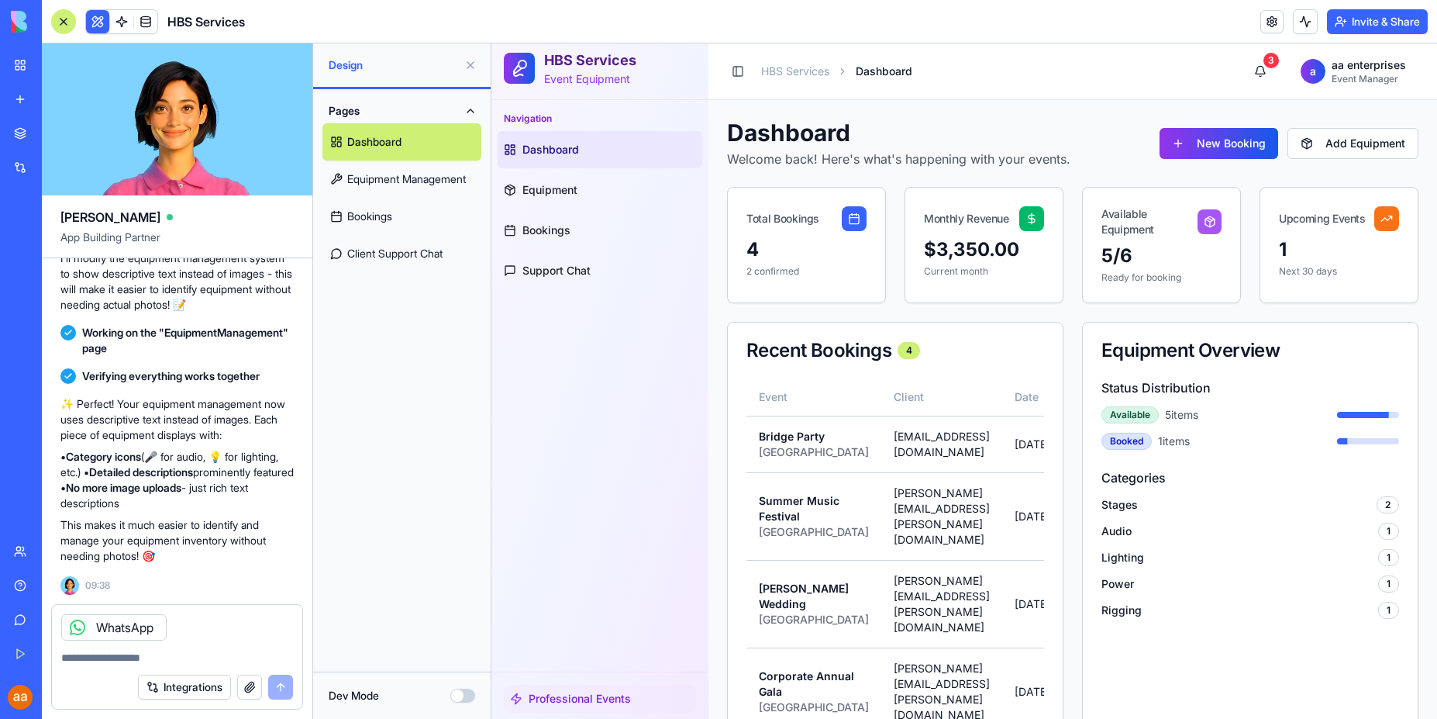
click at [107, 663] on textarea at bounding box center [177, 658] width 232 height 16
type textarea "*********"
click at [548, 217] on link "Bookings" at bounding box center [600, 230] width 205 height 37
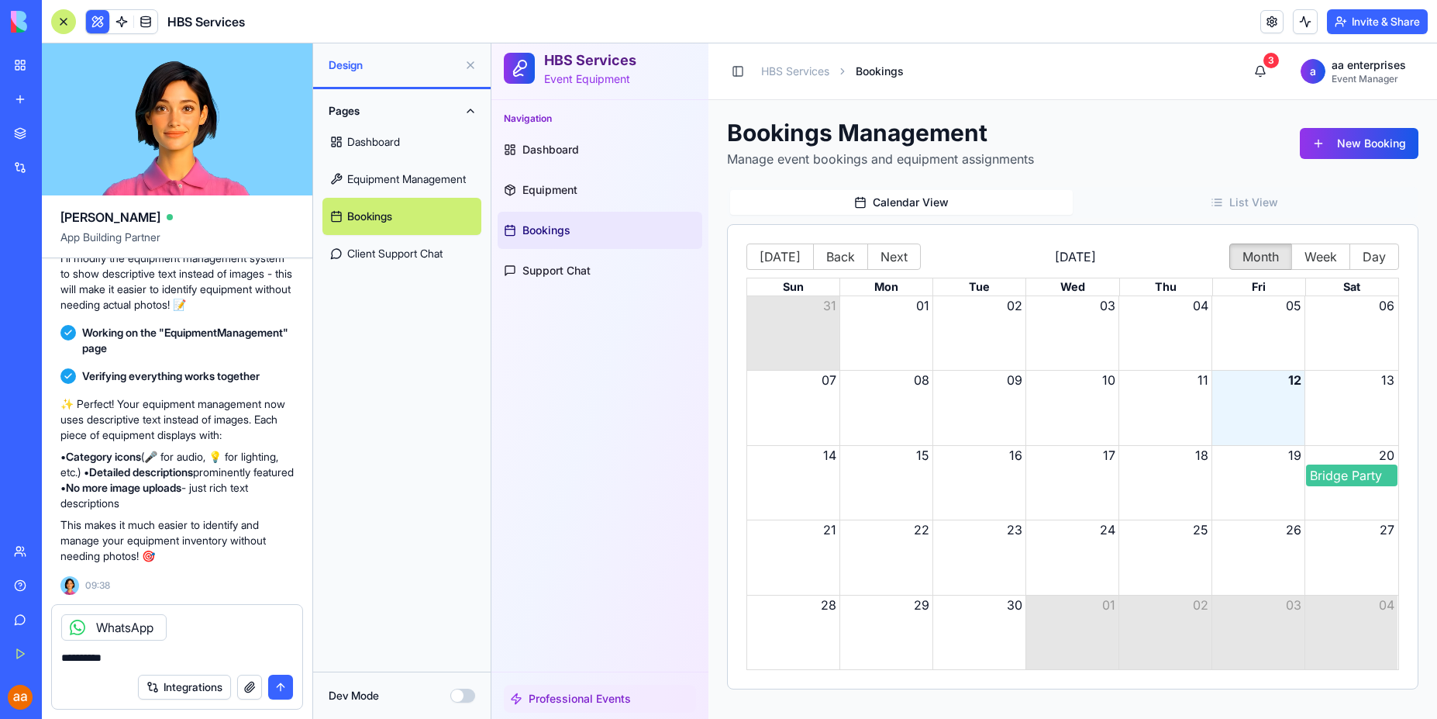
click at [28, 71] on link "My Workspace" at bounding box center [36, 65] width 62 height 31
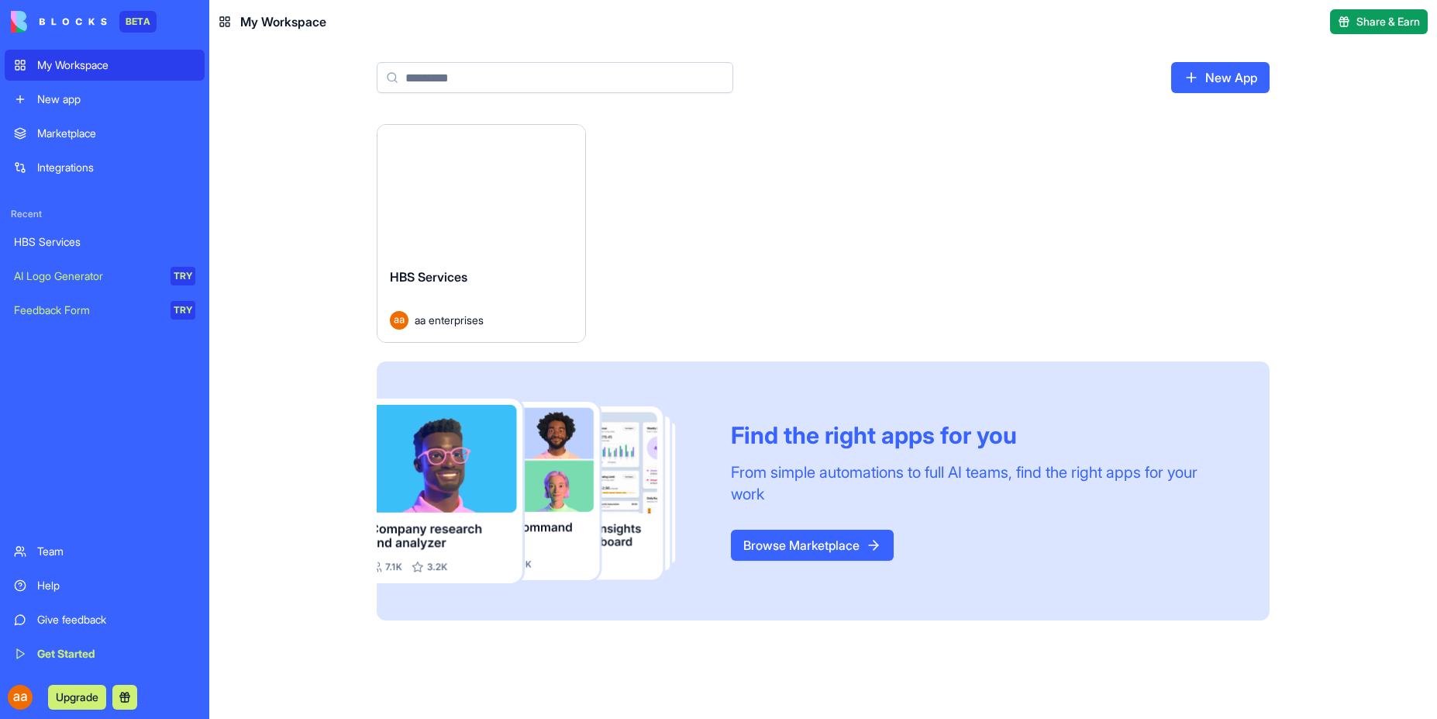
click at [74, 96] on div "New app" at bounding box center [116, 99] width 158 height 16
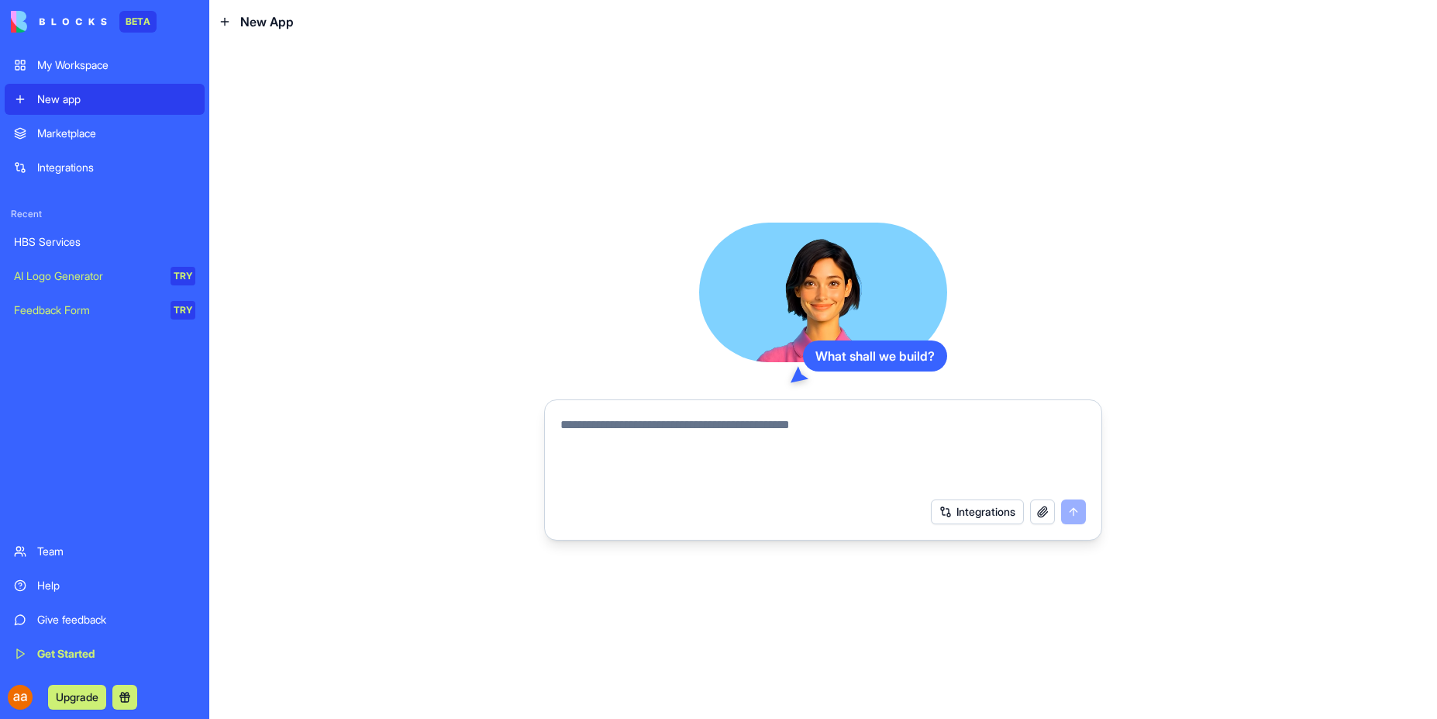
click at [87, 241] on div "HBS Services" at bounding box center [104, 242] width 181 height 16
